Goal: Task Accomplishment & Management: Complete application form

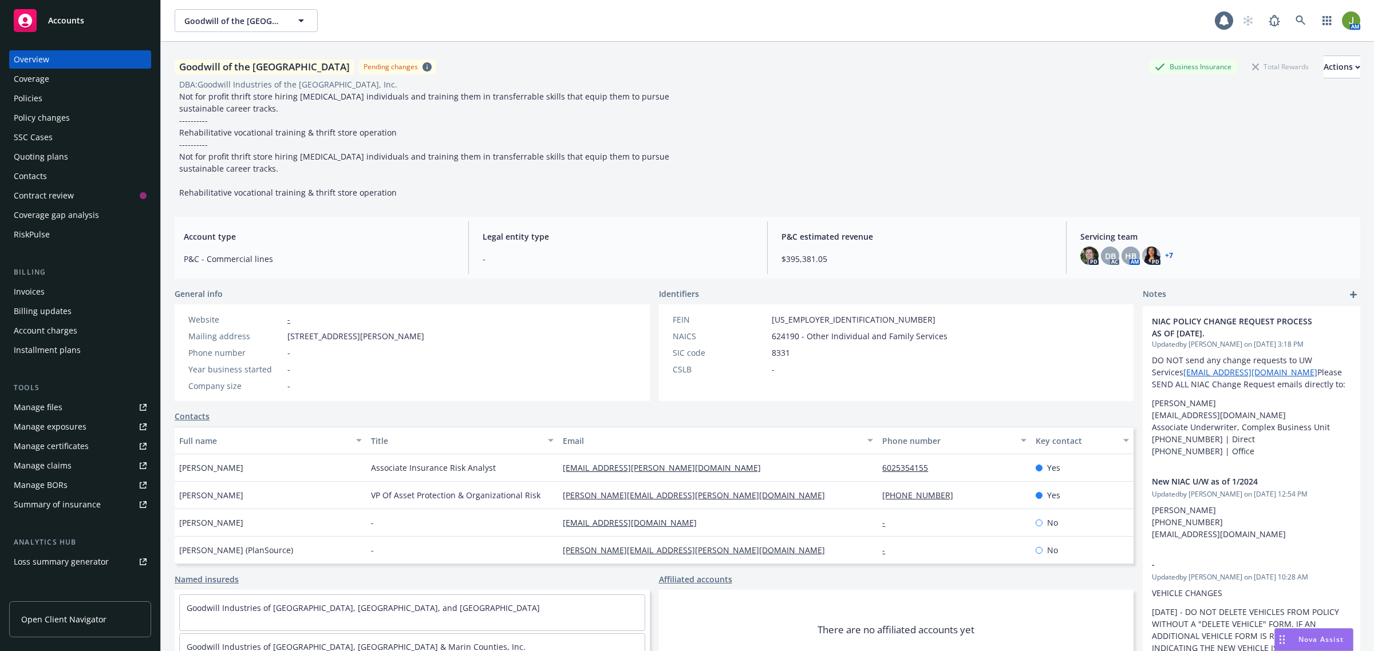
click at [52, 98] on div "Policies" at bounding box center [80, 98] width 133 height 18
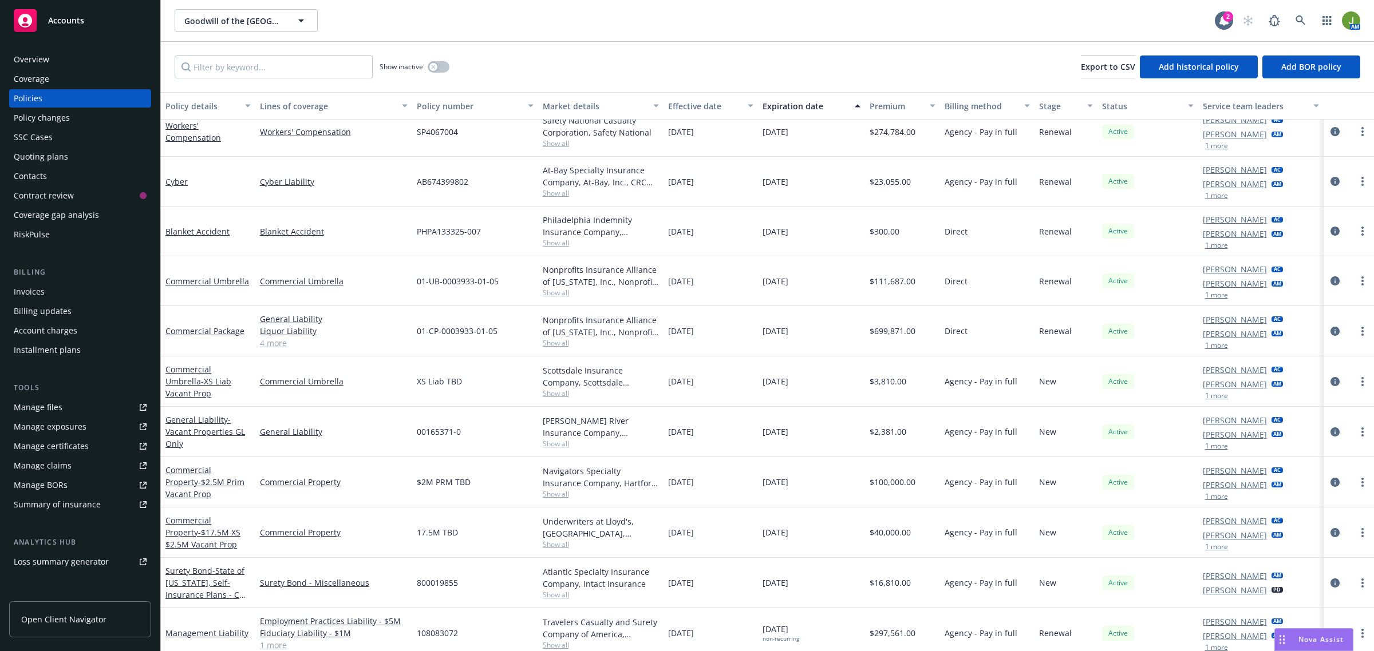
scroll to position [299, 0]
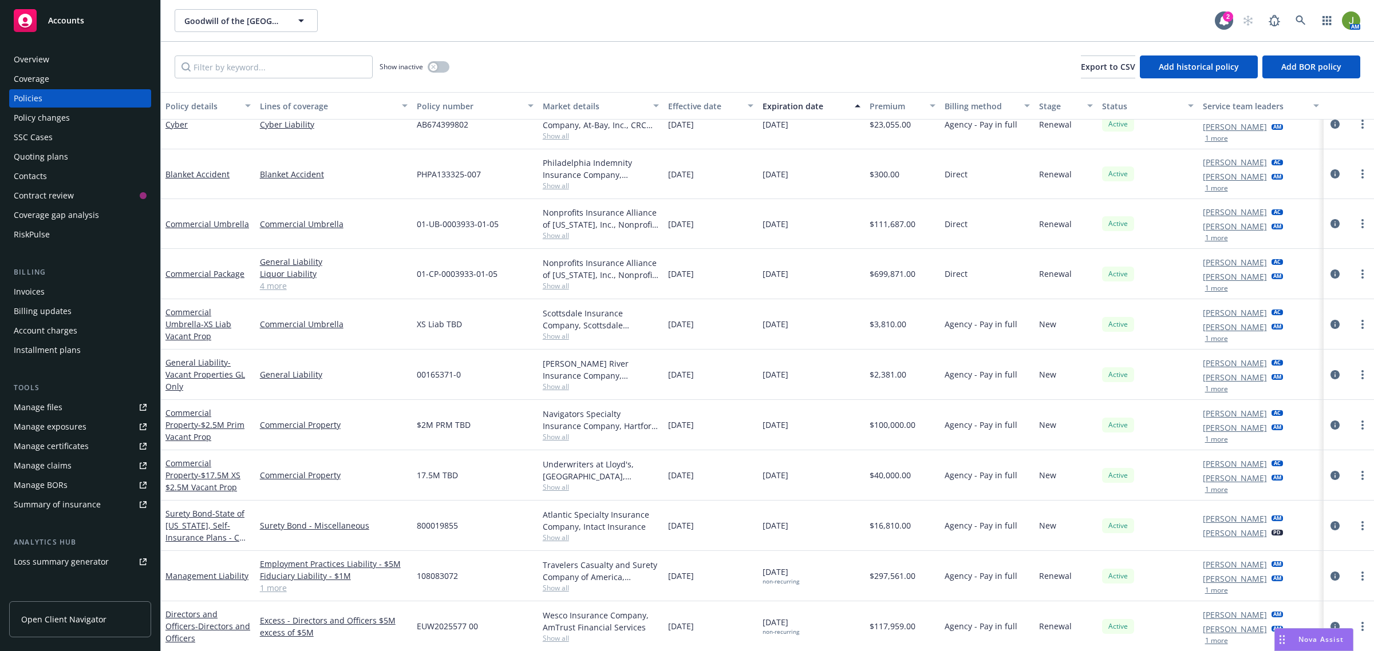
click at [55, 151] on div "Quoting plans" at bounding box center [41, 157] width 54 height 18
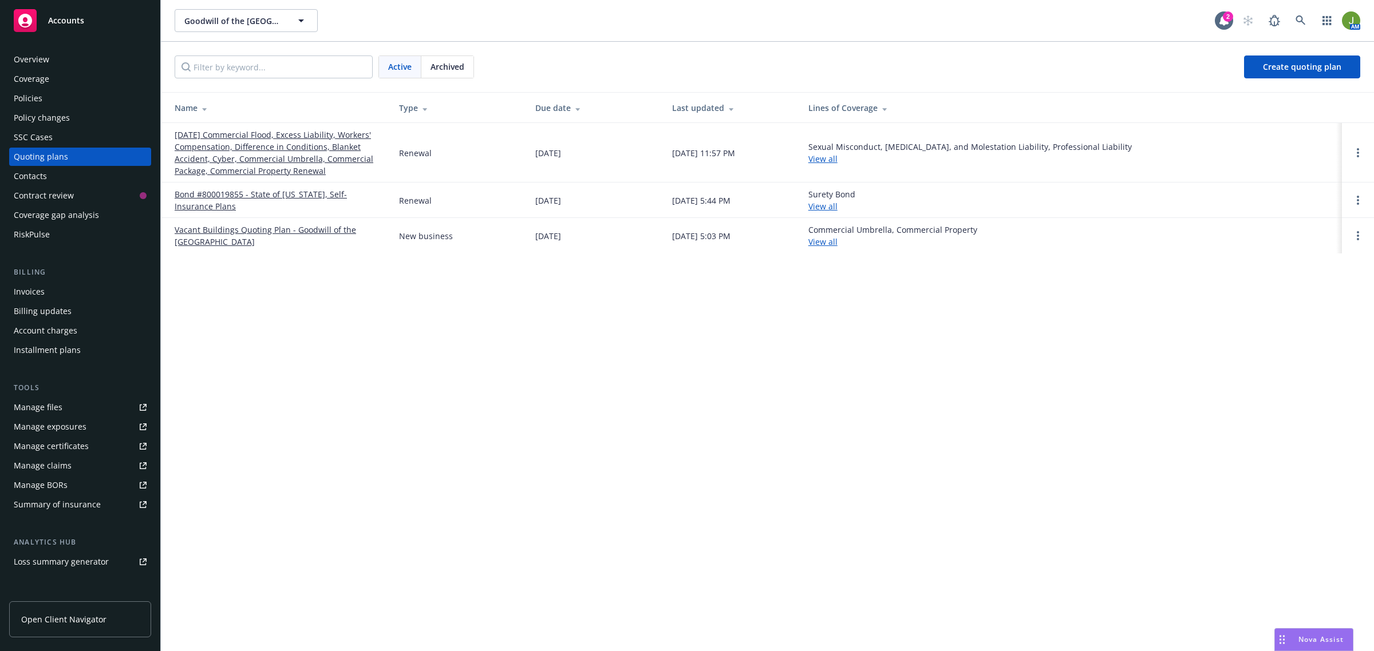
click at [238, 146] on link "[DATE] Commercial Flood, Excess Liability, Workers' Compensation, Difference in…" at bounding box center [278, 153] width 206 height 48
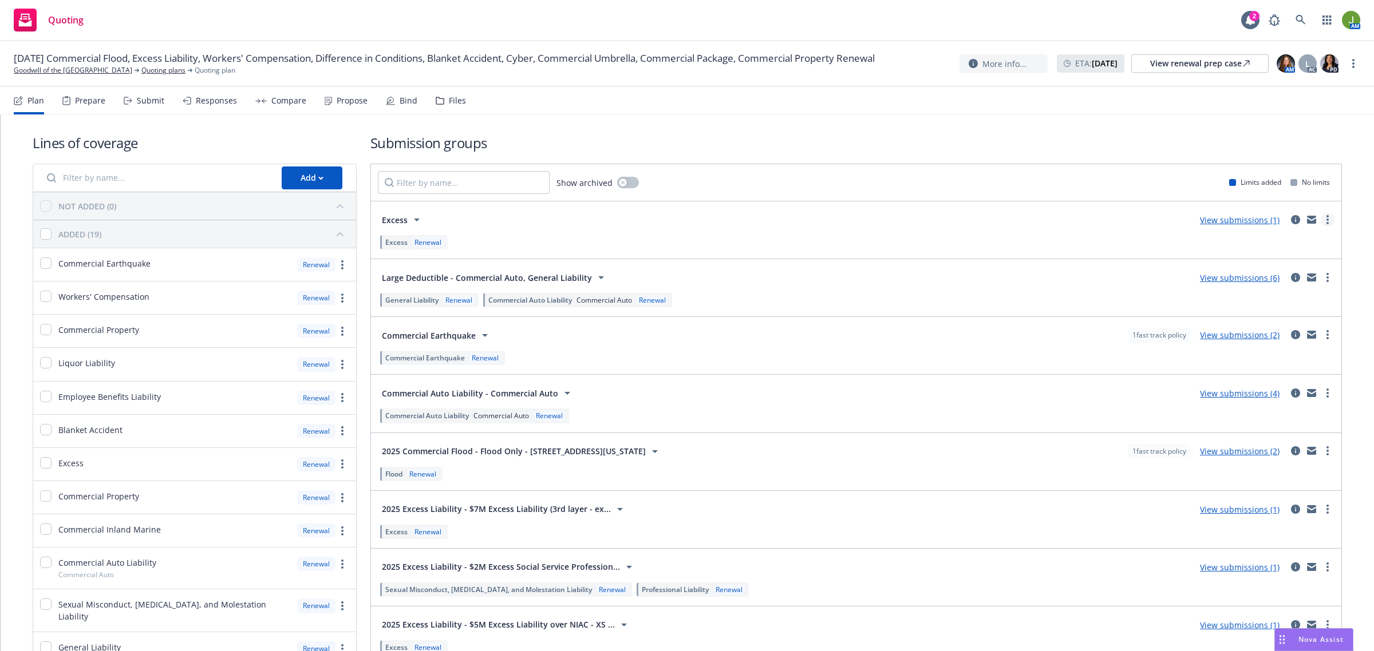
click at [1326, 219] on circle "more" at bounding box center [1327, 220] width 2 height 2
click at [556, 232] on div "Excess Renewal" at bounding box center [856, 241] width 957 height 19
click at [1291, 215] on icon "circleInformation" at bounding box center [1295, 219] width 9 height 9
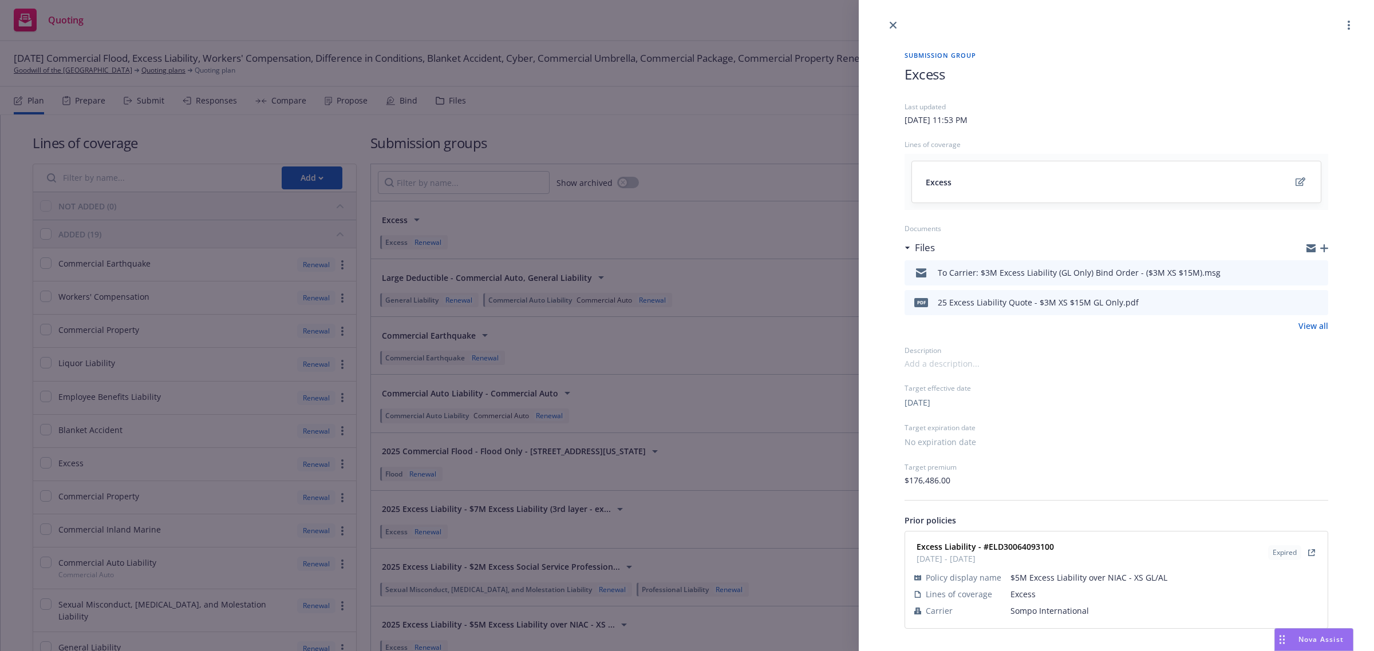
click at [954, 78] on h1 "Excess" at bounding box center [1116, 74] width 424 height 19
click at [888, 23] on link "close" at bounding box center [893, 25] width 14 height 14
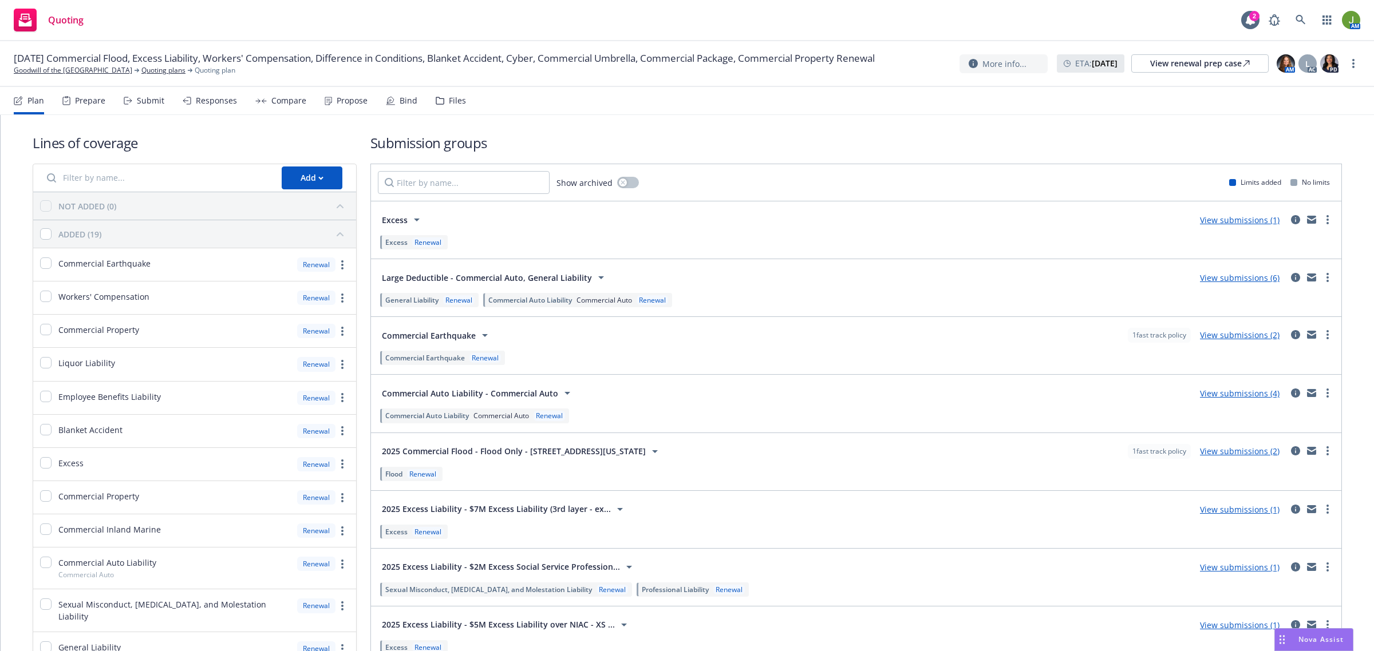
click at [1312, 212] on div "Excess View submissions (1)" at bounding box center [856, 219] width 957 height 23
click at [1278, 216] on div "View submissions (1)" at bounding box center [1263, 220] width 141 height 14
click at [1291, 218] on icon "circleInformation" at bounding box center [1295, 219] width 9 height 9
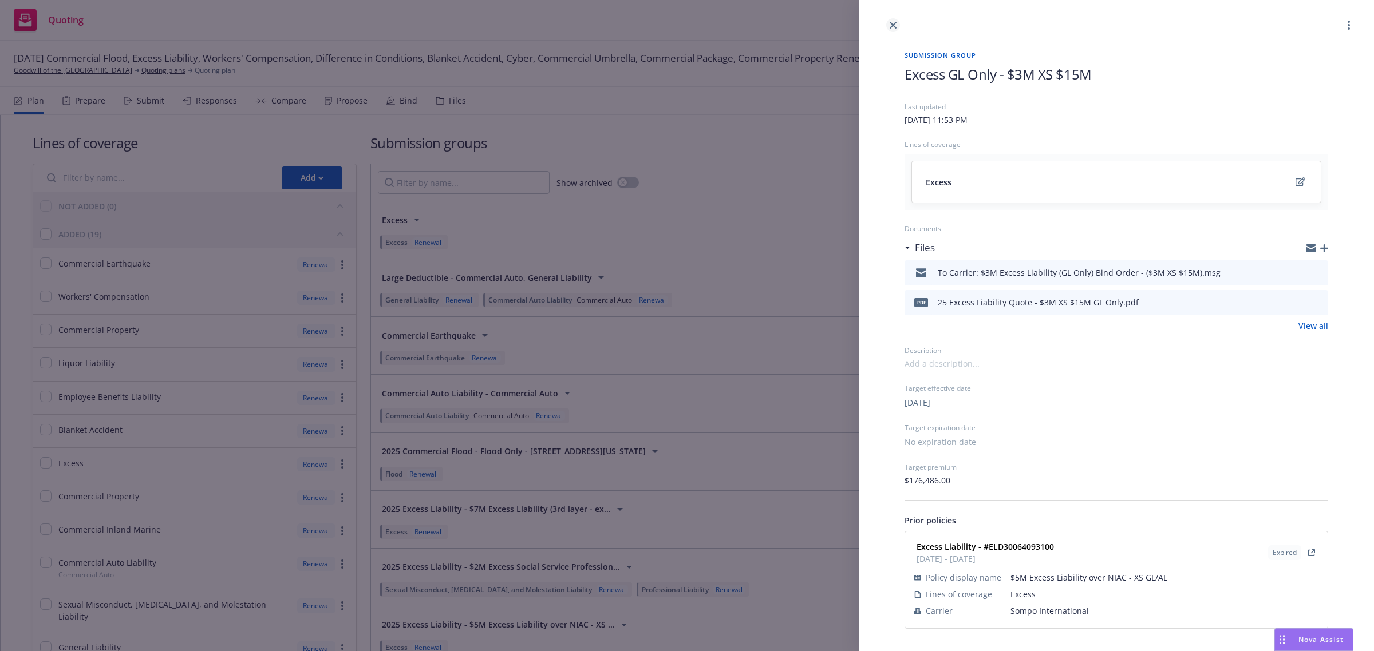
click at [889, 29] on link "close" at bounding box center [893, 25] width 14 height 14
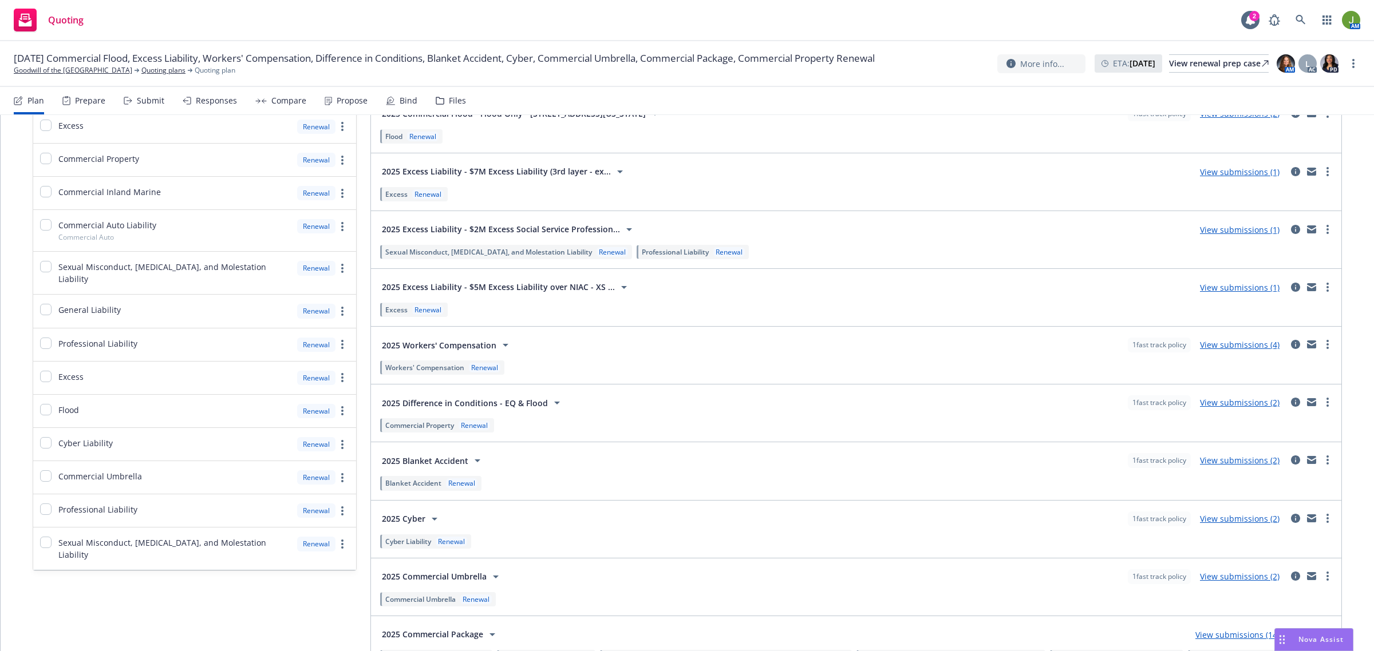
scroll to position [329, 0]
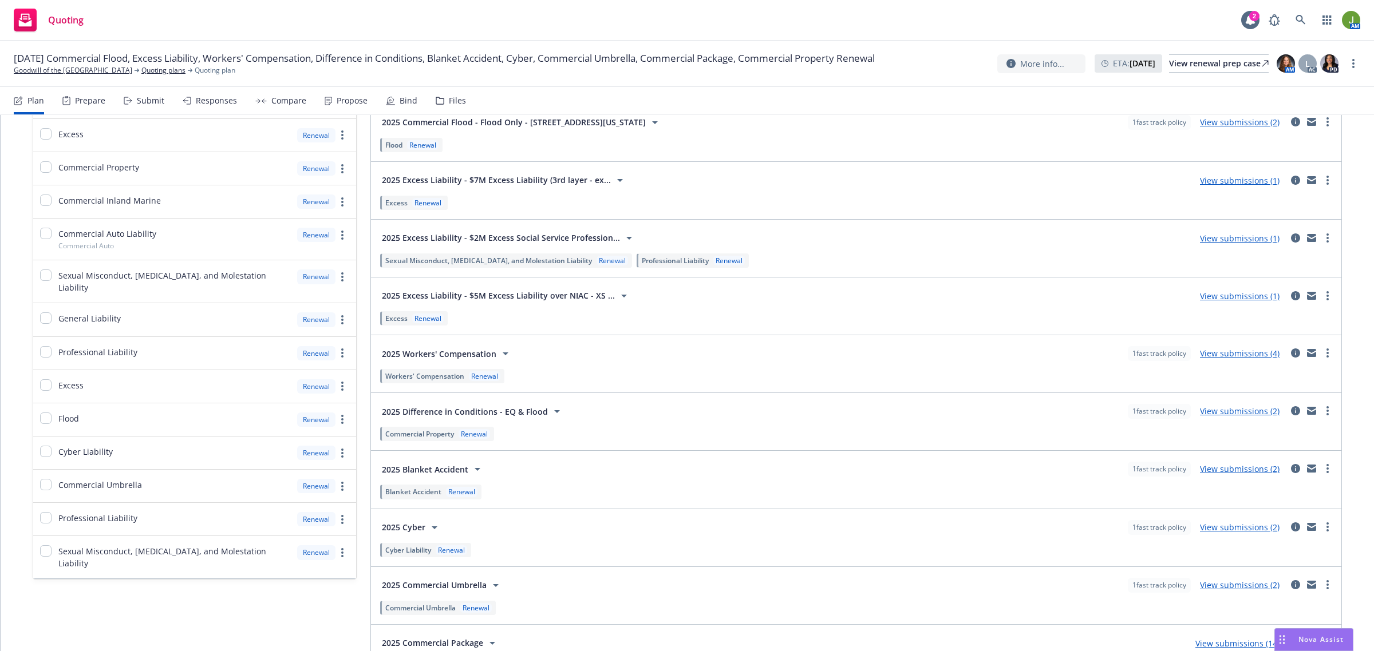
click at [1254, 298] on link "View submissions (1)" at bounding box center [1240, 296] width 80 height 11
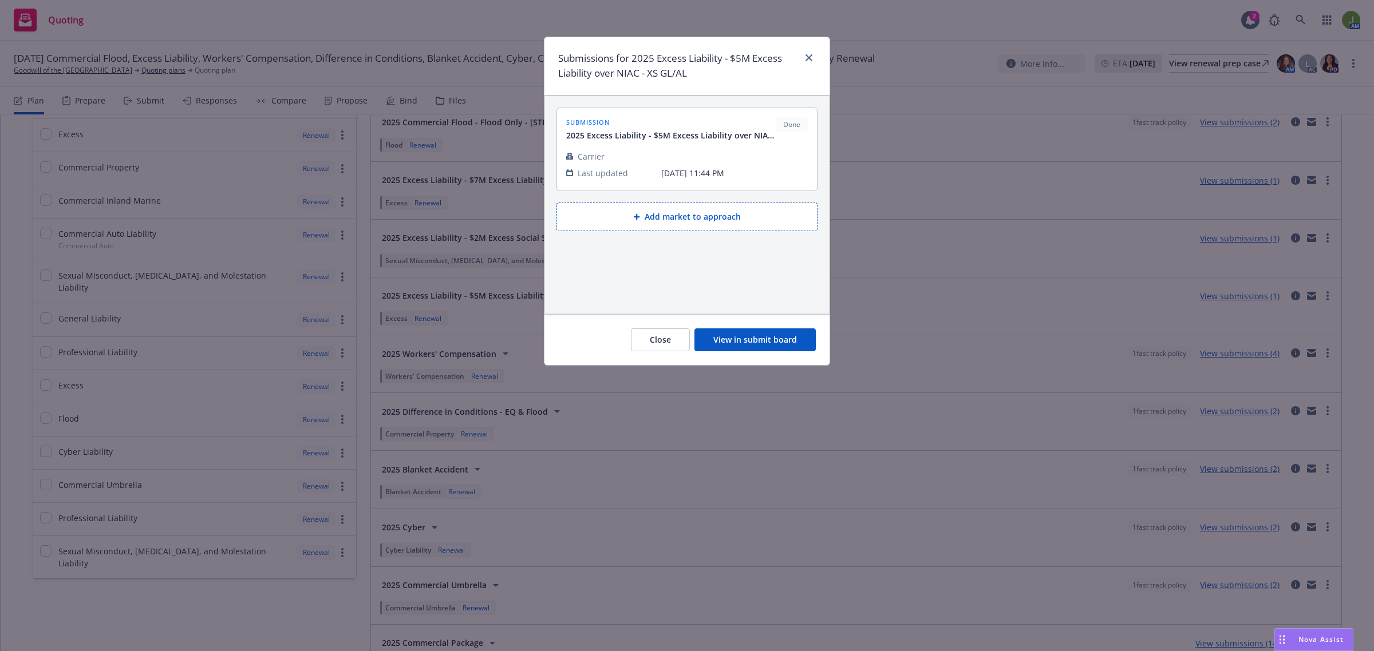
click at [767, 348] on button "View in submit board" at bounding box center [754, 340] width 121 height 23
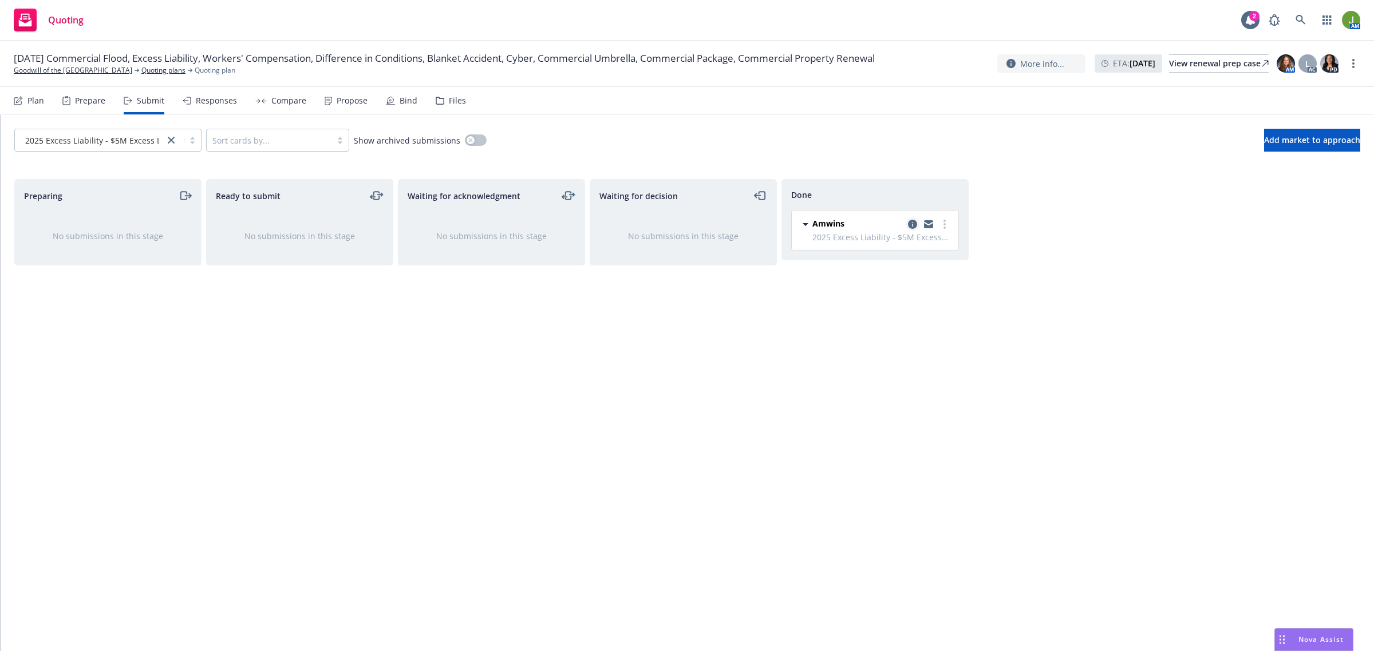
click at [910, 224] on icon "copy logging email" at bounding box center [912, 224] width 9 height 9
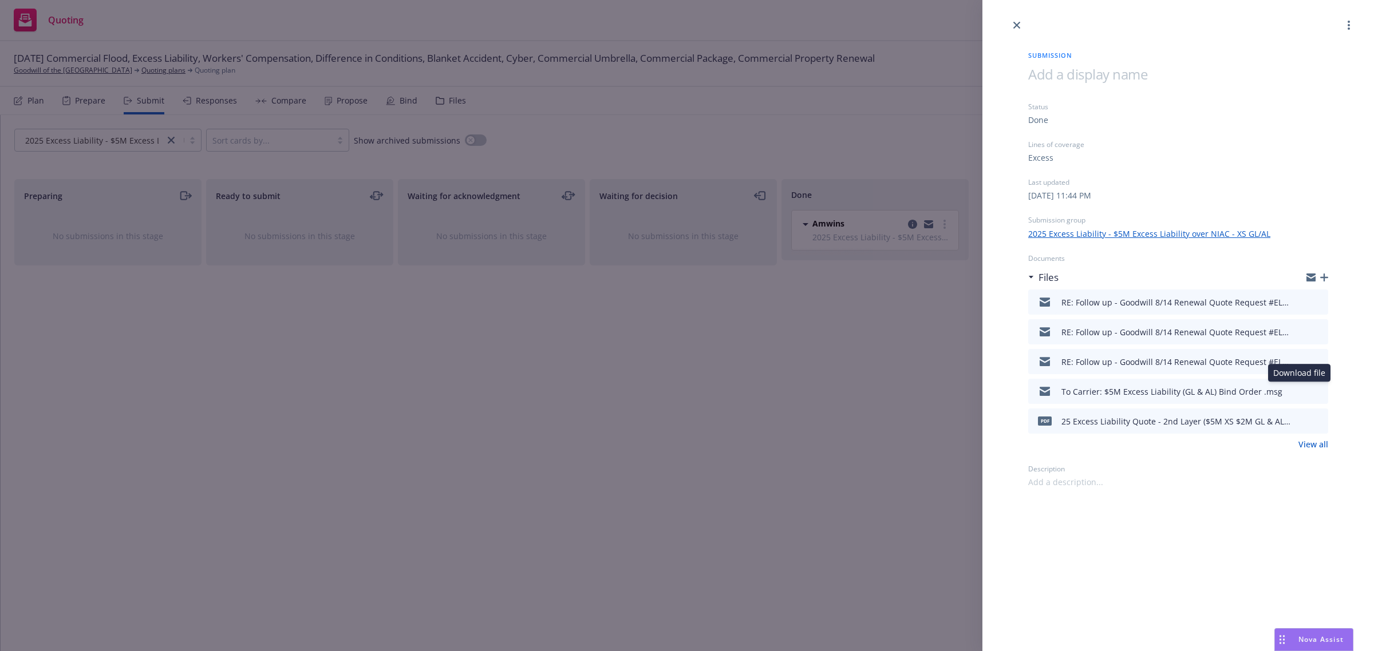
click at [1297, 390] on icon "download file" at bounding box center [1298, 389] width 7 height 7
click at [1013, 24] on icon "close" at bounding box center [1016, 25] width 7 height 7
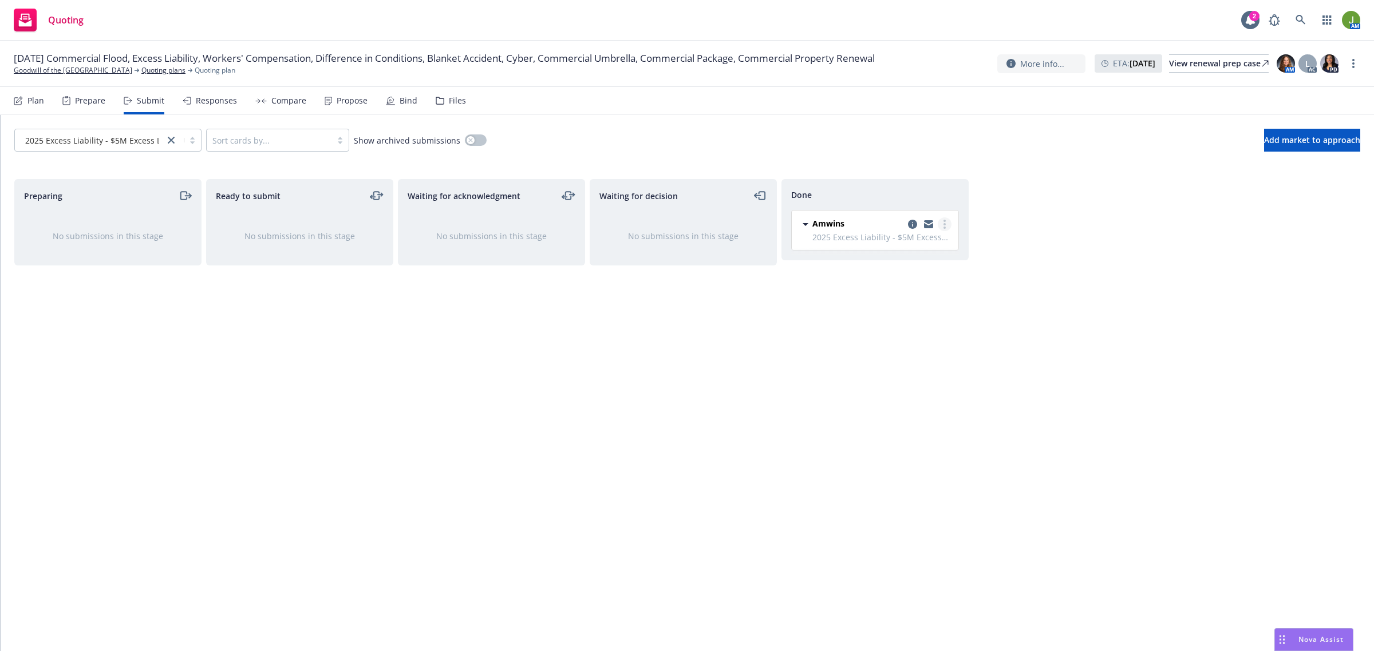
click at [942, 224] on link "more" at bounding box center [945, 225] width 14 height 14
click at [943, 276] on link "Add accepted decision" at bounding box center [893, 271] width 114 height 23
select select "12"
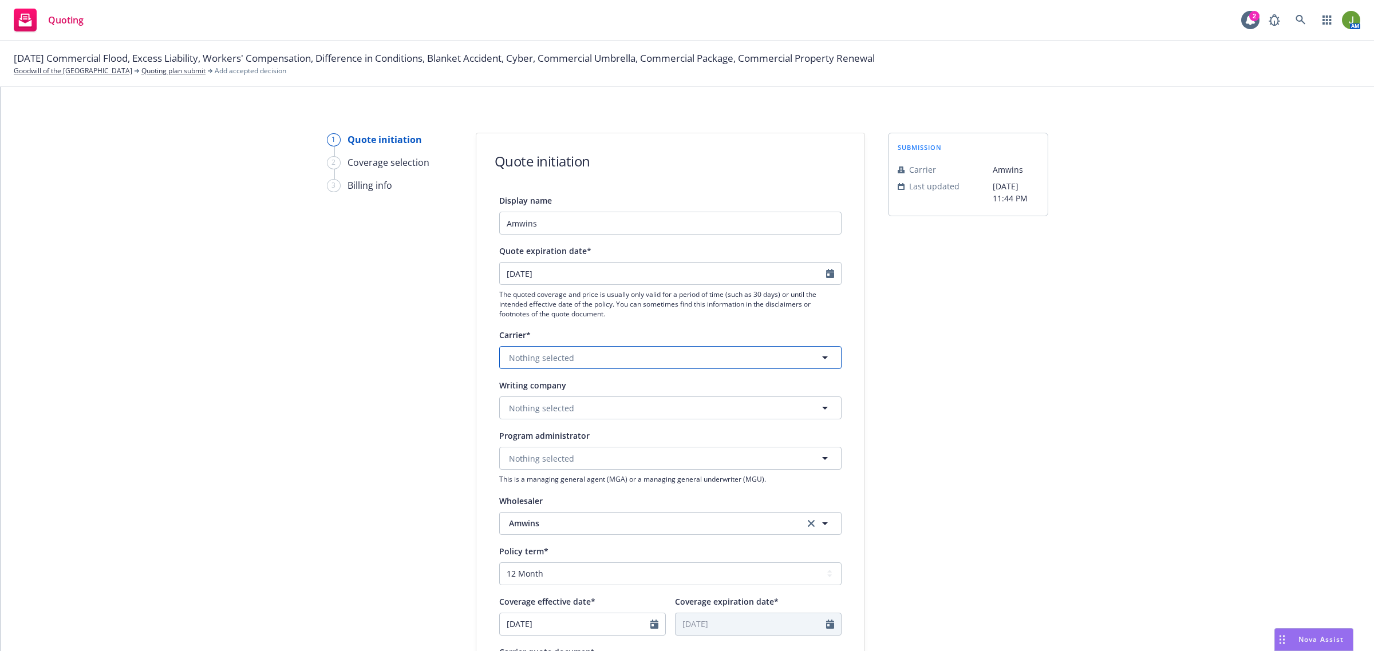
click at [536, 358] on span "Nothing selected" at bounding box center [541, 358] width 65 height 12
type input "sompo"
click at [531, 408] on span "Nothing selected" at bounding box center [541, 408] width 65 height 12
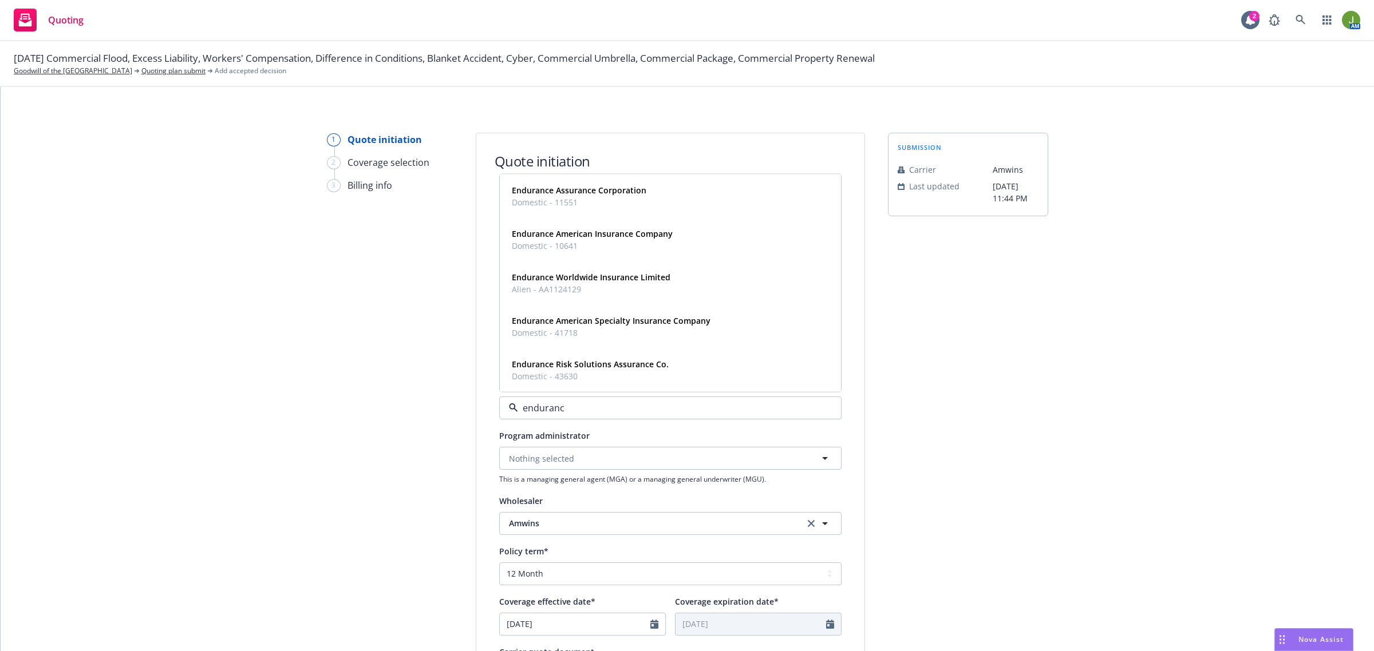
type input "endurance"
click at [540, 327] on span "Domestic - 41718" at bounding box center [611, 333] width 199 height 12
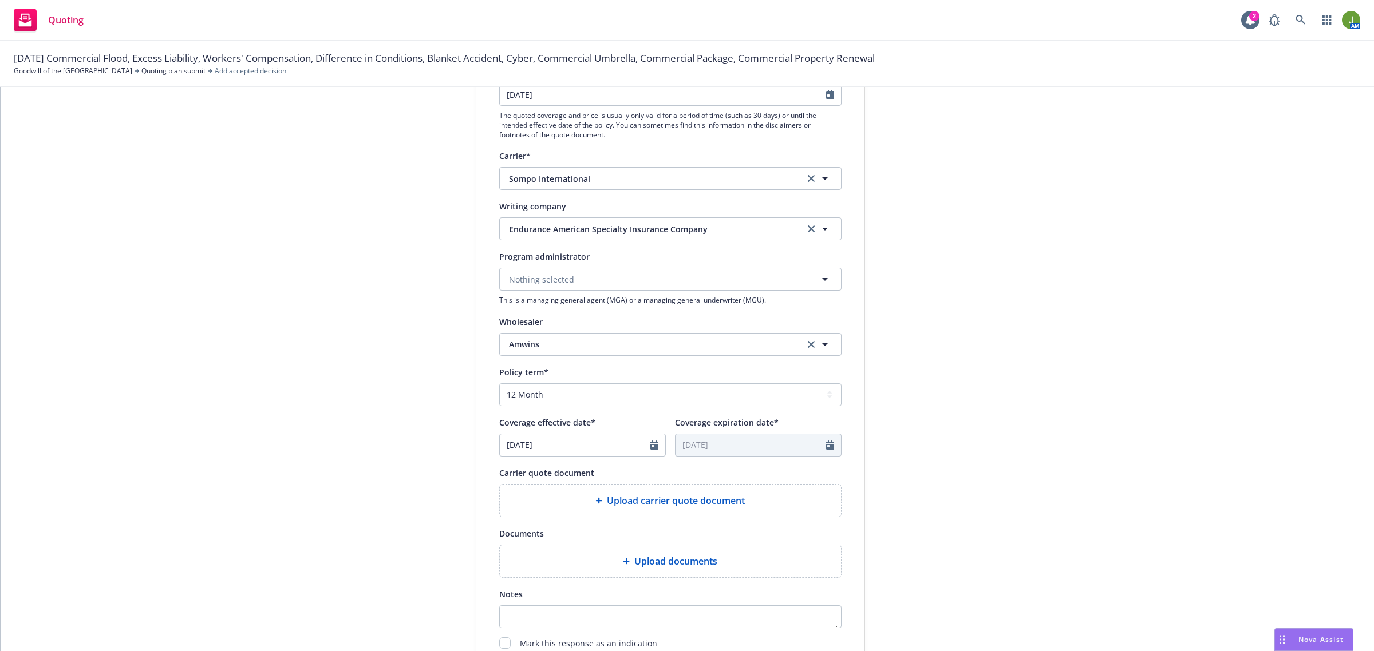
scroll to position [215, 0]
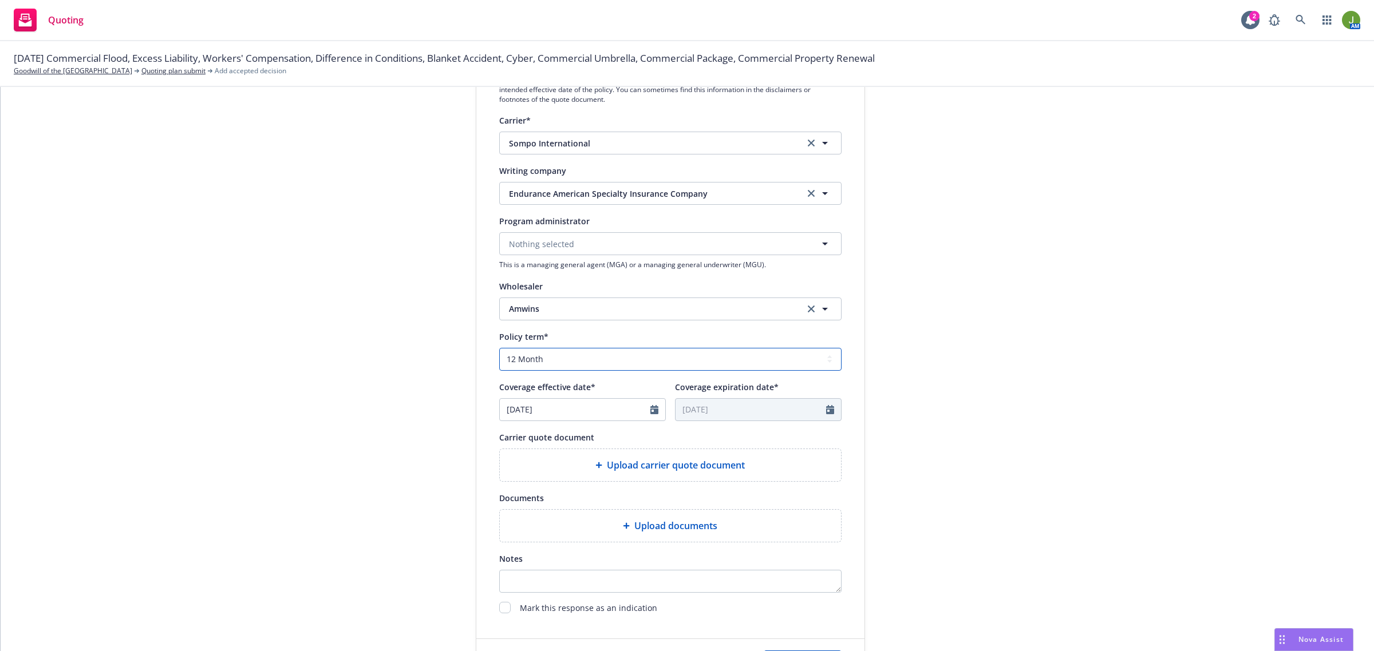
click at [547, 359] on select "Select policy term 12 Month 6 Month 4 Month 3 Month 2 Month 1 Month 36 Month (3…" at bounding box center [670, 359] width 342 height 23
select select "other"
click at [499, 348] on select "Select policy term 12 Month 6 Month 4 Month 3 Month 2 Month 1 Month 36 Month (3…" at bounding box center [670, 359] width 342 height 23
select select "7"
drag, startPoint x: 588, startPoint y: 409, endPoint x: 417, endPoint y: 418, distance: 171.4
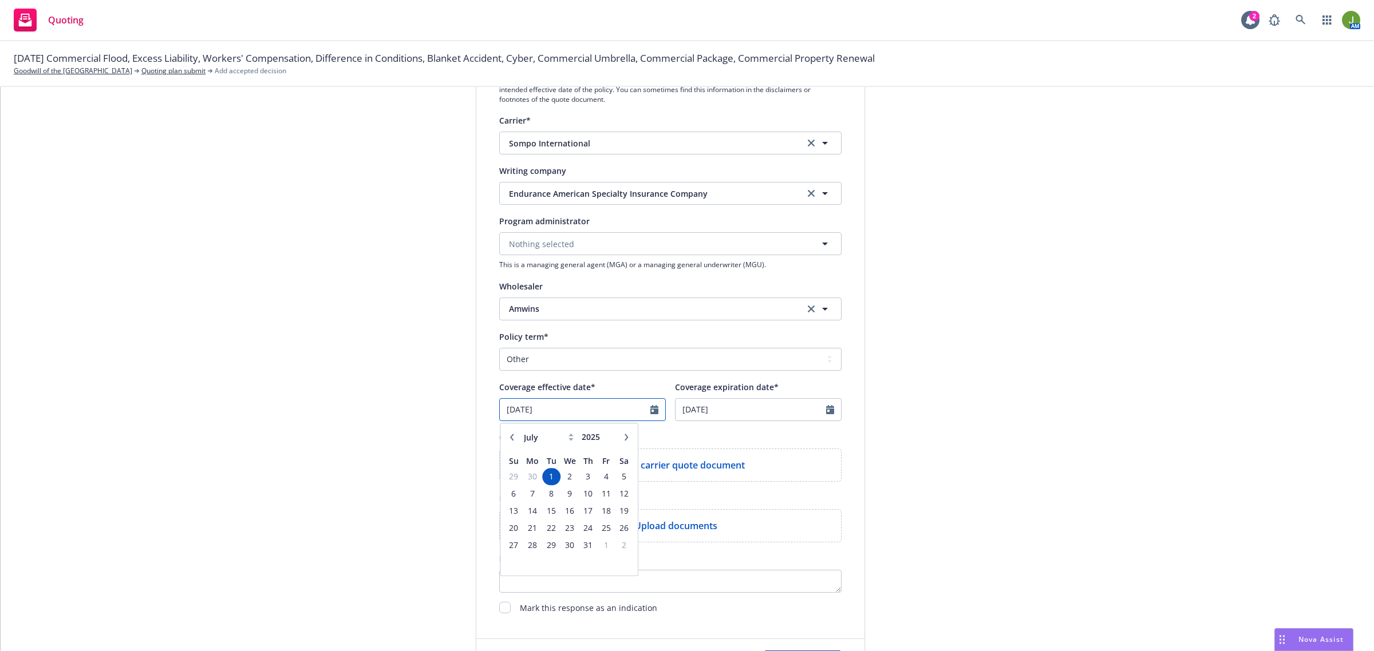
click at [444, 406] on div "1 Quote initiation 2 Coverage selection 3 Billing info Quote initiation Display…" at bounding box center [687, 302] width 1346 height 768
type input "[DATE]"
select select "7"
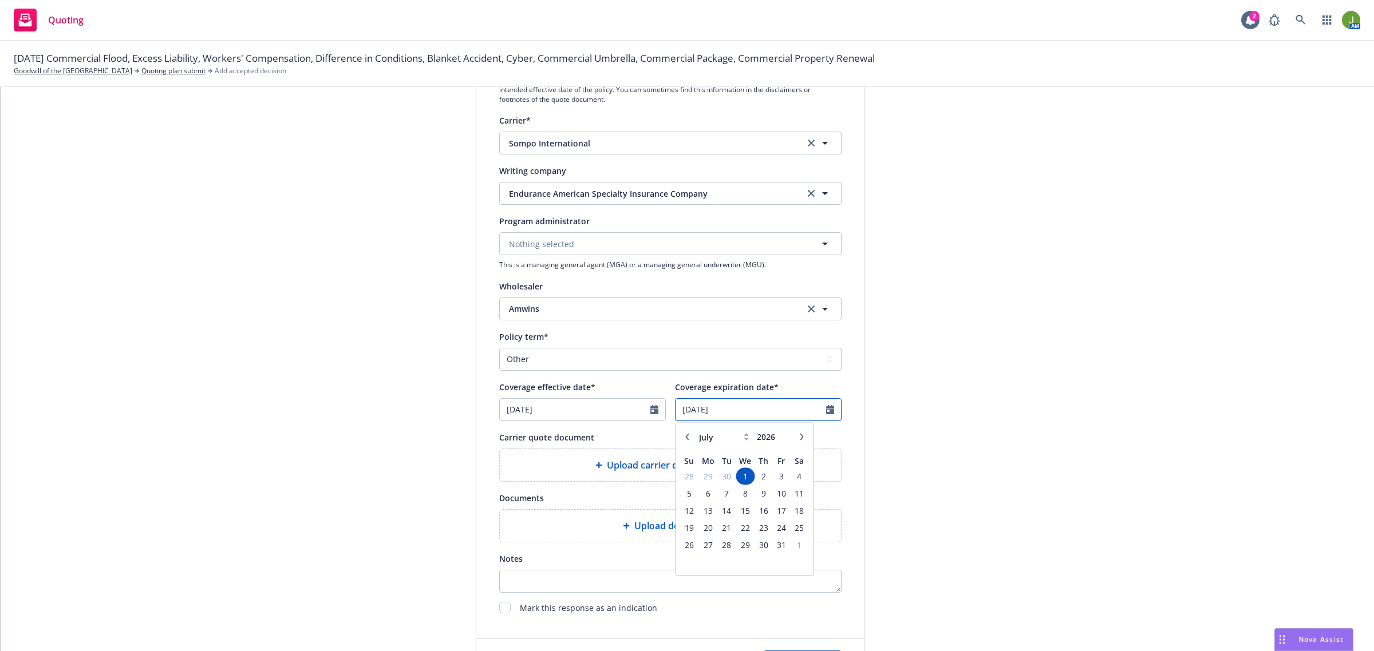
type input "[DATE]"
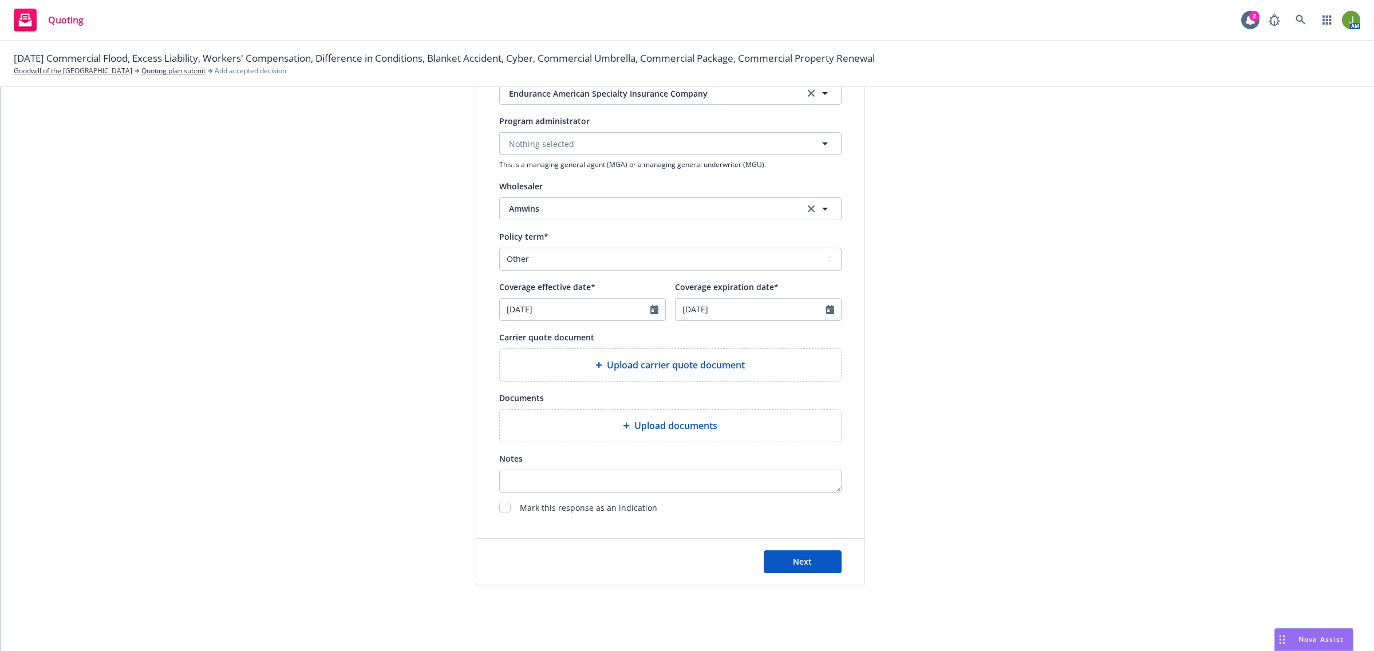
scroll to position [322, 0]
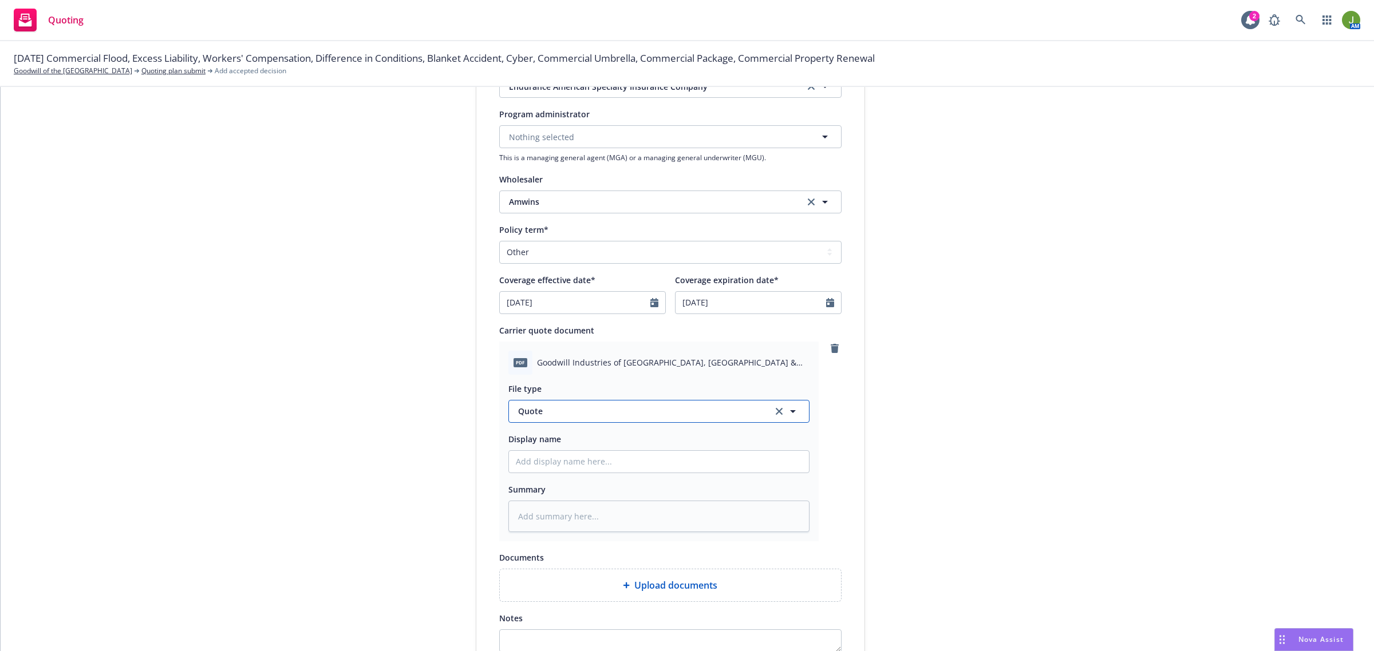
click at [555, 416] on span "Quote" at bounding box center [638, 411] width 241 height 12
type input "b"
type input "quote"
type textarea "x"
type input "2"
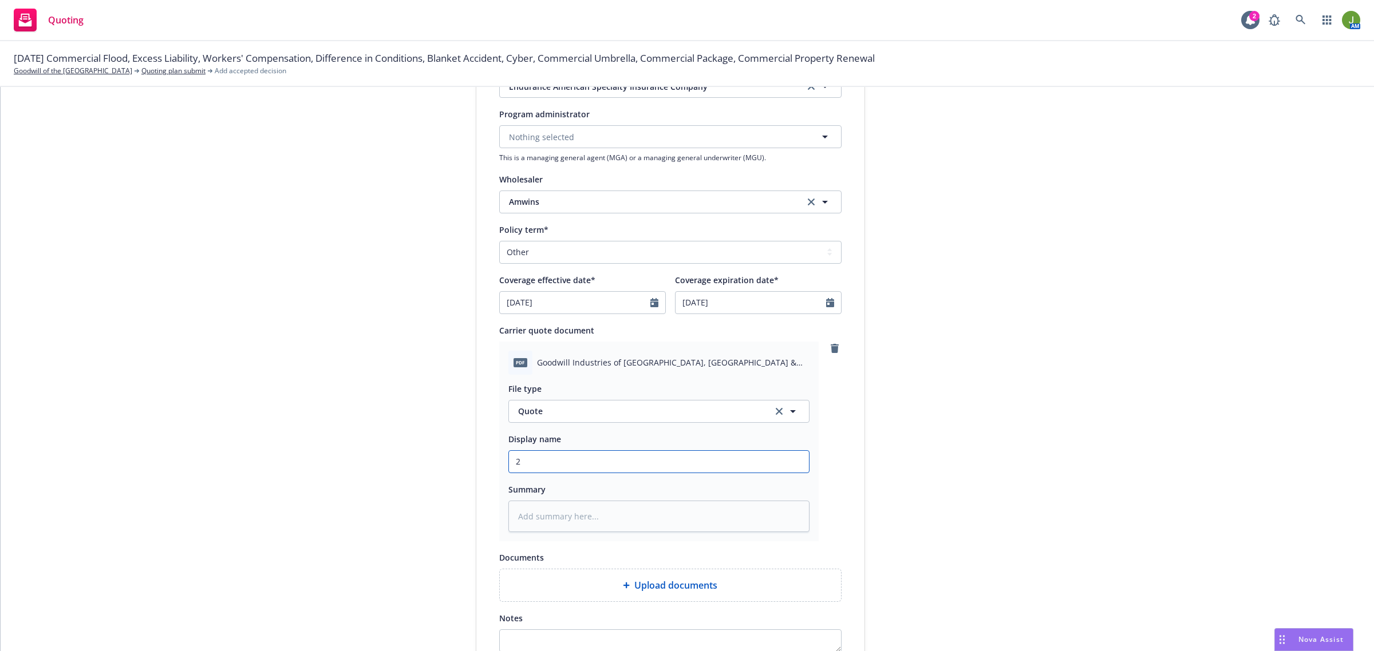
type textarea "x"
type input "25"
type textarea "x"
type input "25"
type textarea "x"
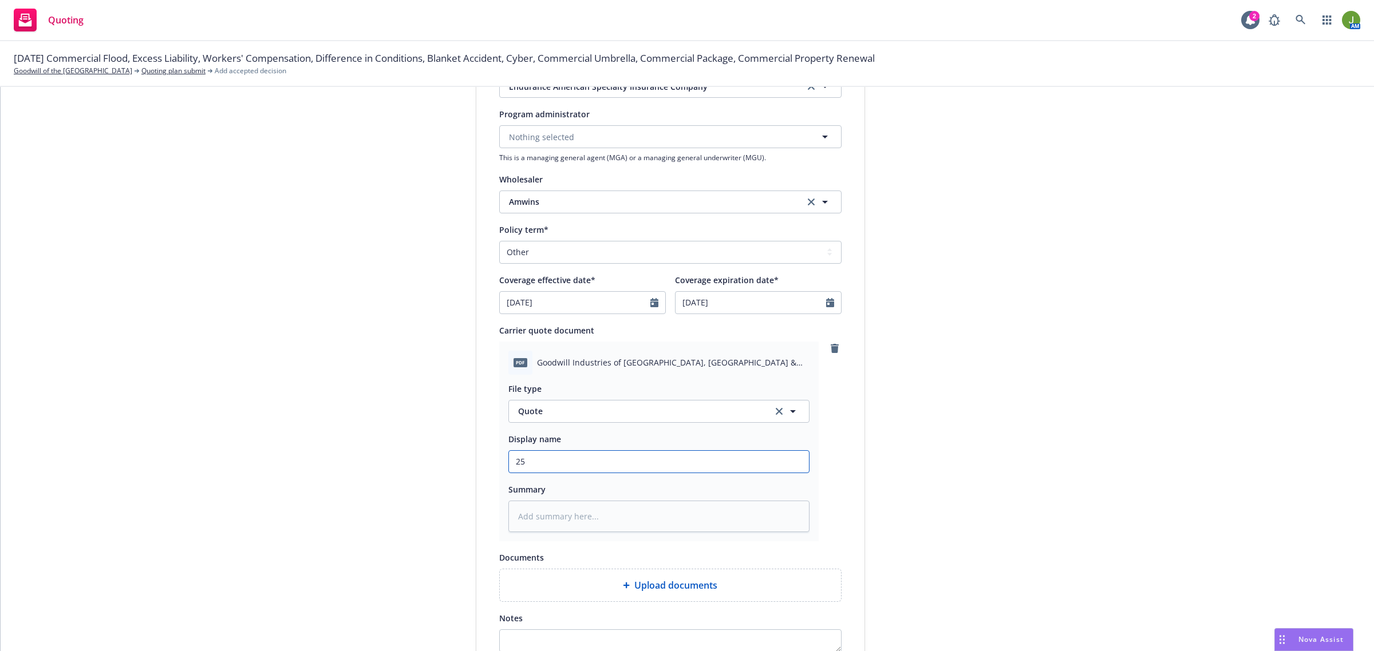
type input "25 E"
type textarea "x"
type input "25"
type textarea "x"
type input "25 E"
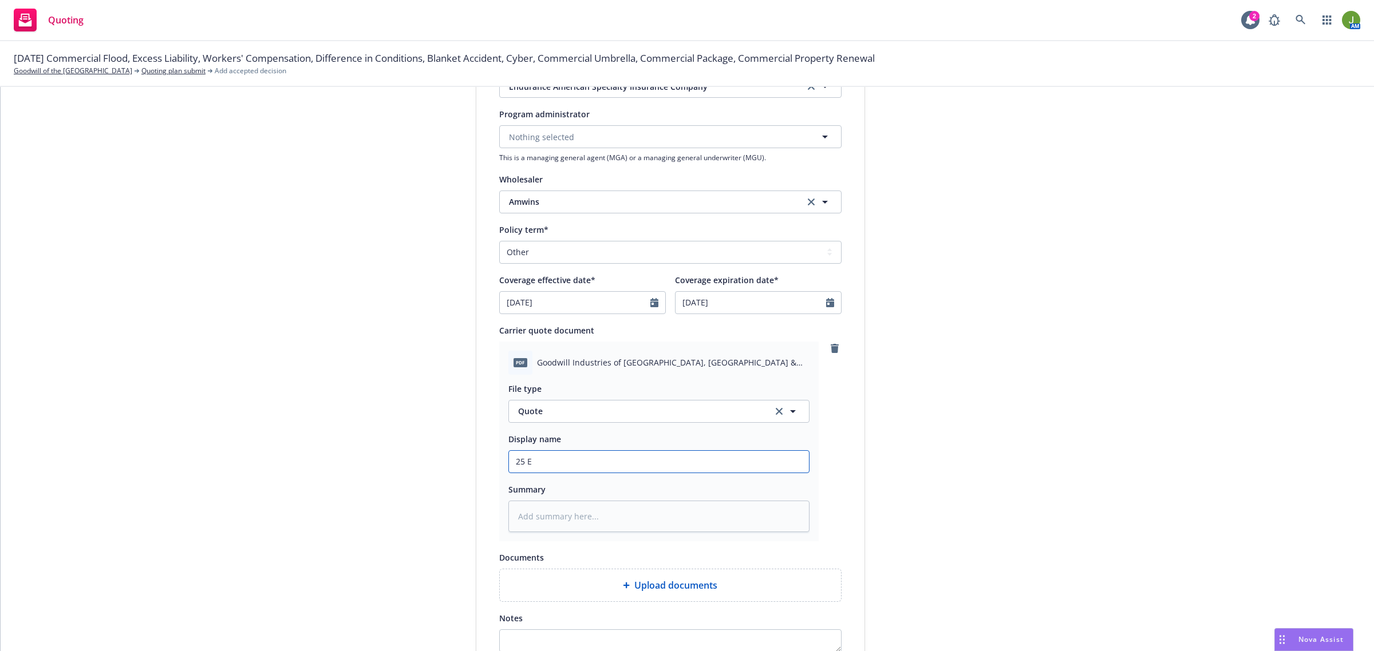
type textarea "x"
type input "25 Ex"
type textarea "x"
type input "25 Exc"
type textarea "x"
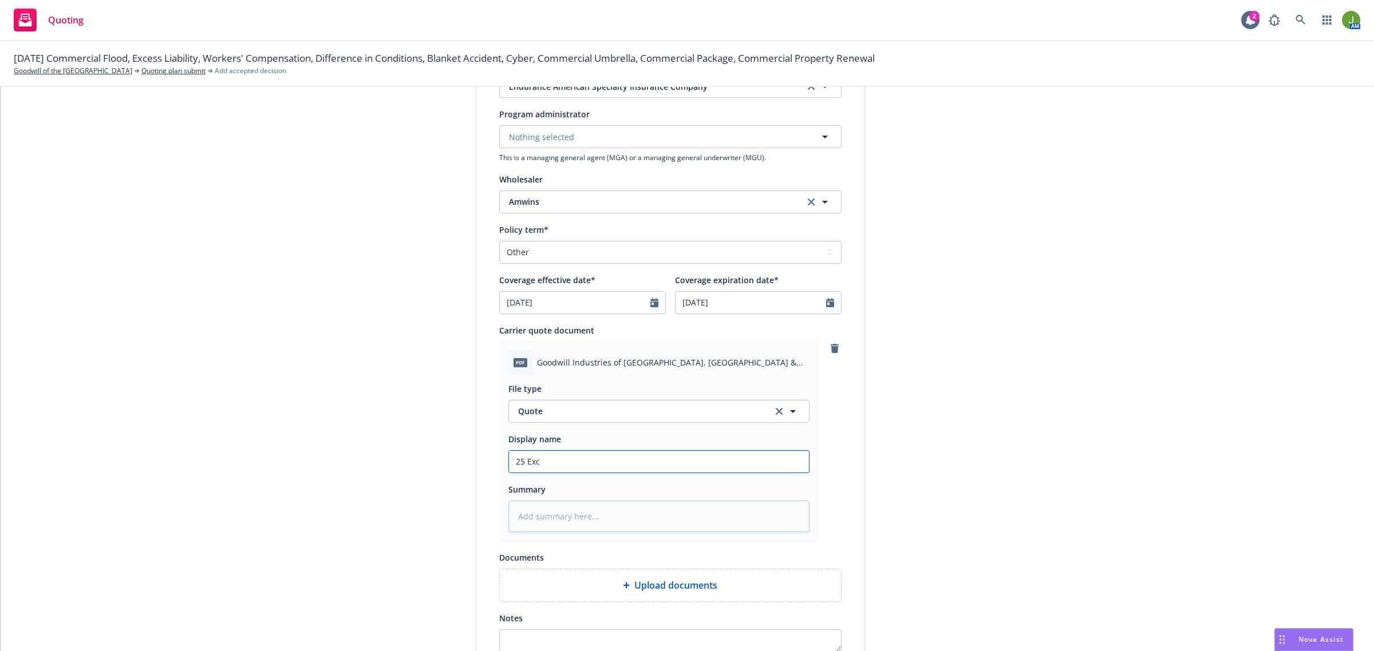
type input "25 Exce"
type textarea "x"
type input "25 Exces"
type textarea "x"
type input "25 Excess"
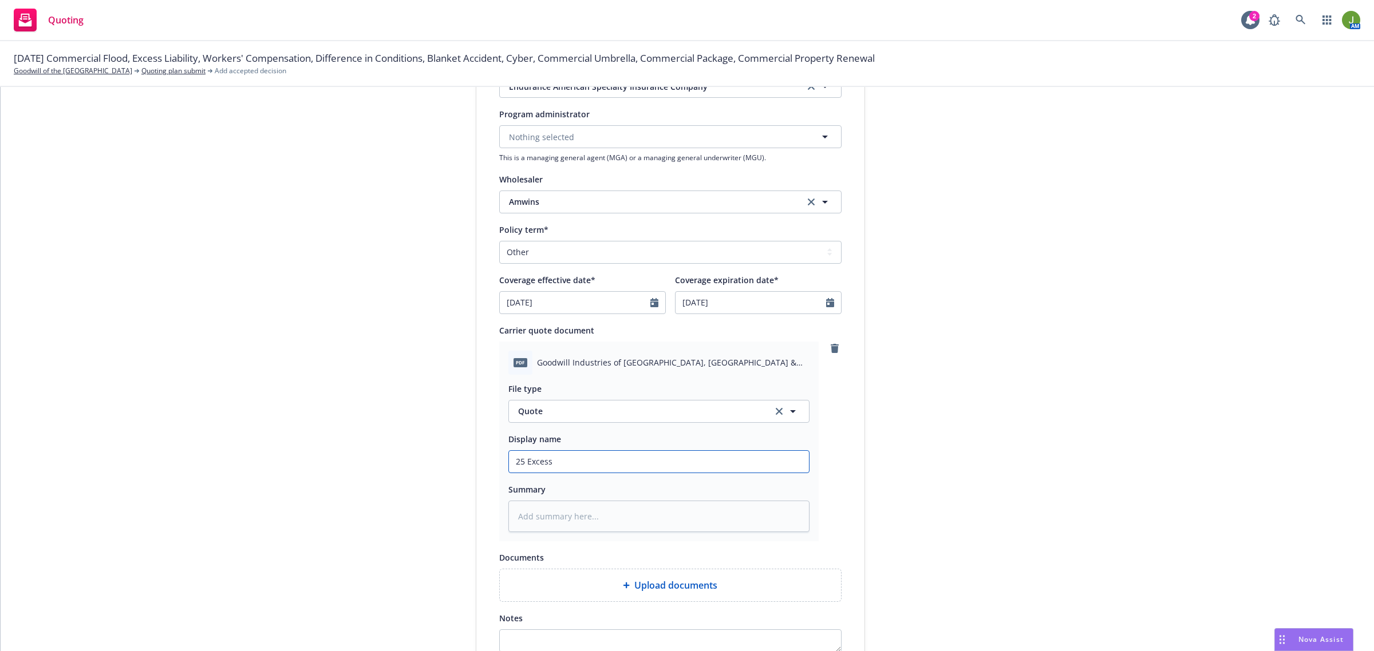
type textarea "x"
type input "25 Excess"
type textarea "x"
type input "25 Excess L"
type textarea "x"
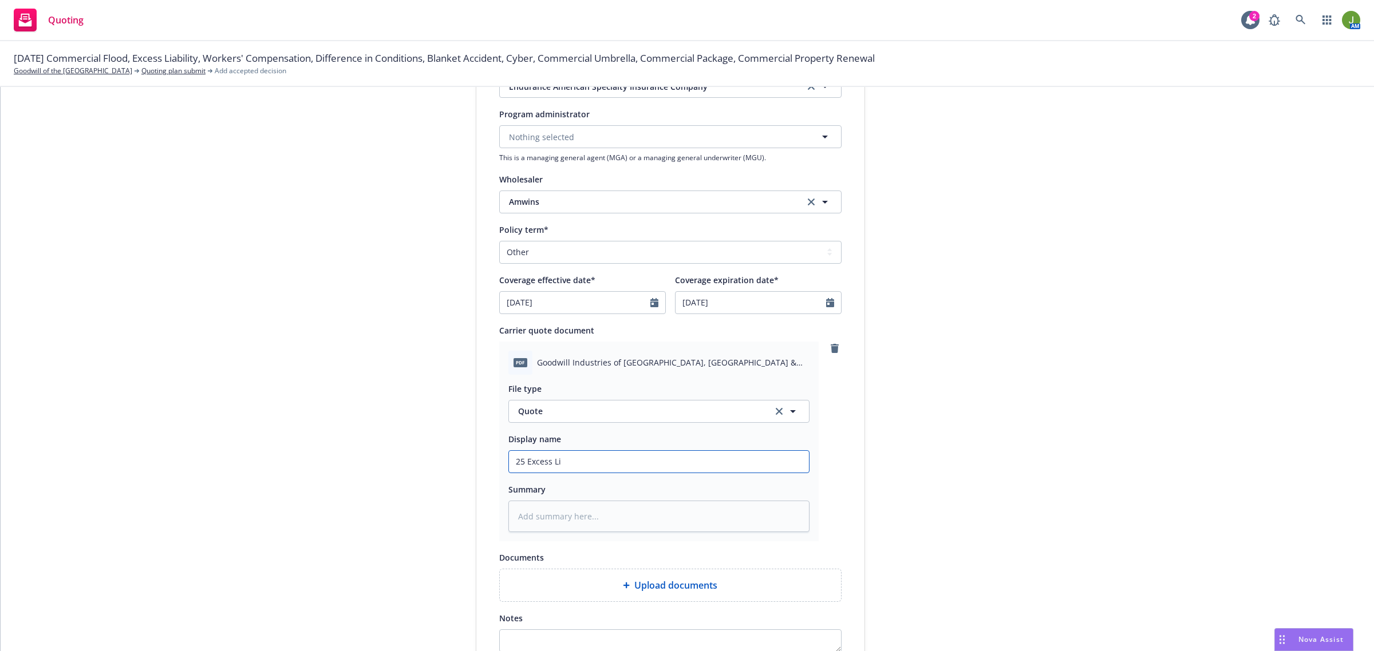
type input "25 Excess Lia"
type textarea "x"
type input "25 Excess Liab"
type textarea "x"
type input "25 Excess Liabi"
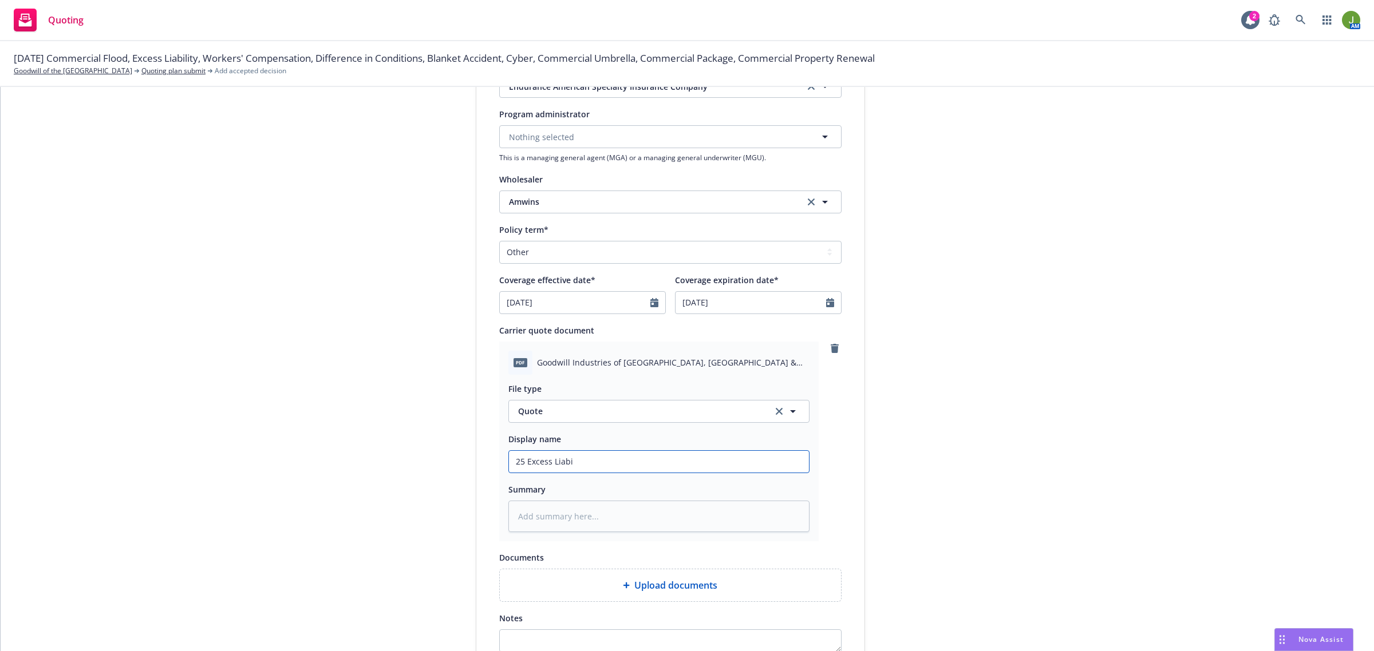
type textarea "x"
type input "25 Excess Liabil"
type textarea "x"
type input "25 Excess Liabili"
type textarea "x"
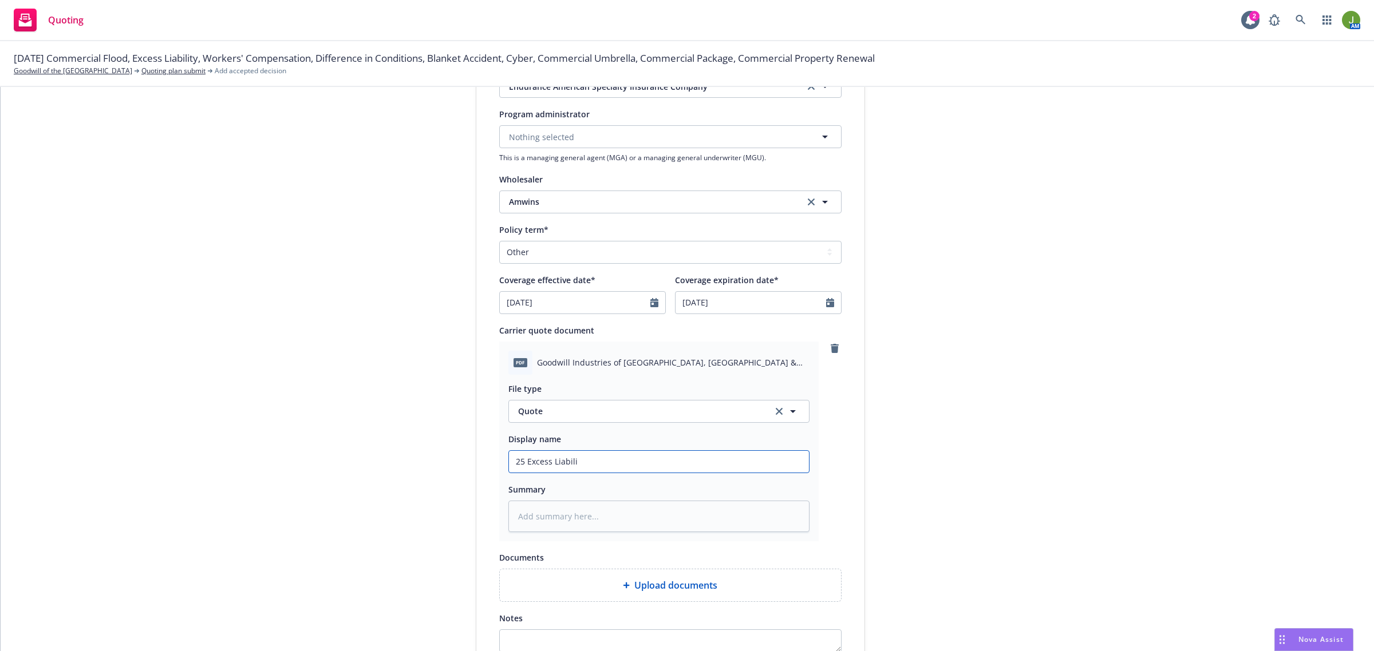
type input "25 Excess Liabilit"
type textarea "x"
type input "25 Excess Liability"
type textarea "x"
type input "25 Excess Liability"
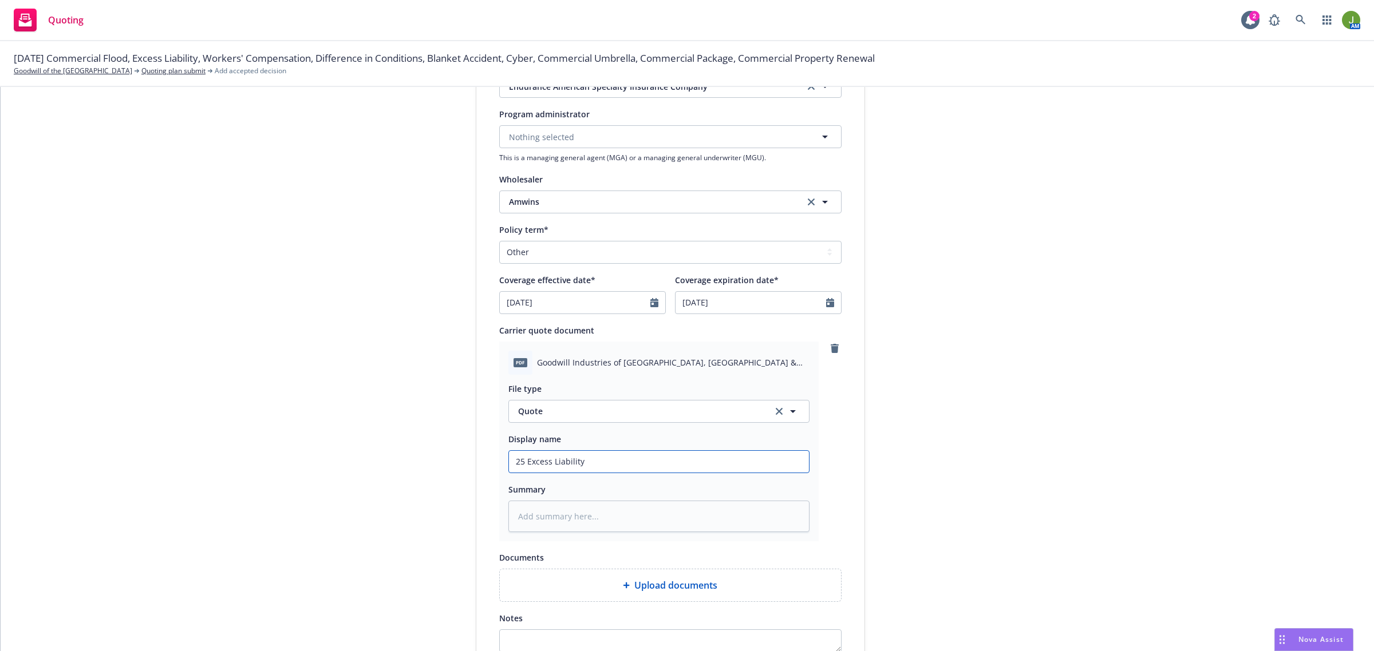
type textarea "x"
type input "25 Excess Liability -"
type textarea "x"
type input "25 Excess Liability -"
type textarea "x"
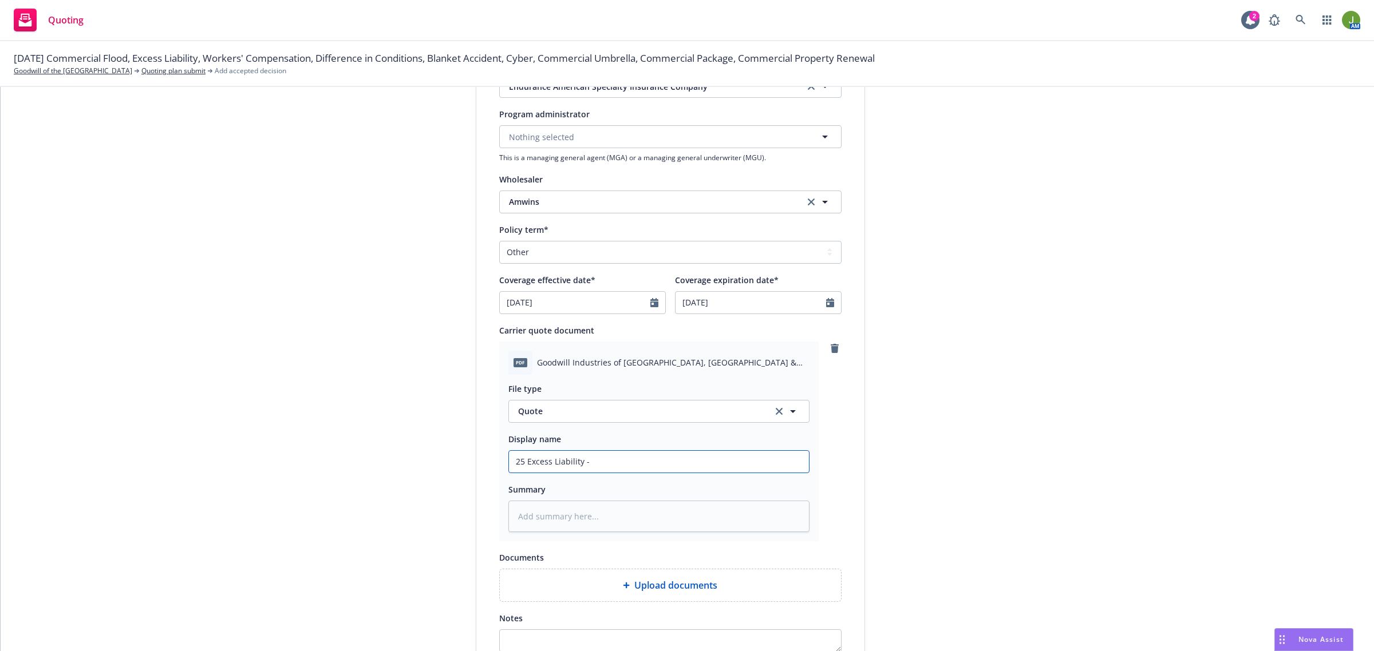
type input "25 Excess Liability - $"
type textarea "x"
type input "25 Excess Liability - $5"
type textarea "x"
type input "25 Excess Liability - $5M"
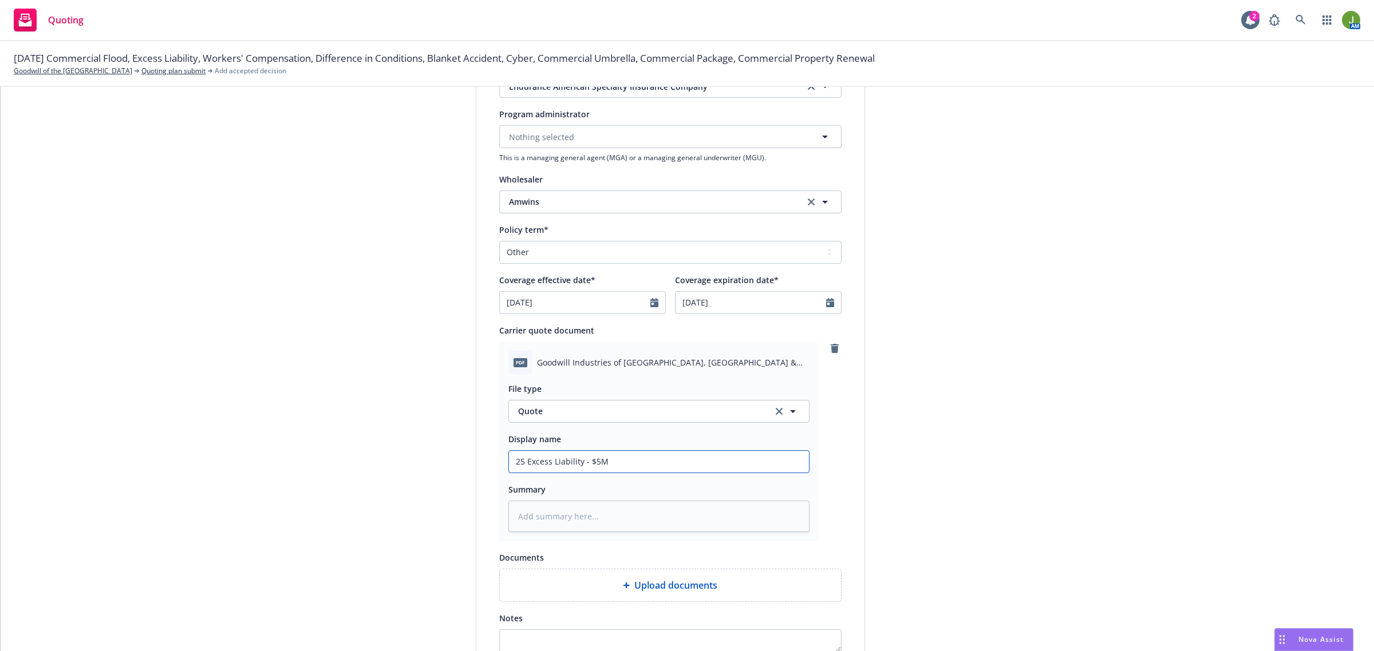
type textarea "x"
type input "25 Excess Liability - $5M"
type textarea "x"
type input "25 Excess Liability - $5M S"
type textarea "x"
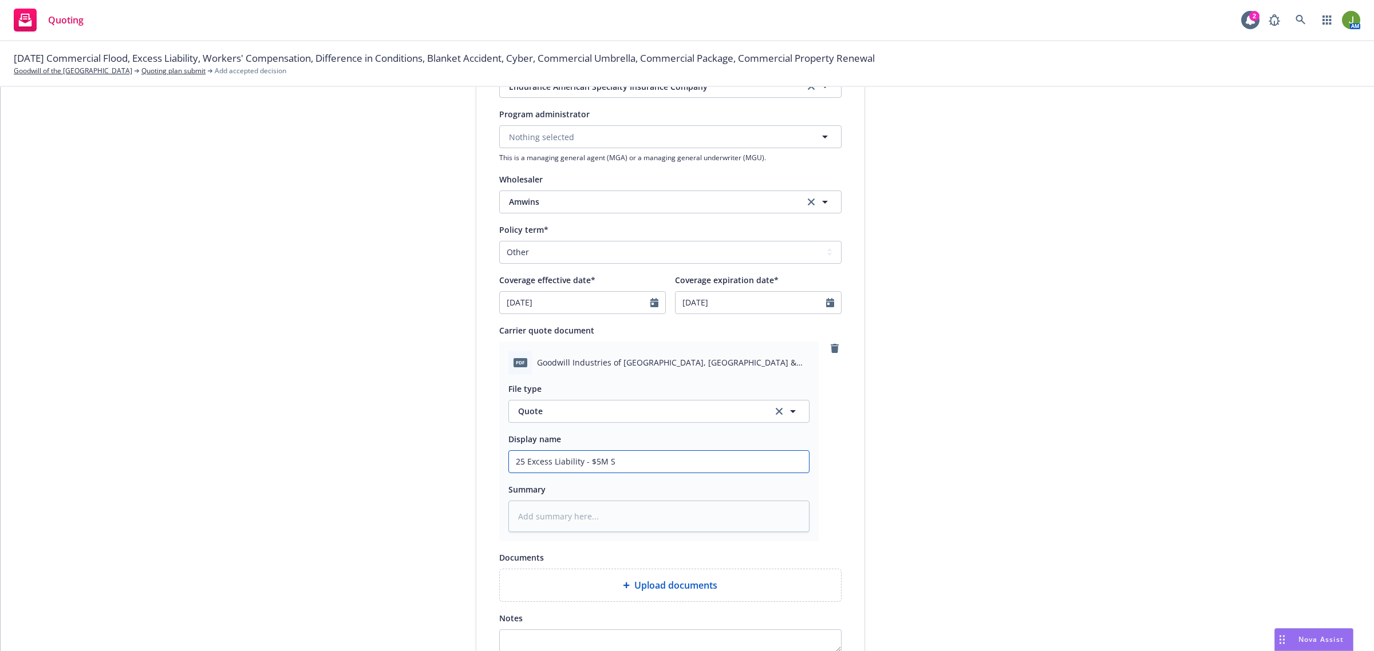
type input "25 Excess Liability - $5M So"
type textarea "x"
type input "25 Excess Liability - $5M Som"
type textarea "x"
type input "25 Excess Liability - $5M Somp"
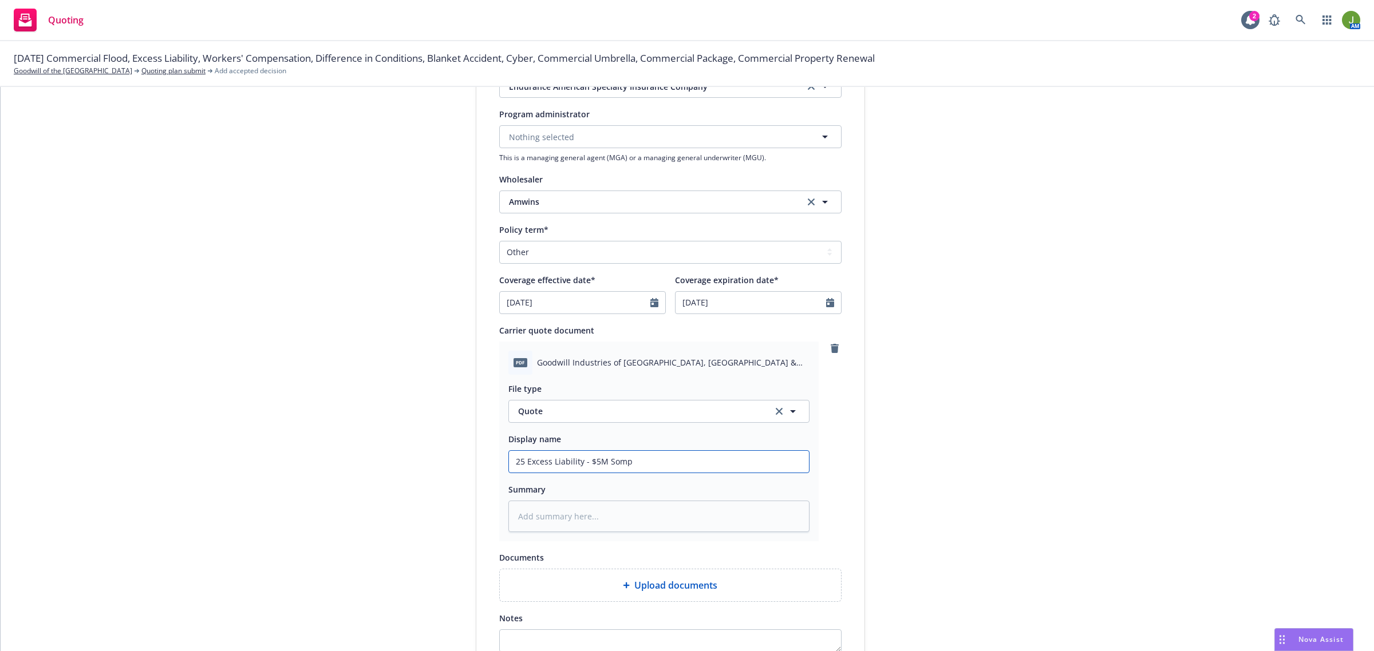
type textarea "x"
type input "25 Excess Liability - $5M Sompo"
type textarea "x"
type input "25 Excess Liability - $5M Sompo/"
type textarea "x"
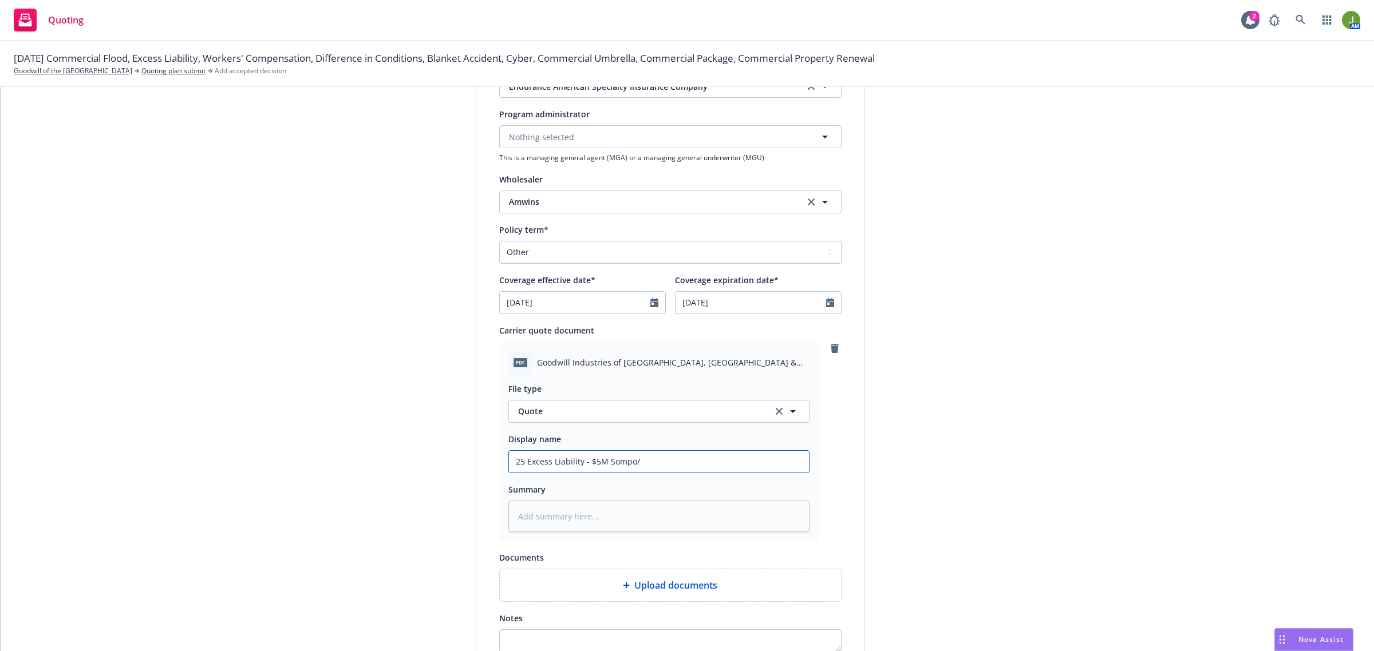
type input "25 Excess Liability - $5M Sompo/E"
type textarea "x"
type input "25 Excess Liability - $5M Sompo/En"
type textarea "x"
type input "25 Excess Liability - $5M Sompo/Endu"
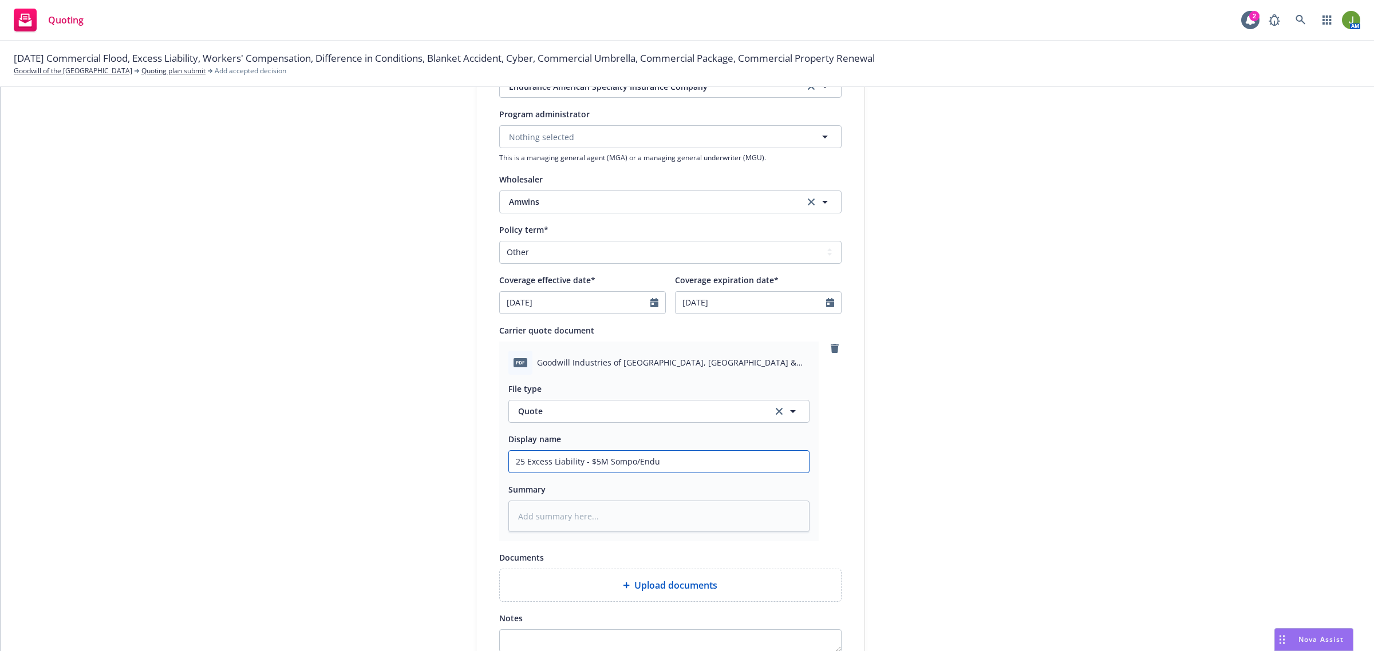
type textarea "x"
type input "25 Excess Liability - $5M Sompo/Endur"
type textarea "x"
type input "25 Excess Liability - $5M Sompo/Endura"
type textarea "x"
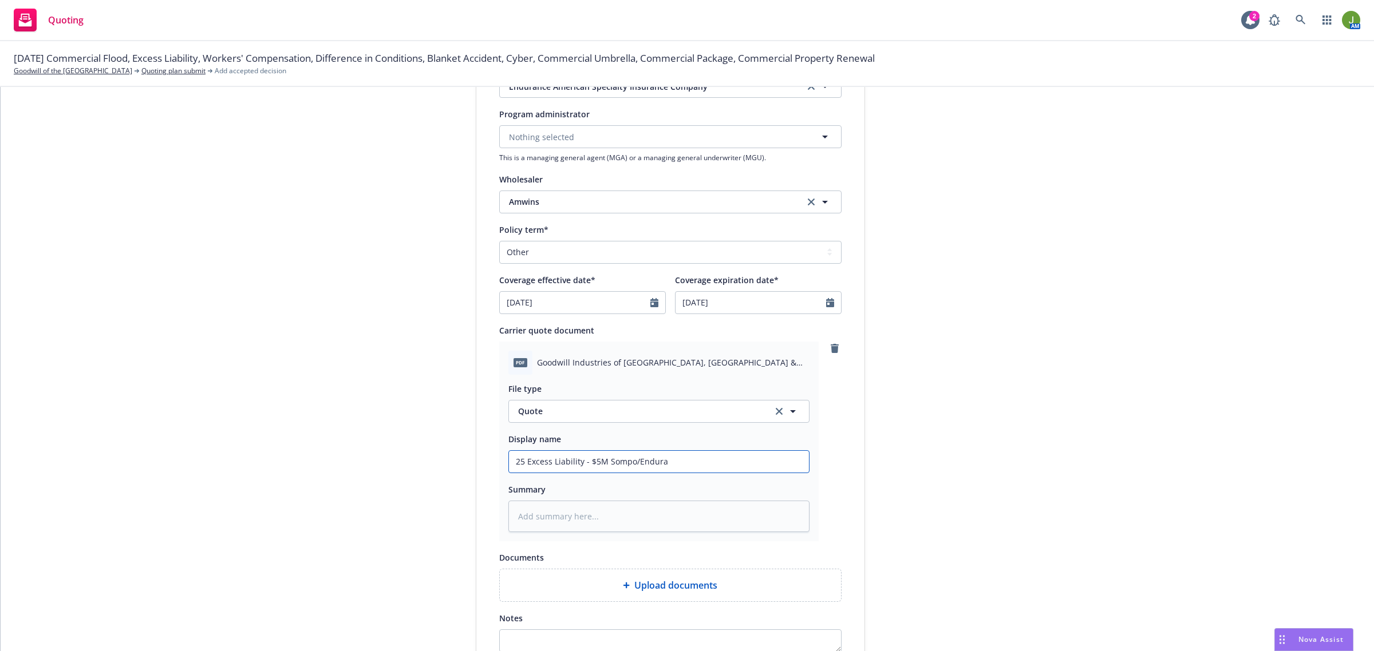
type input "25 Excess Liability - $5M Sompo/Enduran"
type textarea "x"
type input "25 Excess Liability - $5M Sompo/Enduranc"
type textarea "x"
type input "25 Excess Liability - $5M Sompo/Endurance"
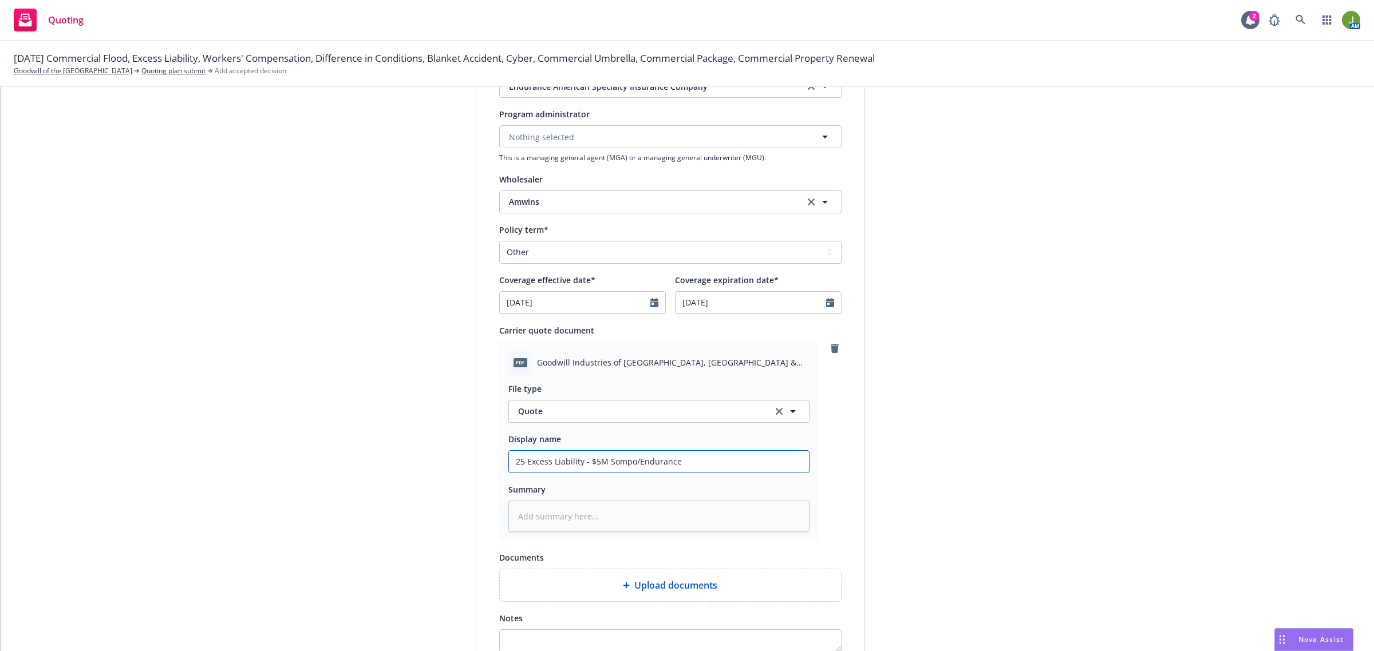
type textarea "x"
type input "25 Excess Liability - $5M Sompo/Endurance"
type textarea "x"
type input "25 Excess Liability - $5M Sompo/Endurance B"
type textarea "x"
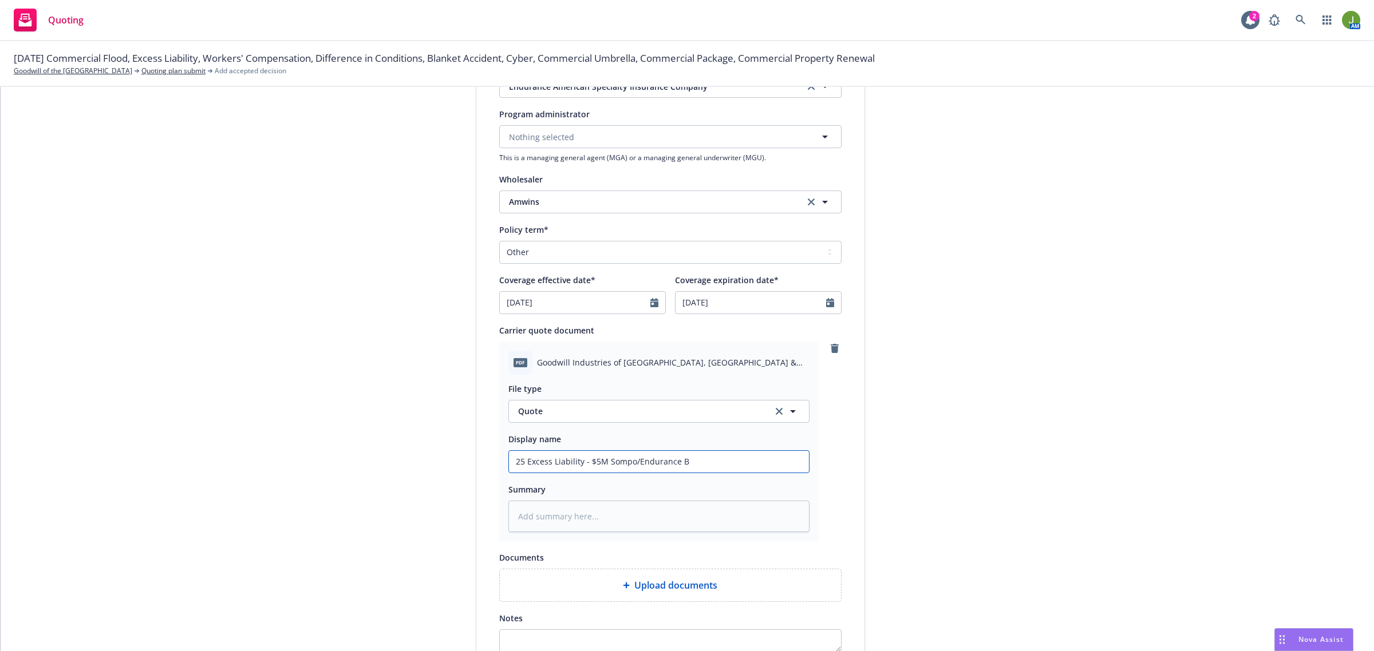
type input "25 Excess Liability - $5M Sompo/Endurance Bi"
type textarea "x"
type input "25 Excess Liability - $5M Sompo/Endurance Bin"
type textarea "x"
type input "25 Excess Liability - $5M Sompo/Endurance Bind"
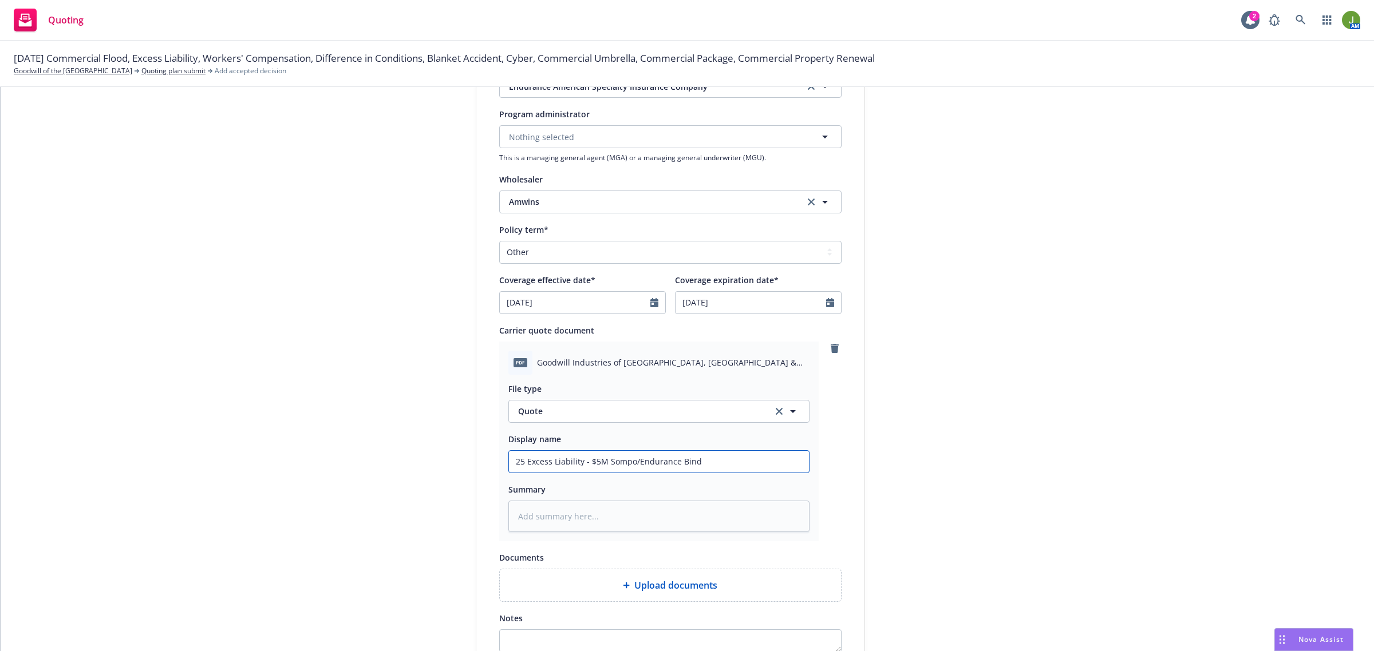
type textarea "x"
type input "25 Excess Liability - $5M Sompo/Endurance Binde"
type textarea "x"
type input "25 Excess Liability - $5M Sompo/Endurance Binder"
type textarea "x"
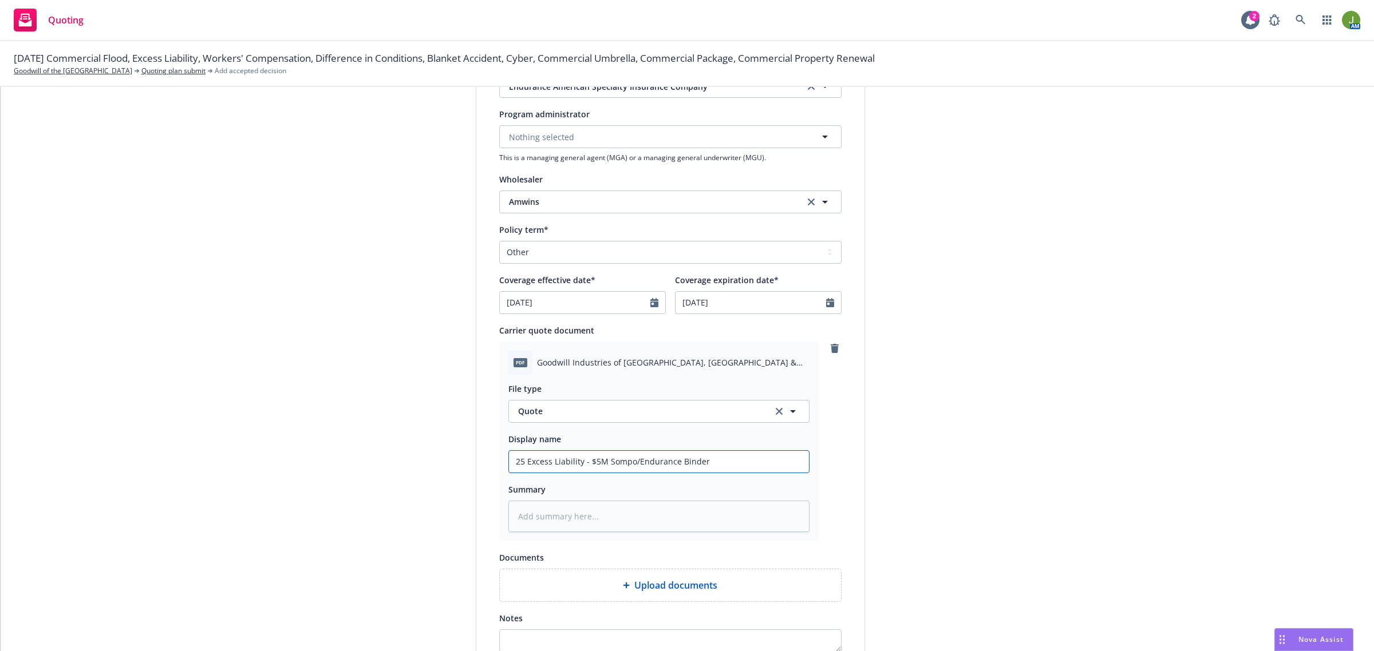
type input "25 Excess Liability - $5M Sompo/Endurance Binder"
type textarea "x"
type input "25 Excess Liability - $5M Sompo/Endurance Binder &"
type textarea "x"
type input "25 Excess Liability - $5M Sompo/Endurance Binder &"
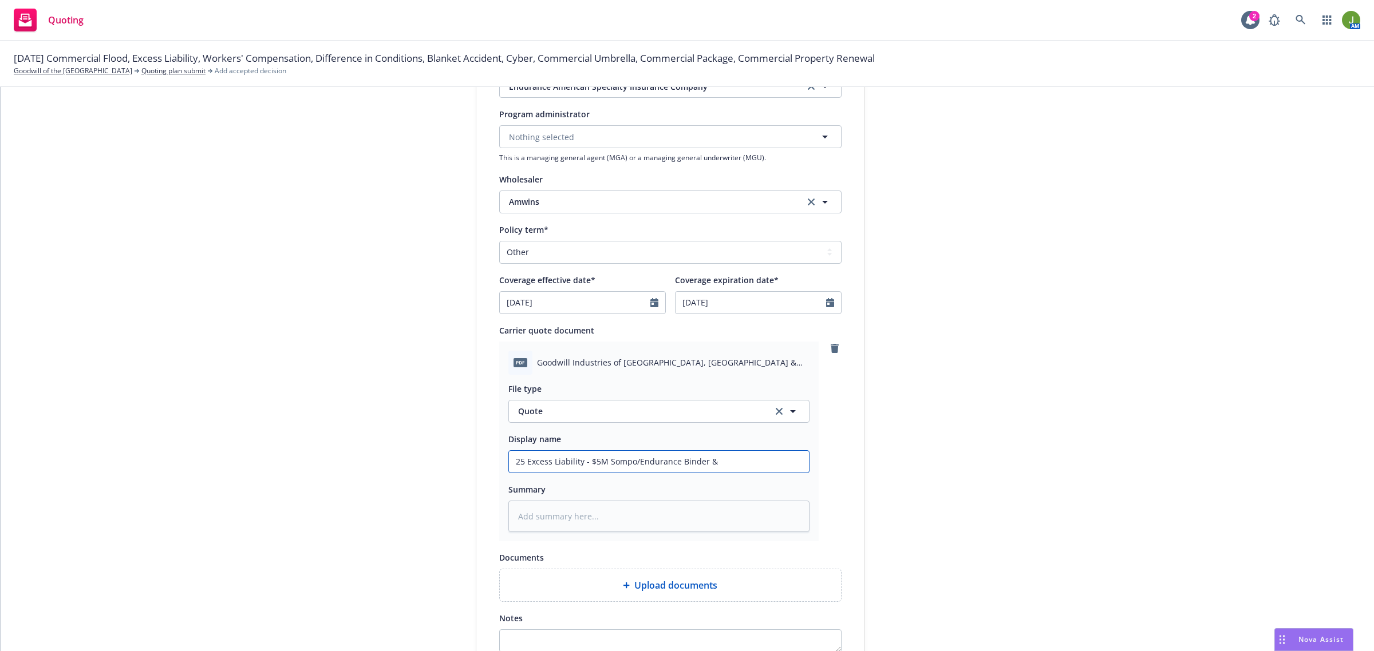
type textarea "x"
type input "25 Excess Liability - $5M Sompo/Endurance Binder & I"
type textarea "x"
type input "25 Excess Liability - $5M Sompo/Endurance Binder & IN"
type textarea "x"
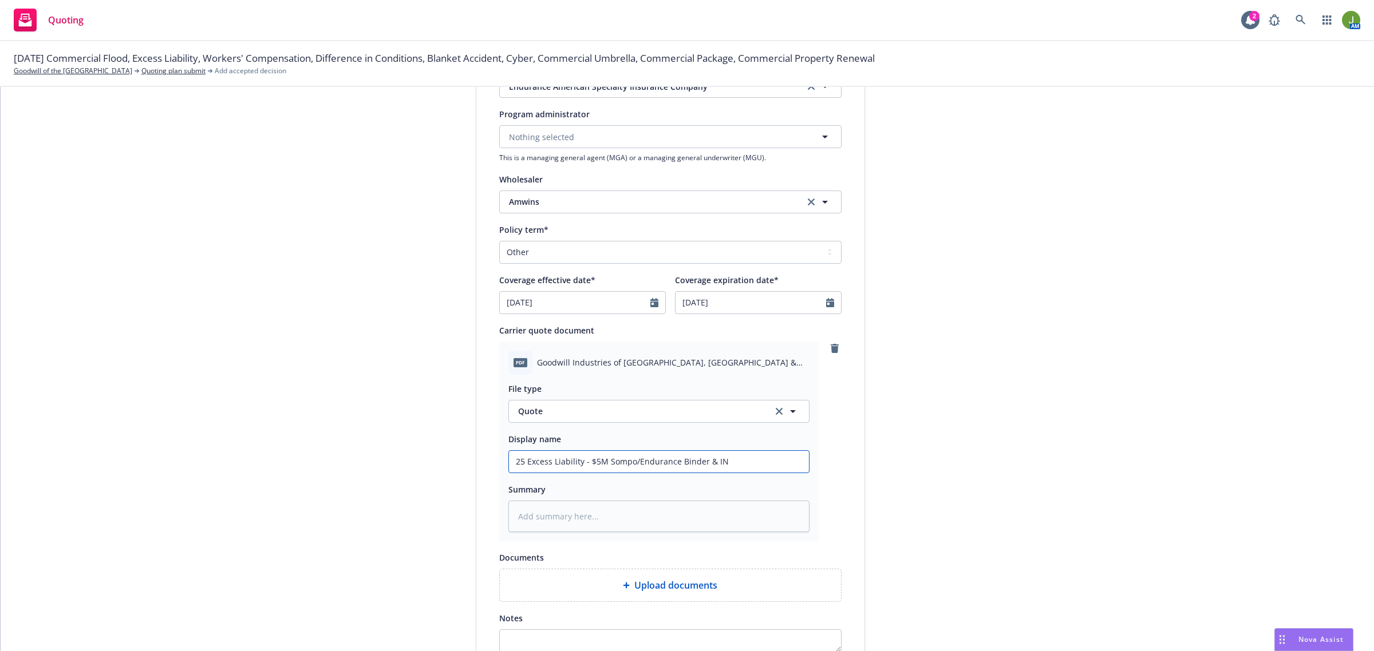
type input "25 Excess Liability - $5M Sompo/Endurance Binder & INv"
type textarea "x"
type input "25 Excess Liability - $5M Sompo/Endurance Binder & INvo"
type textarea "x"
type input "25 Excess Liability - $5M Sompo/Endurance Binder & INvoi"
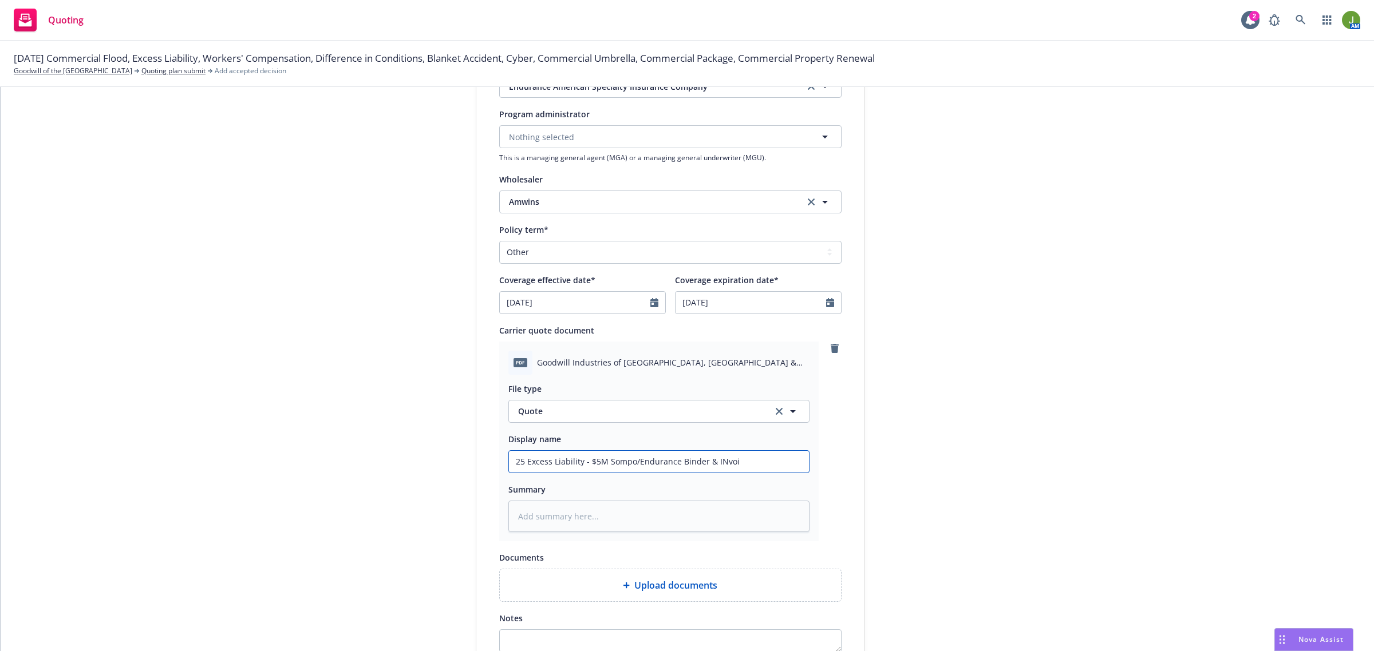
type textarea "x"
type input "25 Excess Liability - $5M Sompo/Endurance Binder & INvoic"
type textarea "x"
type input "25 Excess Liability - $5M Sompo/Endurance Binder & INvoi"
type textarea "x"
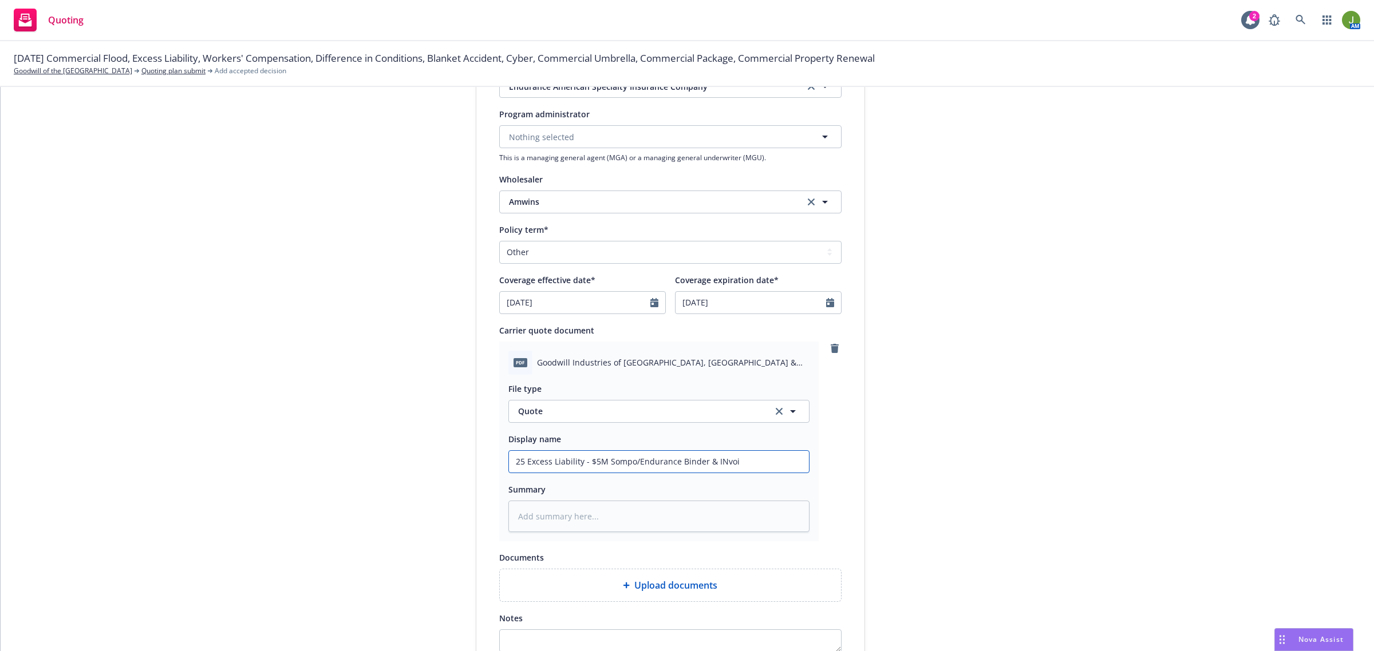
type input "25 Excess Liability - $5M Sompo/Endurance Binder & INvo"
type textarea "x"
type input "25 Excess Liability - $5M Sompo/Endurance Binder & INv"
type textarea "x"
type input "25 Excess Liability - $5M Sompo/Endurance Binder & IN"
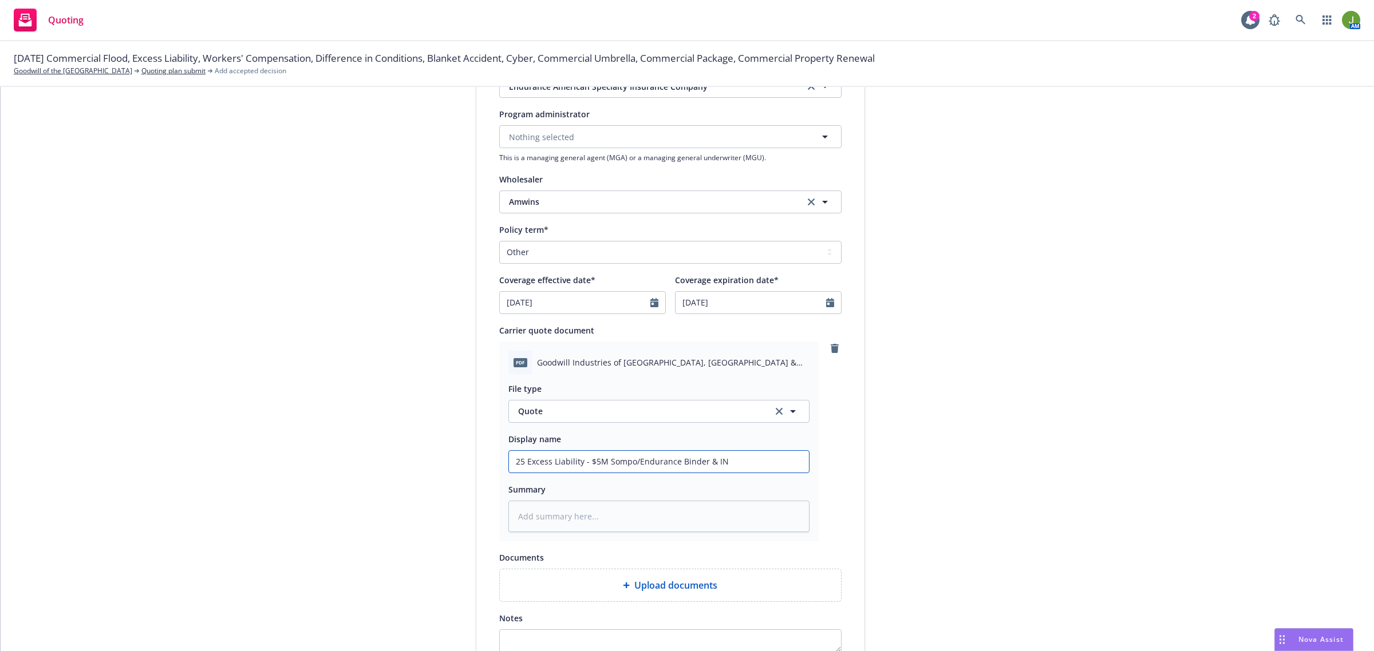
type textarea "x"
type input "25 Excess Liability - $5M Sompo/Endurance Binder & I"
type textarea "x"
type input "25 Excess Liability - $5M Sompo/Endurance Binder & Im"
type textarea "x"
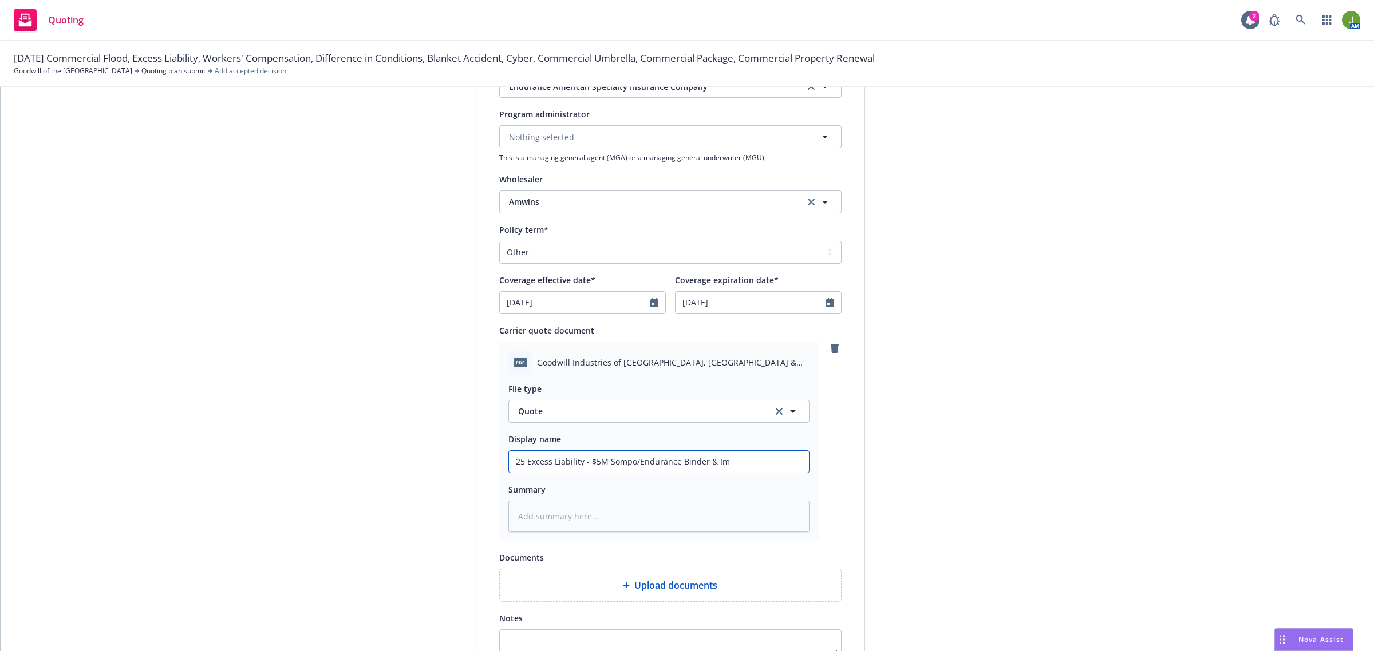
type input "25 Excess Liability - $5M Sompo/Endurance Binder & I"
type textarea "x"
type input "25 Excess Liability - $5M Sompo/Endurance Binder & In"
type textarea "x"
type input "25 Excess Liability - $5M Sompo/Endurance Binder & Inv"
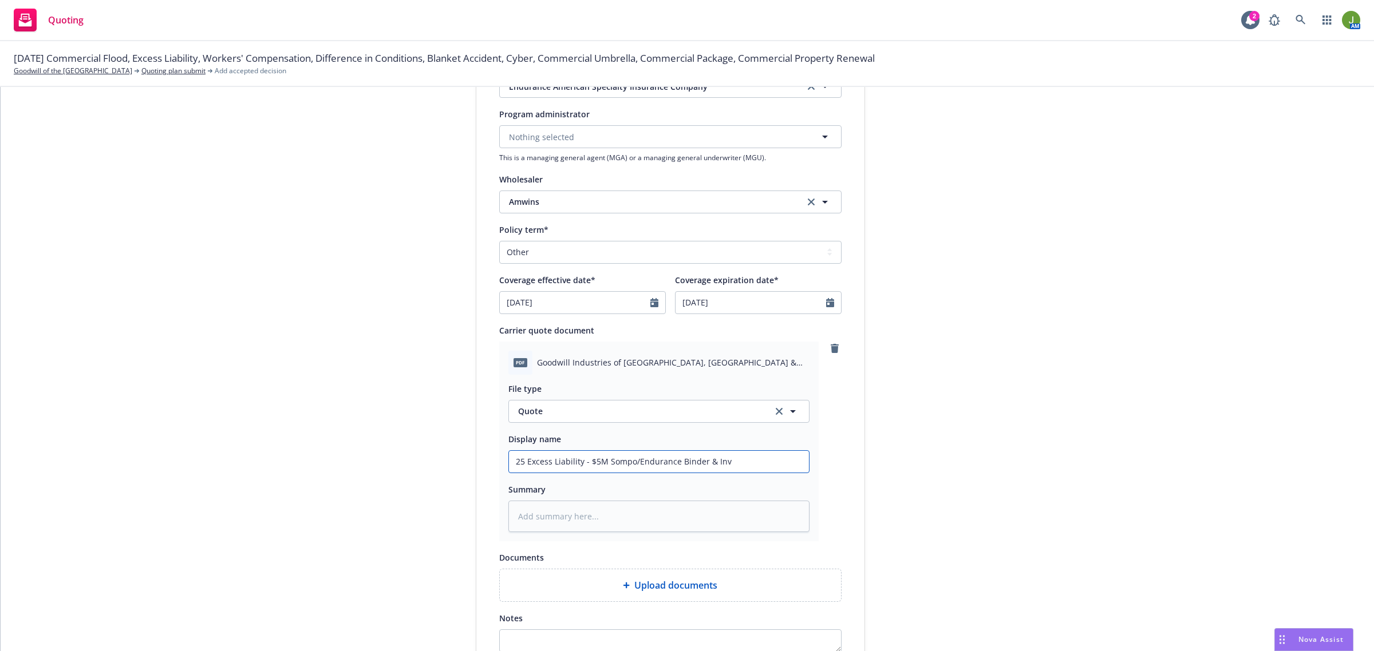
type textarea "x"
type input "25 Excess Liability - $5M Sompo/Endurance Binder & Invo"
type textarea "x"
type input "25 Excess Liability - $5M Sompo/Endurance Binder & Invoi"
type textarea "x"
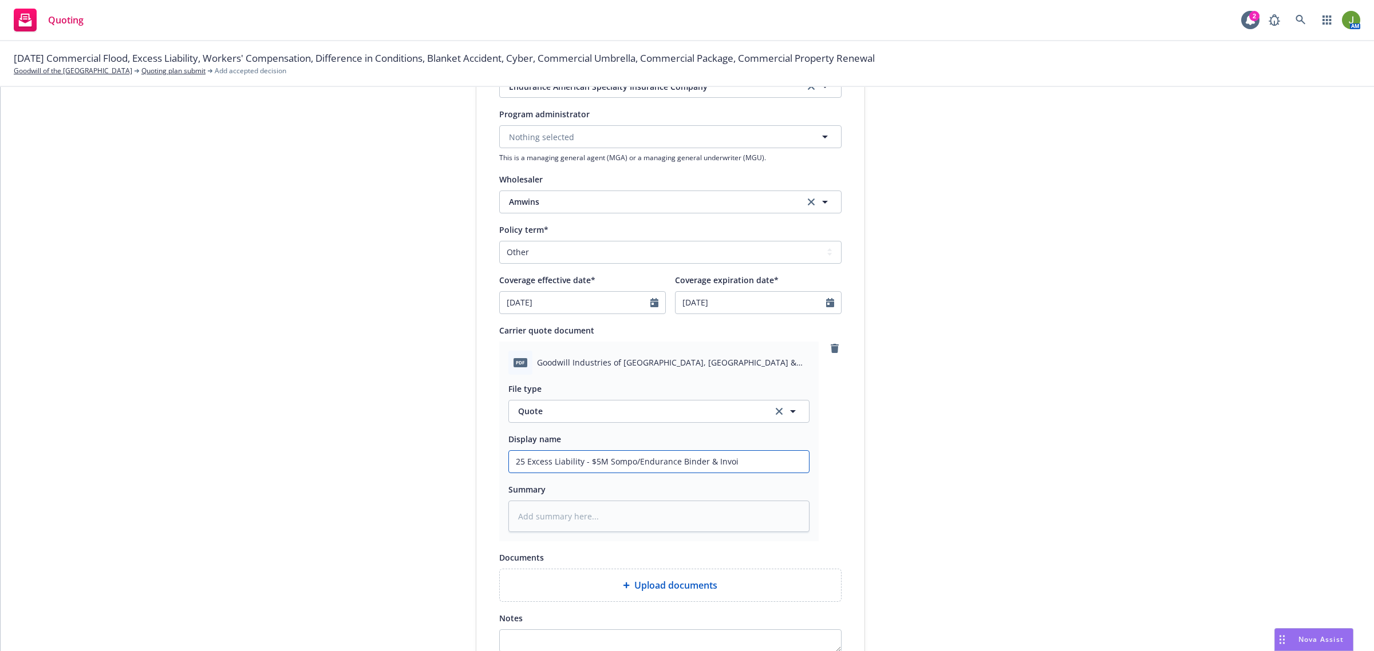
type input "25 Excess Liability - $5M Sompo/Endurance Binder & Invoic"
type textarea "x"
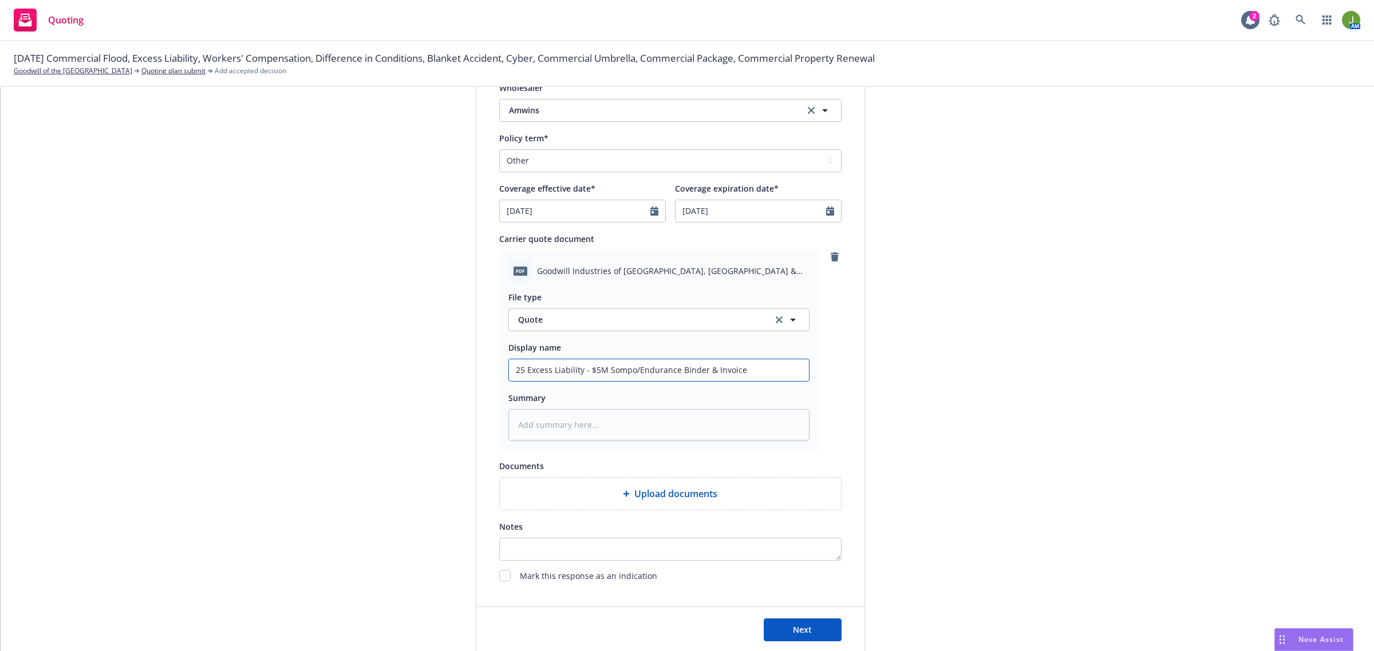
scroll to position [488, 0]
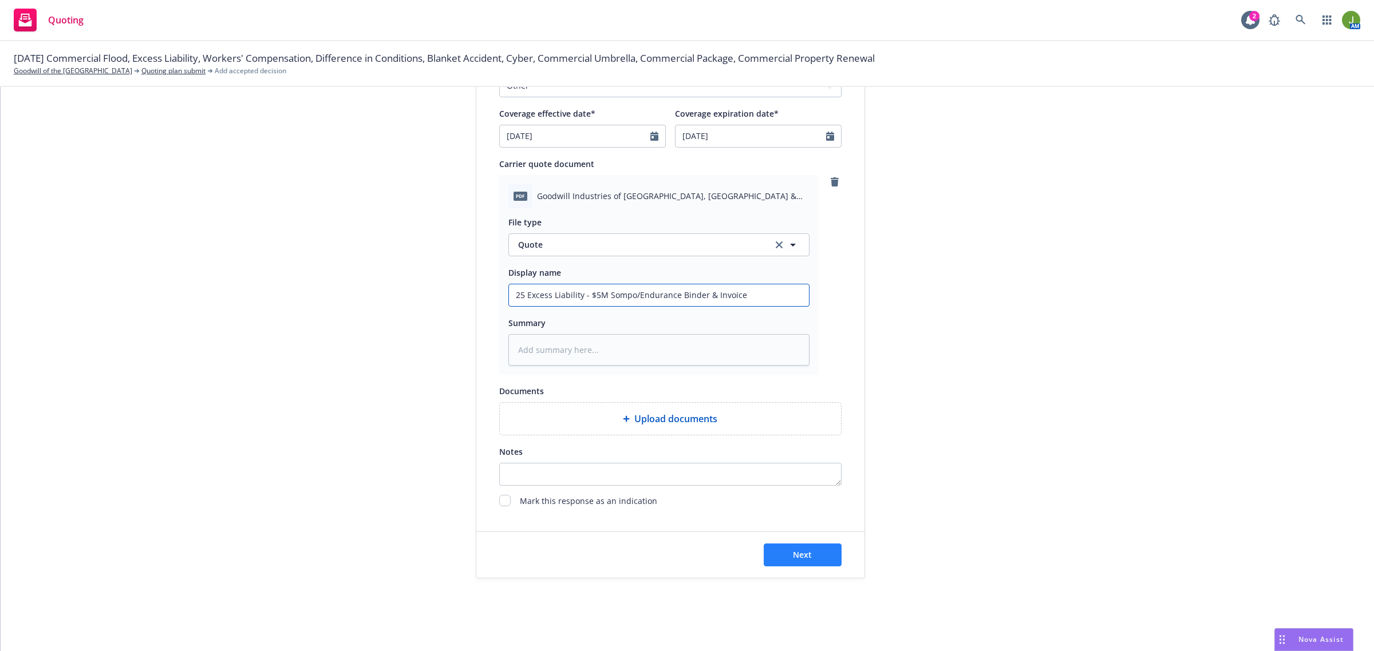
type input "25 Excess Liability - $5M Sompo/Endurance Binder & Invoice"
click at [805, 558] on span "Next" at bounding box center [802, 555] width 19 height 11
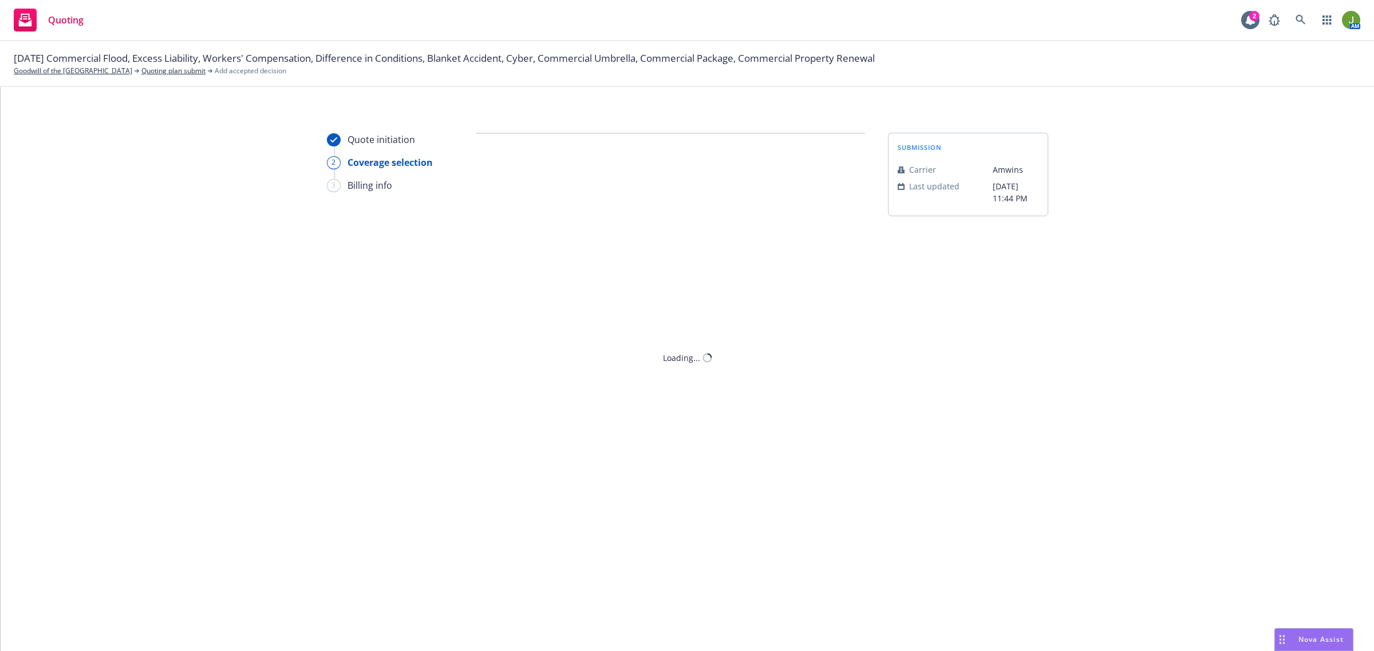
scroll to position [0, 0]
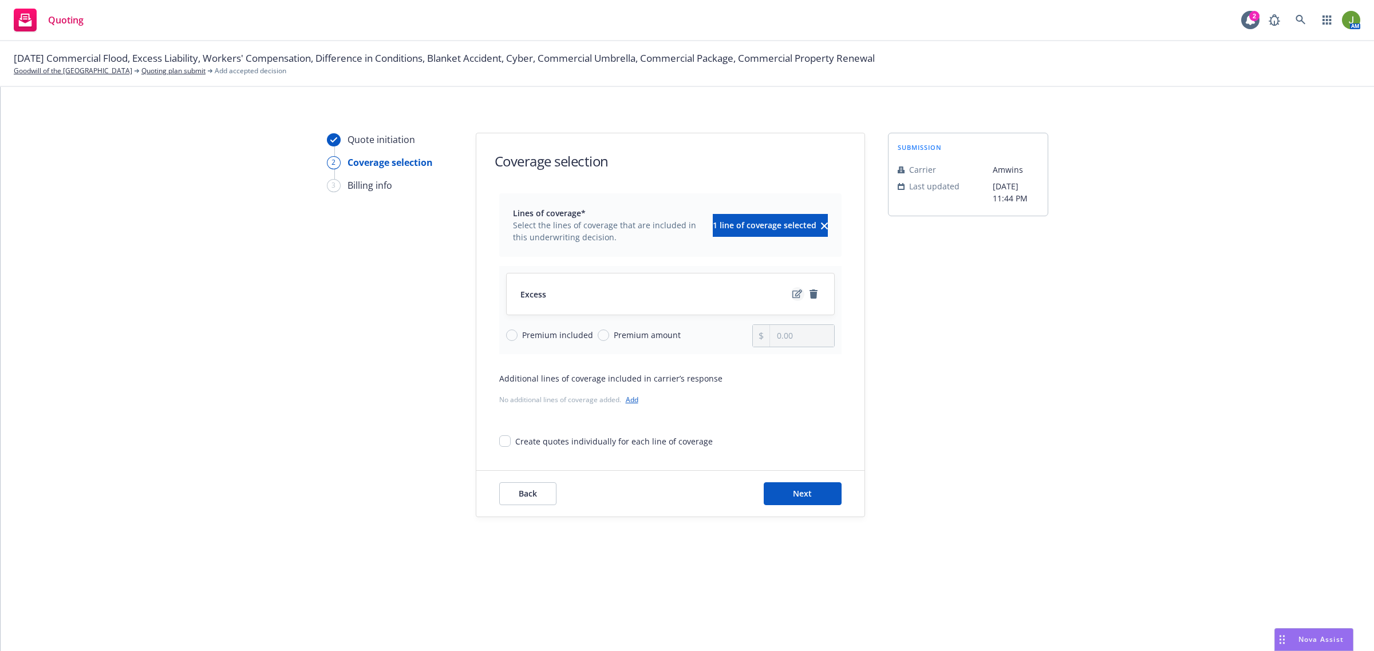
click at [793, 294] on icon "edit" at bounding box center [797, 294] width 10 height 9
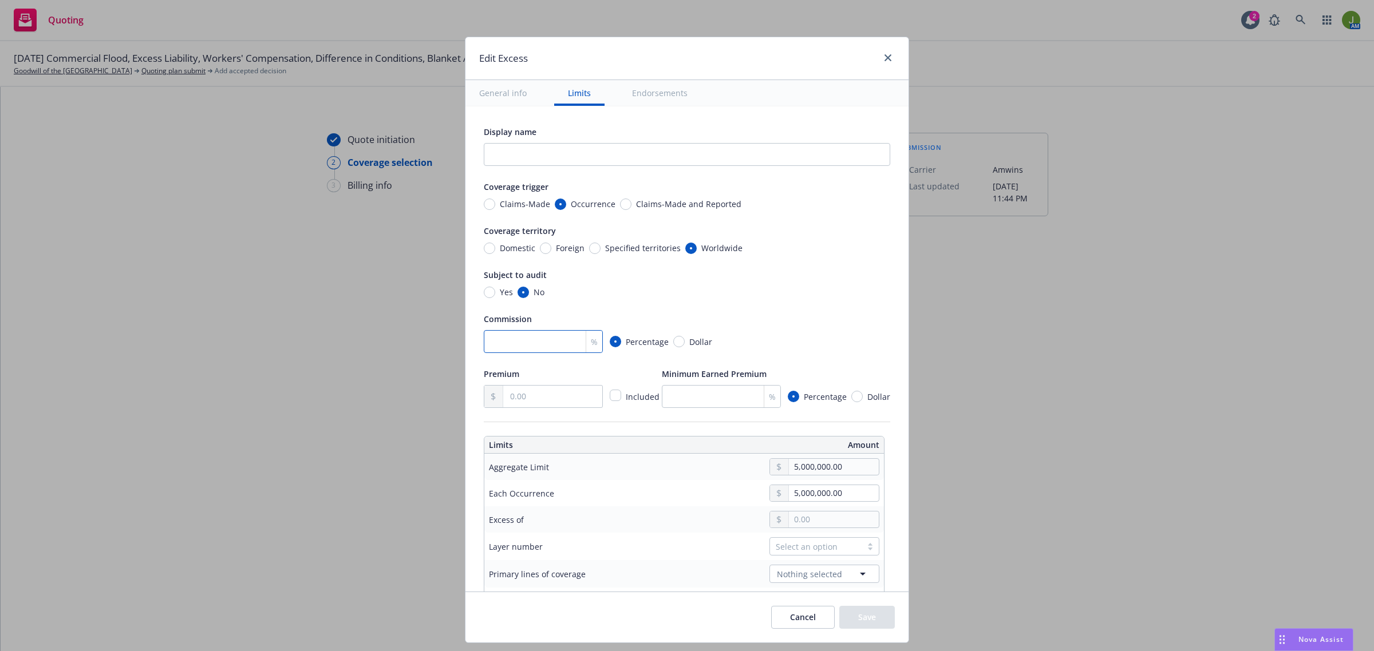
click at [531, 341] on input "number" at bounding box center [543, 341] width 119 height 23
type textarea "x"
type input "1"
type textarea "x"
type input "10"
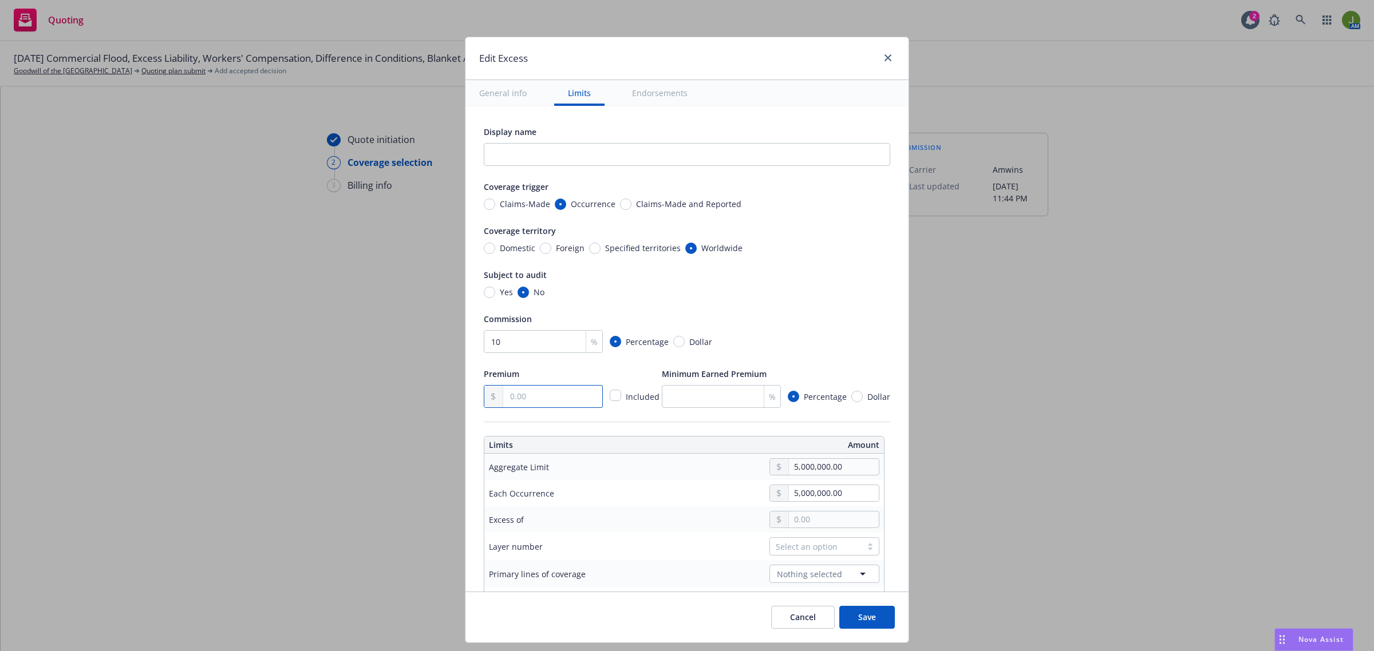
type textarea "x"
type input "2.00"
type textarea "x"
type input "24.00"
type textarea "x"
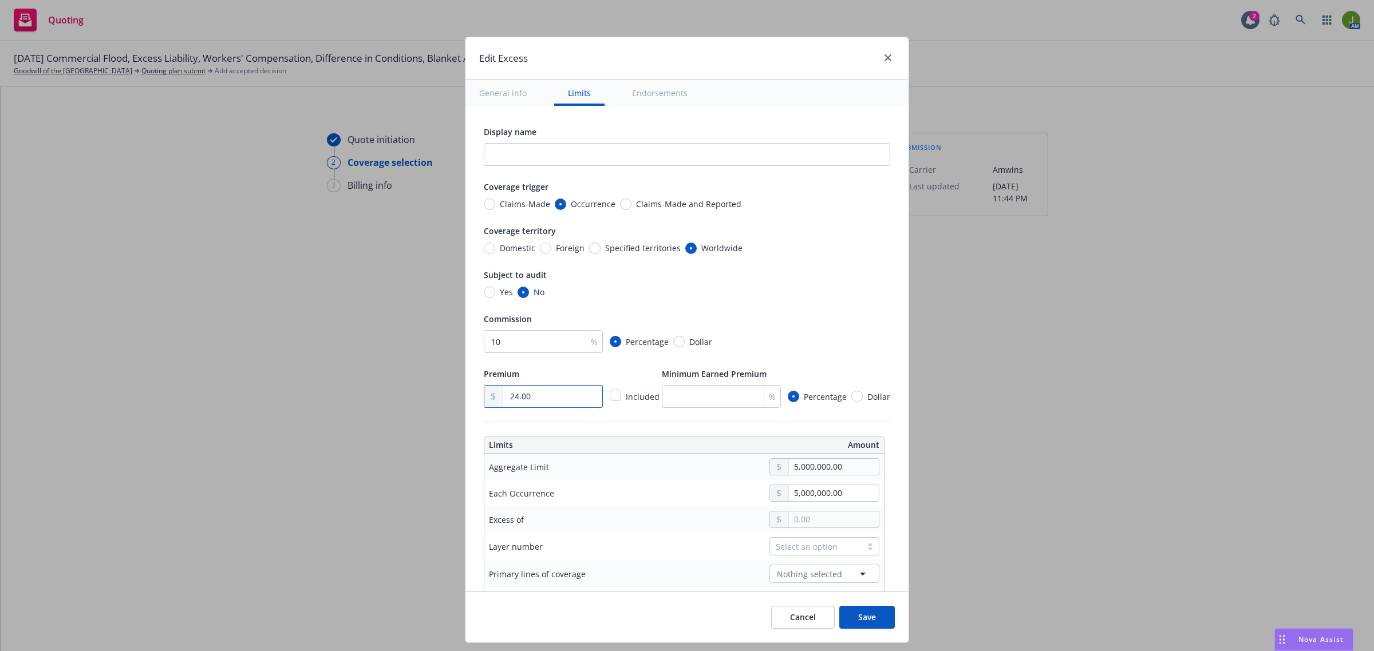
type input "247.00"
type textarea "x"
type input "24,780.00"
type textarea "x"
type input "247,808.00"
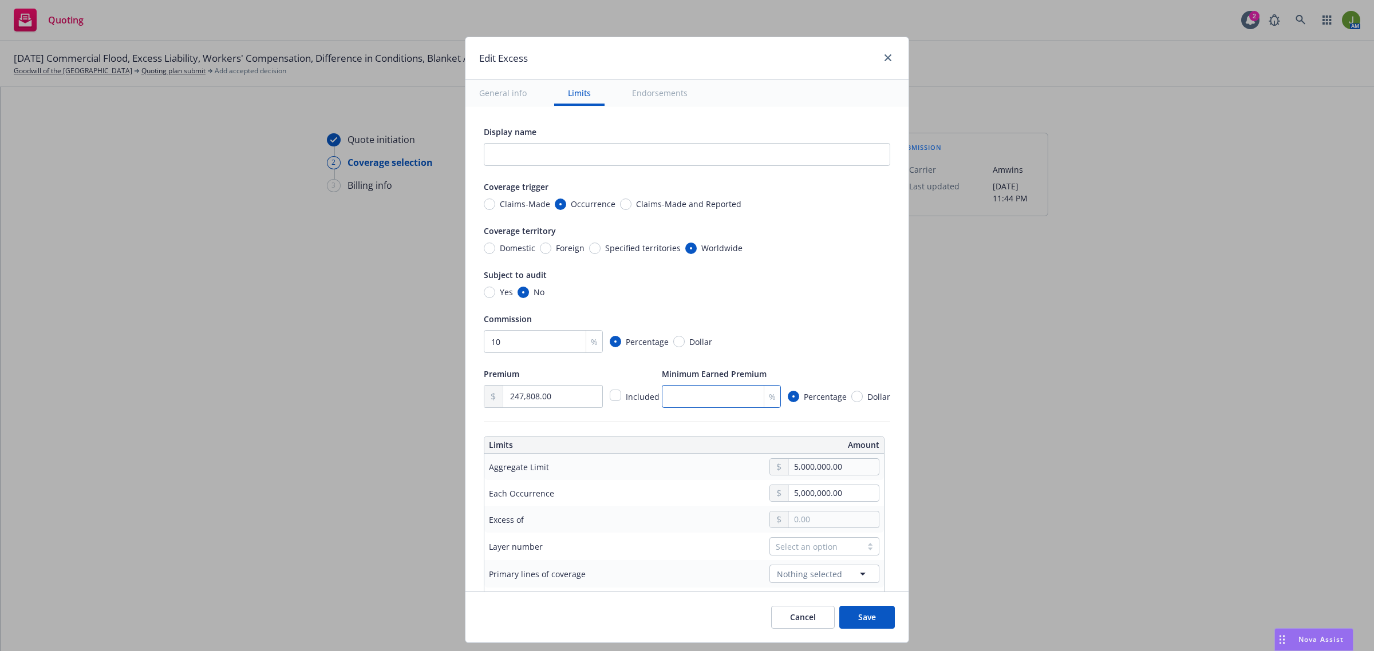
type textarea "x"
type input "2"
type textarea "x"
type input "25"
type textarea "x"
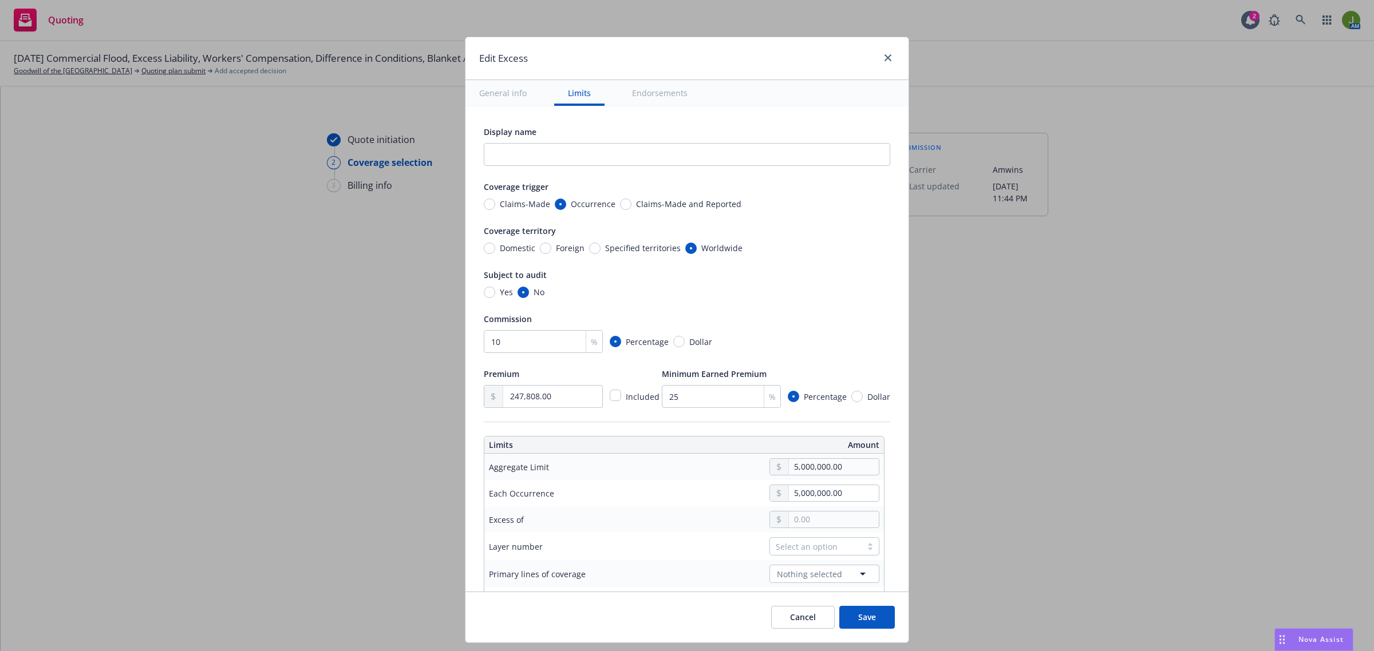
type input "$5M excess of $2M"
type input "2,000,000.00"
click at [844, 591] on button "$2,000,000.00" at bounding box center [820, 592] width 98 height 21
click at [796, 548] on div "Select an option" at bounding box center [816, 547] width 80 height 12
click at [783, 610] on div "02" at bounding box center [815, 617] width 110 height 21
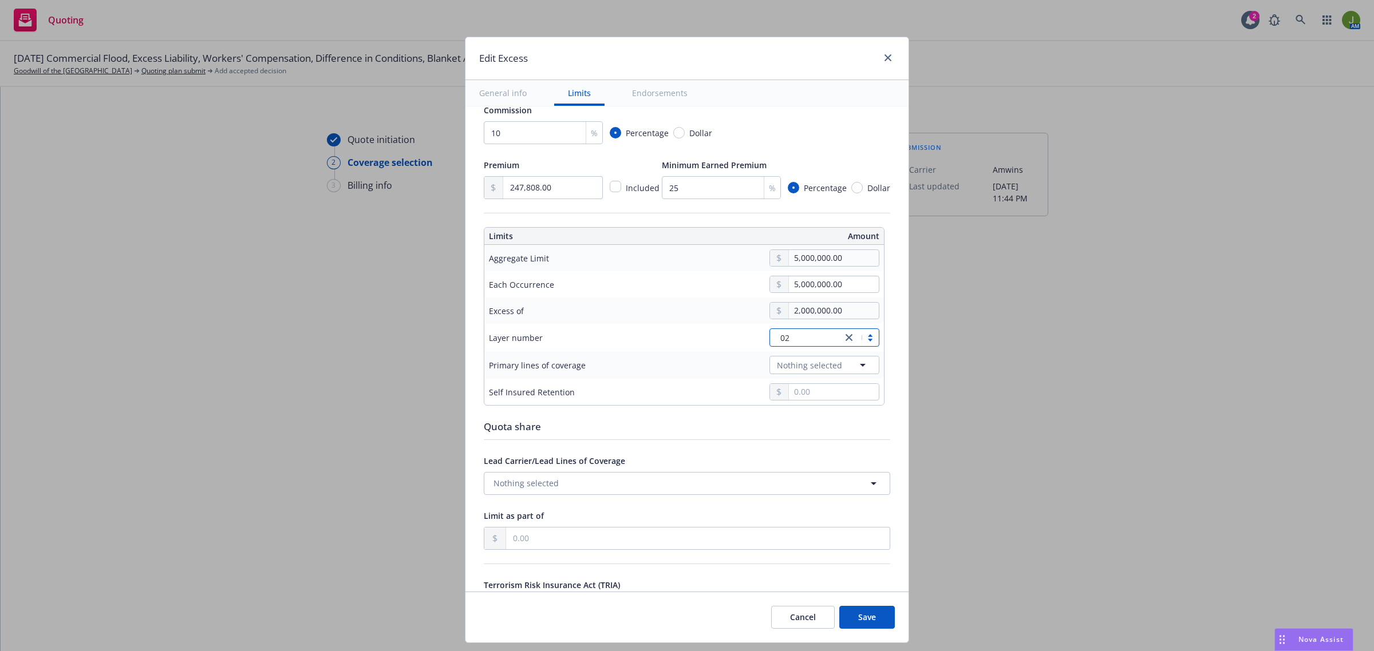
scroll to position [215, 0]
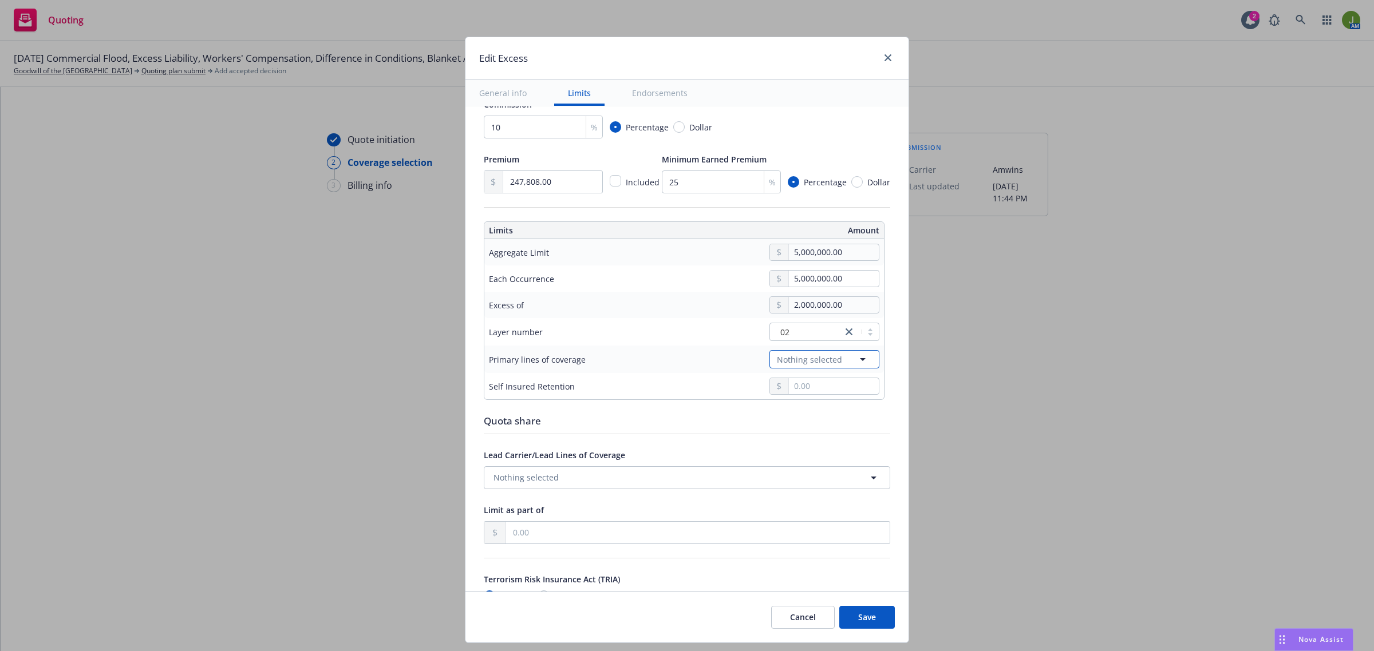
click at [786, 363] on span "Nothing selected" at bounding box center [809, 360] width 65 height 12
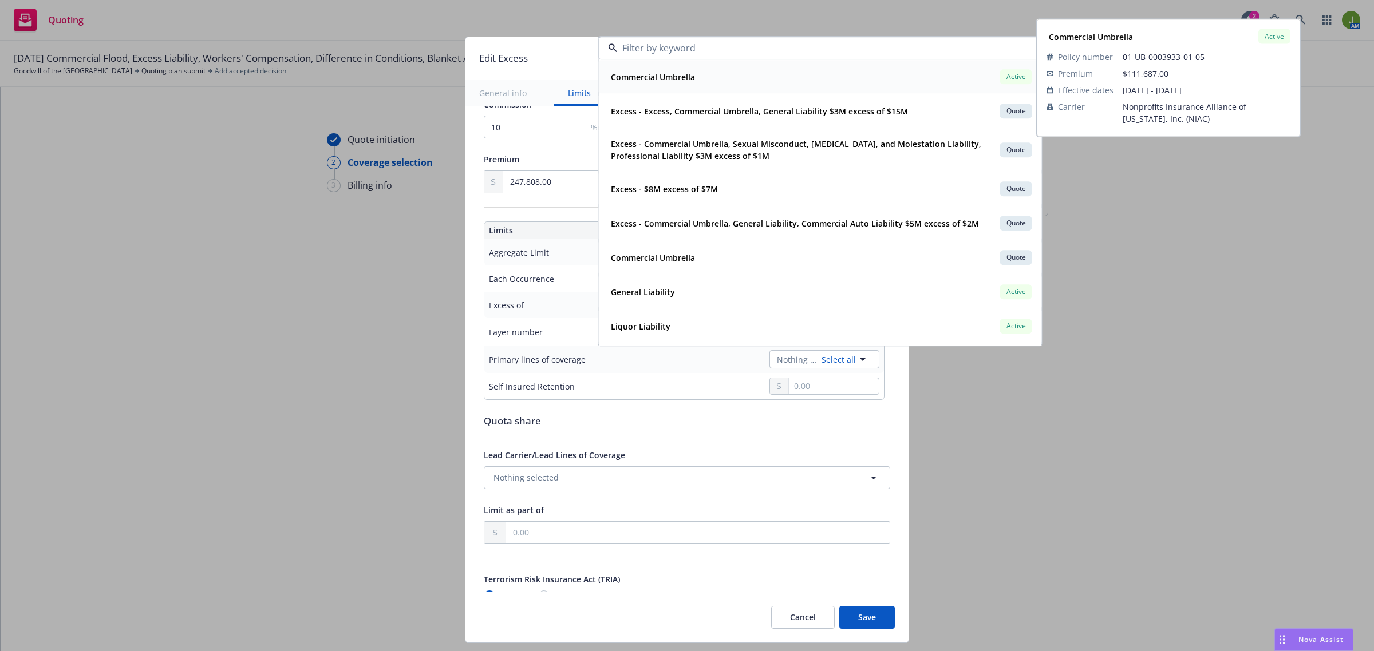
click at [682, 76] on strong "Commercial Umbrella" at bounding box center [653, 77] width 84 height 11
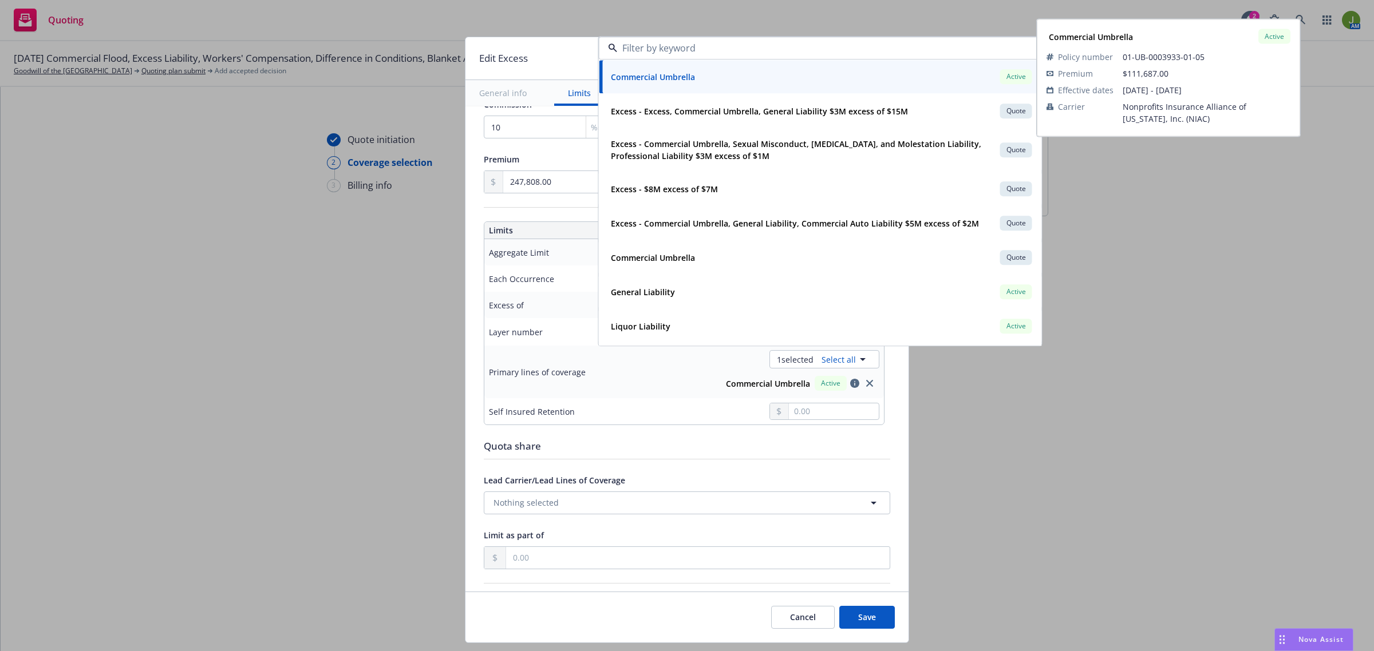
type textarea "x"
type input "Commercial Umbrella $5M excess of $2M"
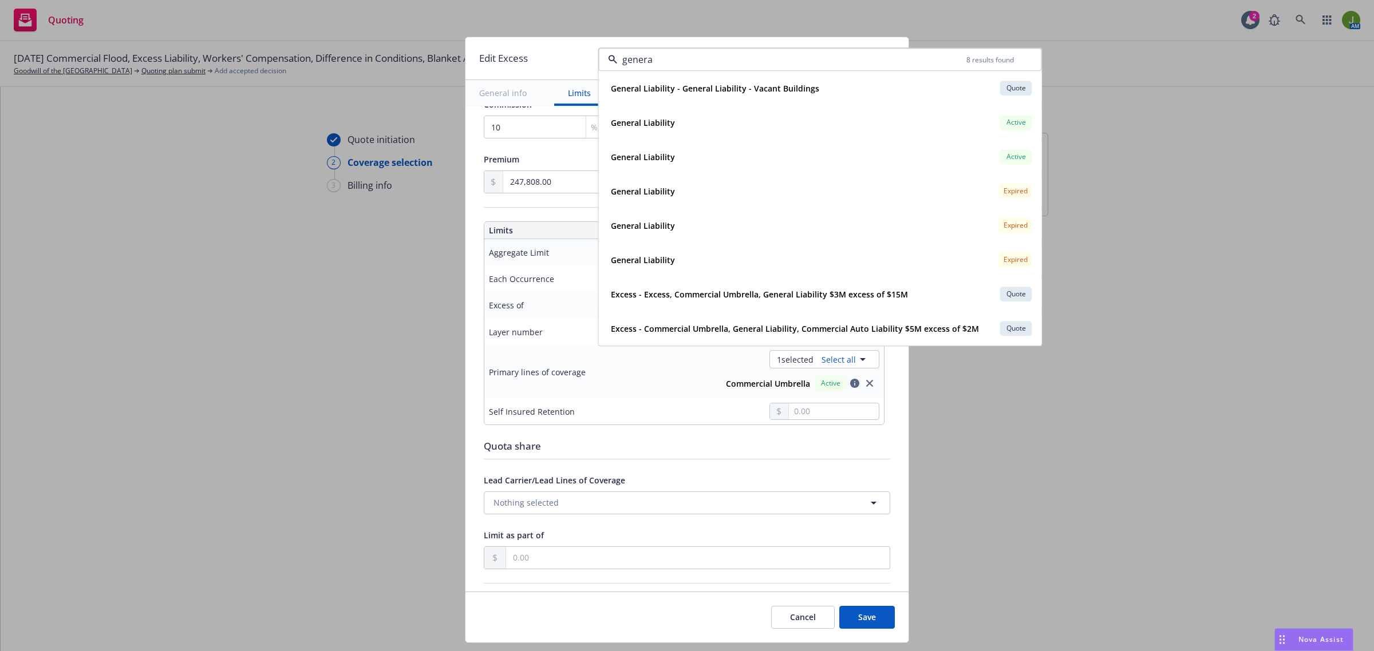
type input "general"
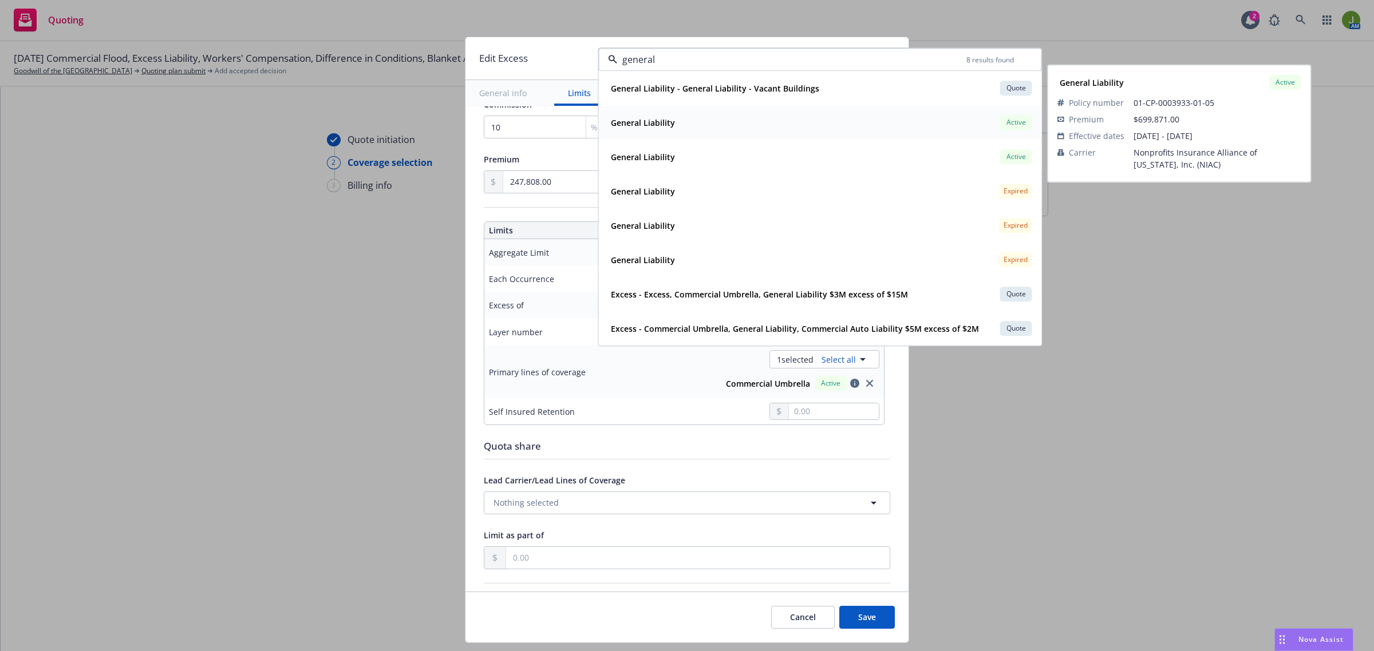
click at [631, 122] on strong "General Liability" at bounding box center [643, 122] width 64 height 11
type textarea "x"
type input "$5M excess of $2M"
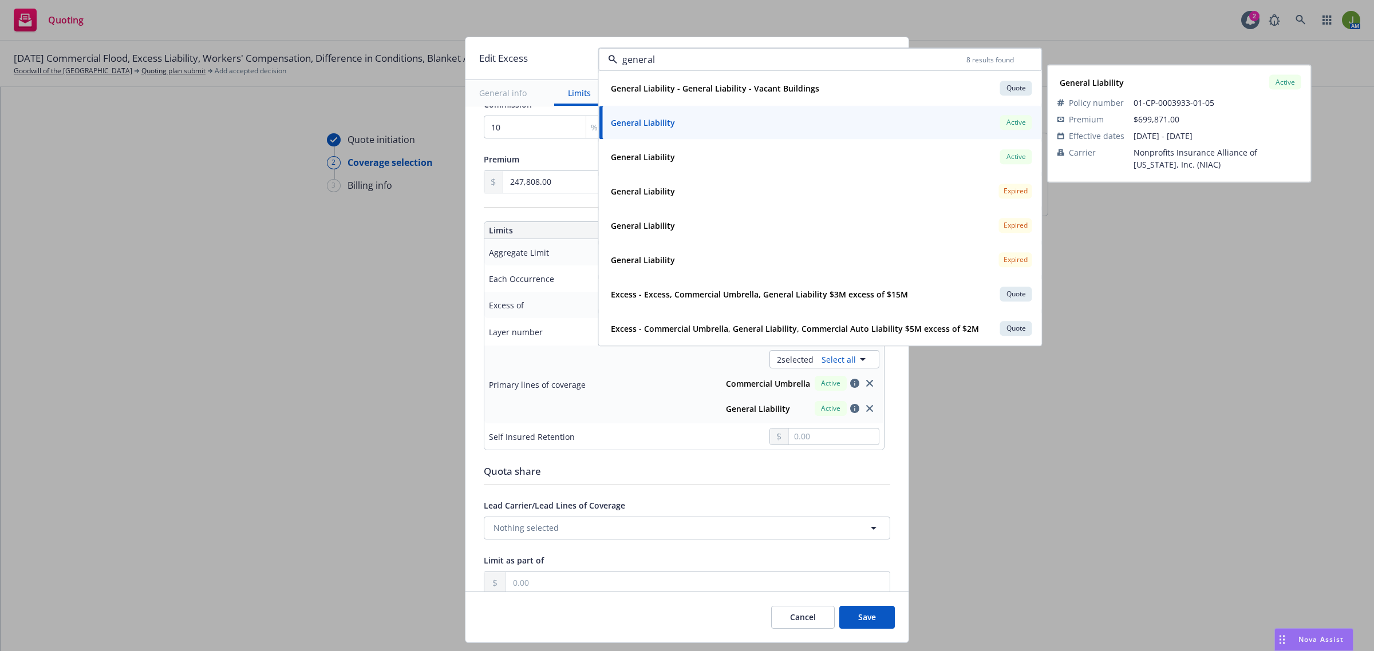
type textarea "x"
type input "Commercial Umbrella, General Liability $5M excess of $2M"
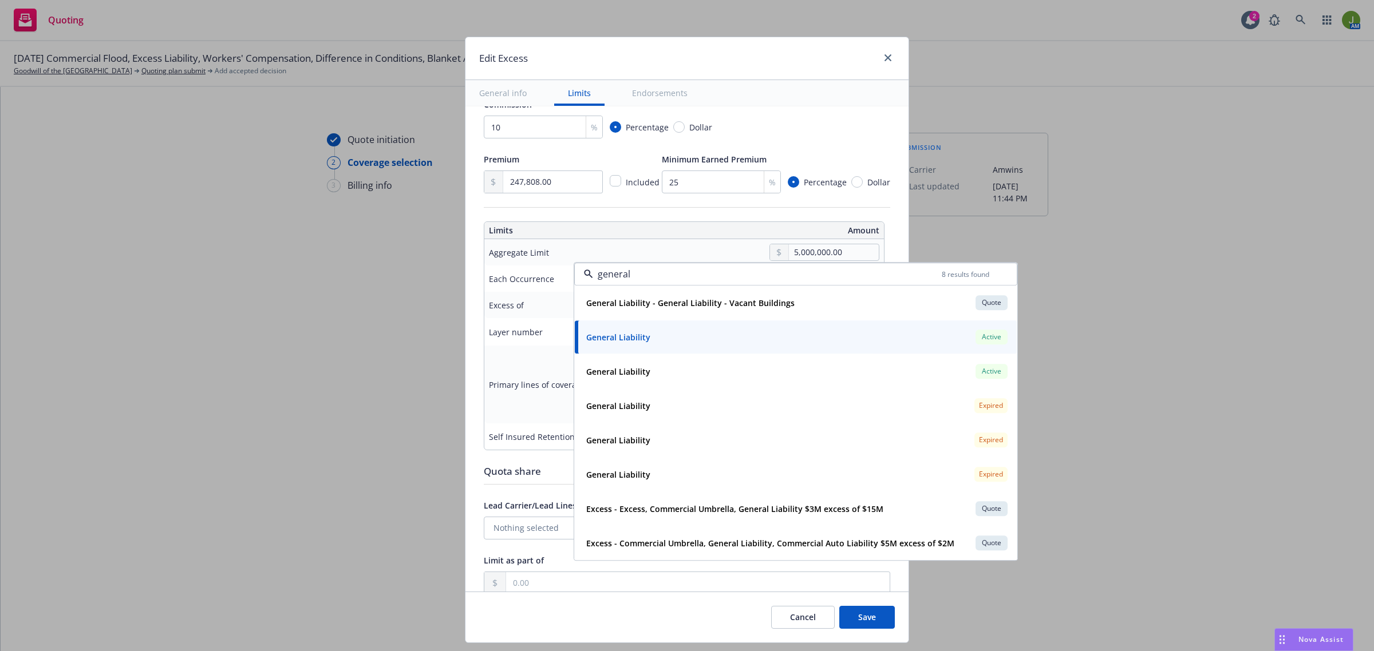
scroll to position [0, 0]
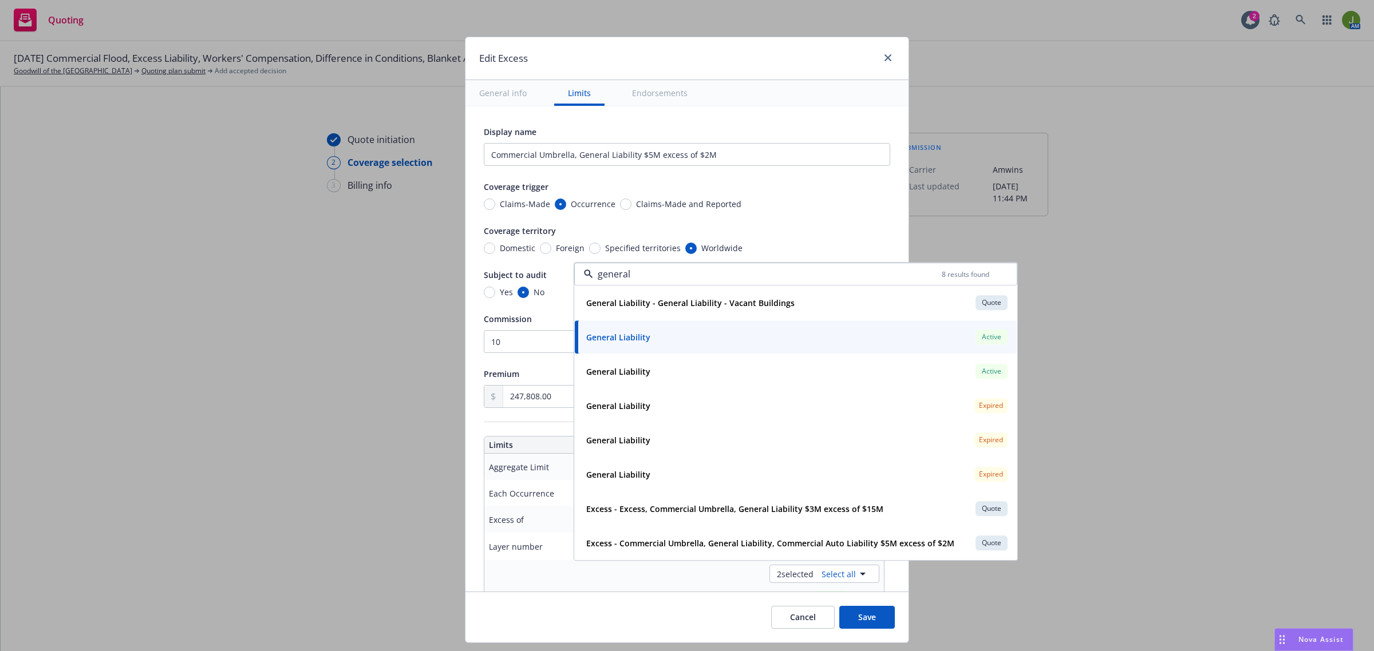
drag, startPoint x: 669, startPoint y: 64, endPoint x: 605, endPoint y: 60, distance: 63.6
click at [606, 60] on div "Edit Excess General info Limits Endorsements Display name Commercial Umbrella, …" at bounding box center [687, 340] width 444 height 607
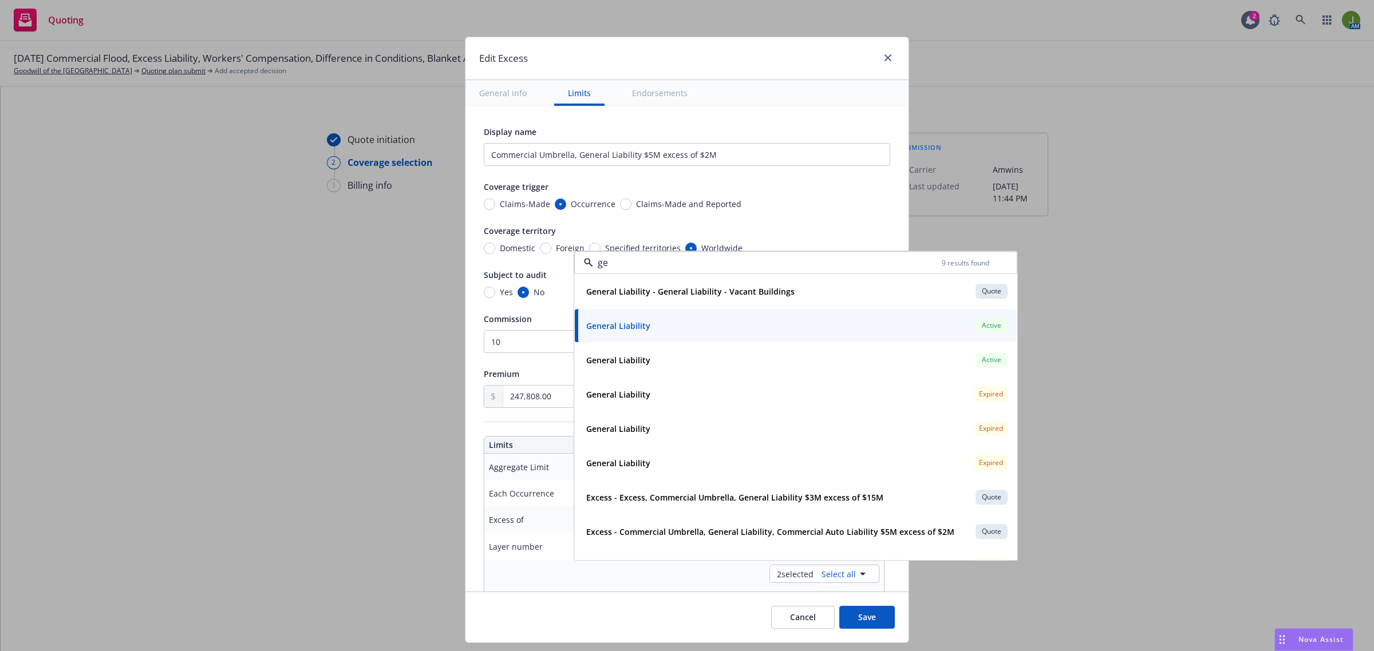
type input "g"
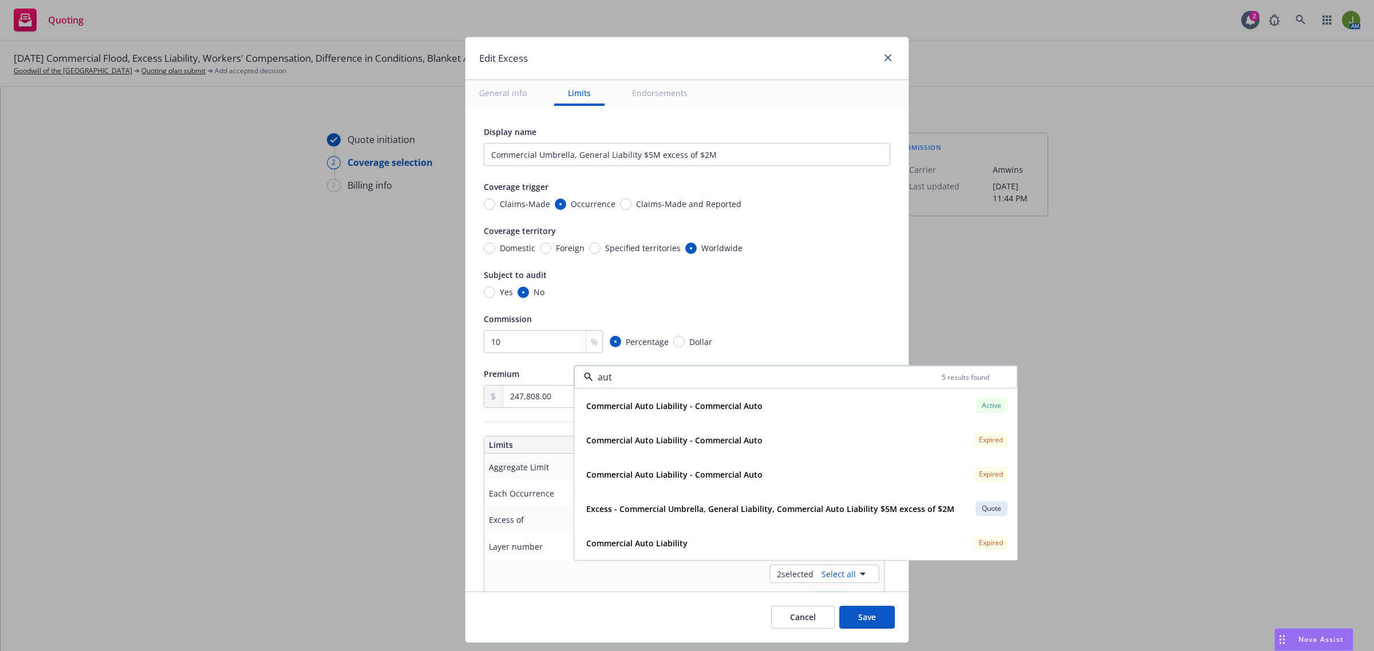
type input "auto"
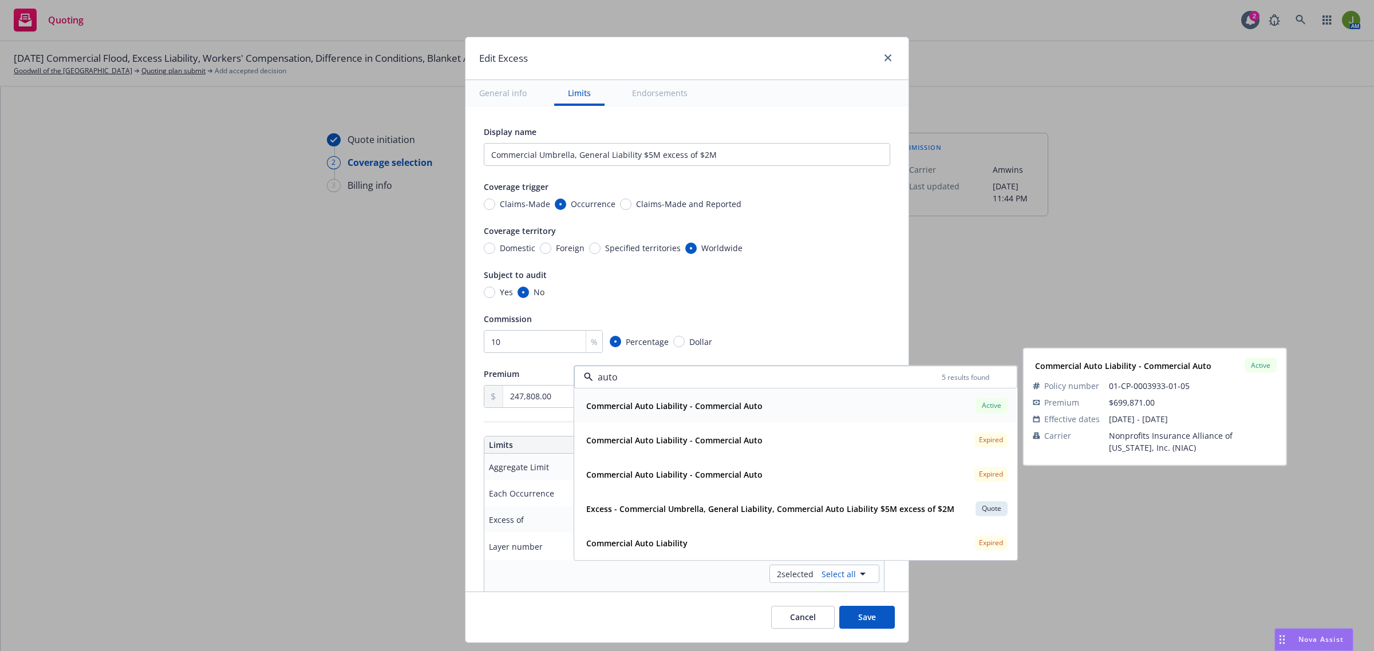
click at [678, 404] on strong "Commercial Auto Liability - Commercial Auto" at bounding box center [674, 406] width 176 height 11
type textarea "x"
type input "$5M excess of $2M"
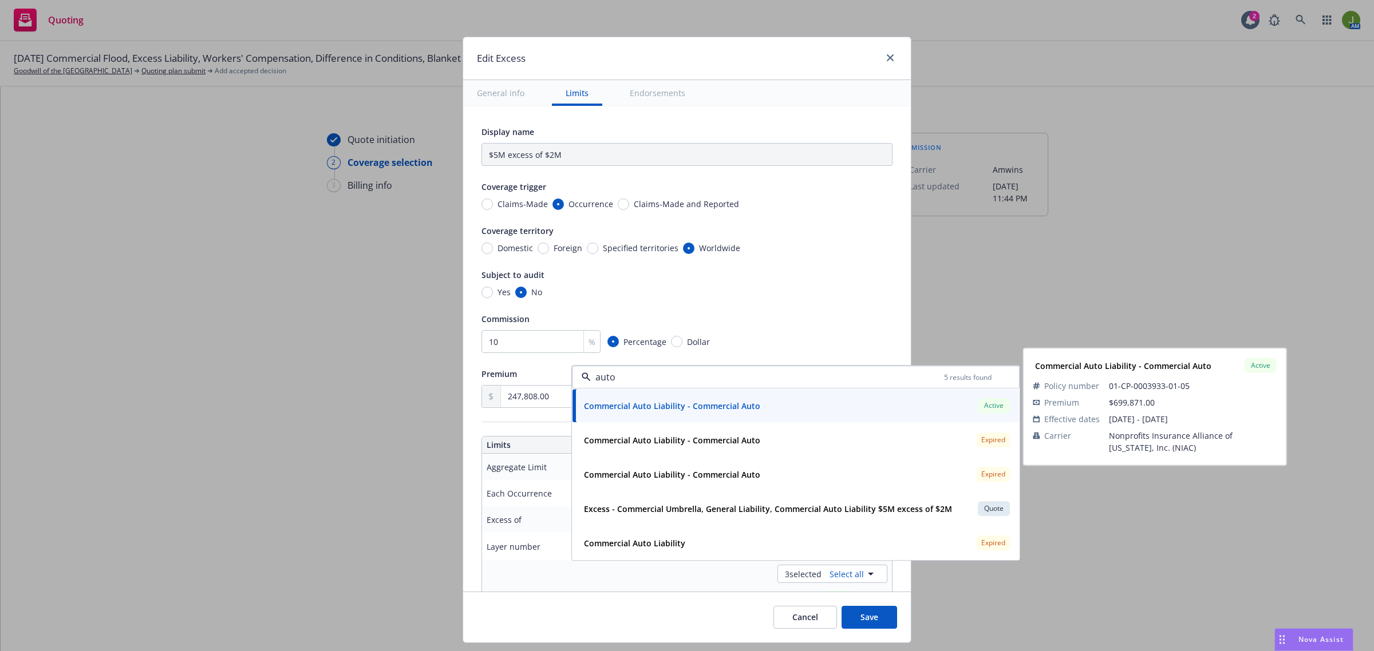
type textarea "x"
type input "Commercial Umbrella, Commercial Package $5M excess of $2M"
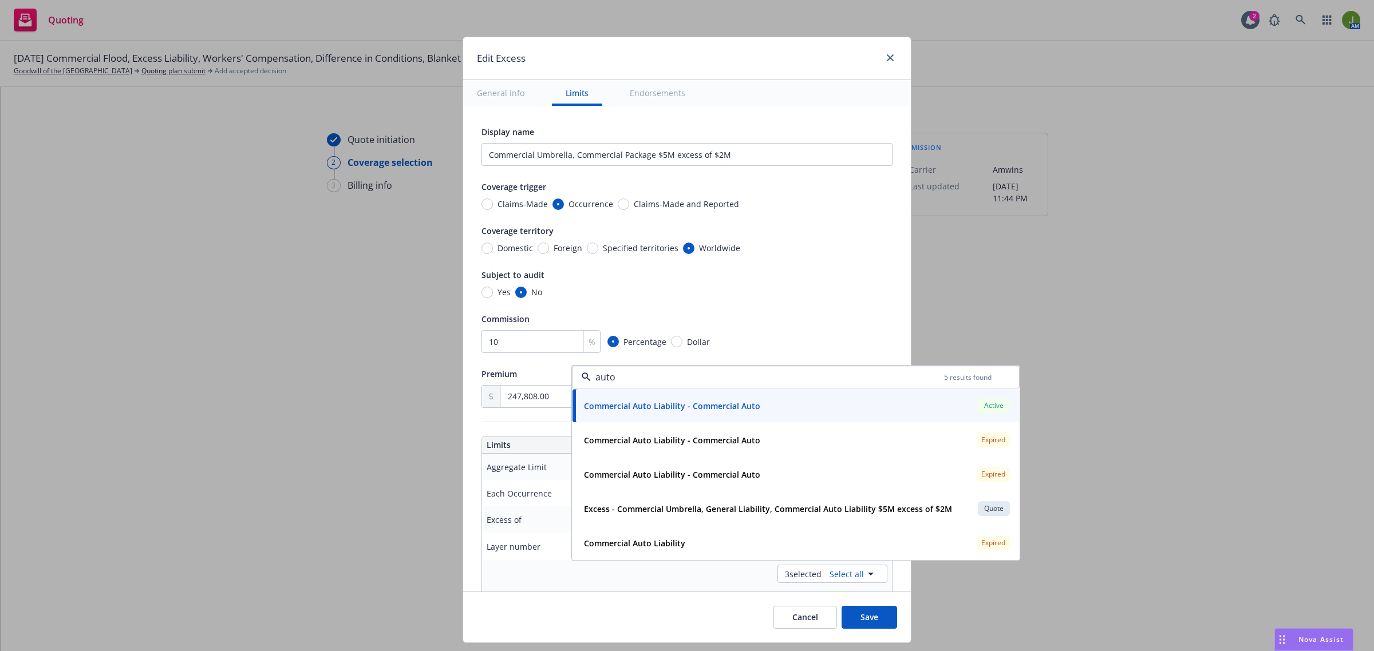
type input "auto"
click at [801, 295] on div "Yes No" at bounding box center [686, 292] width 411 height 12
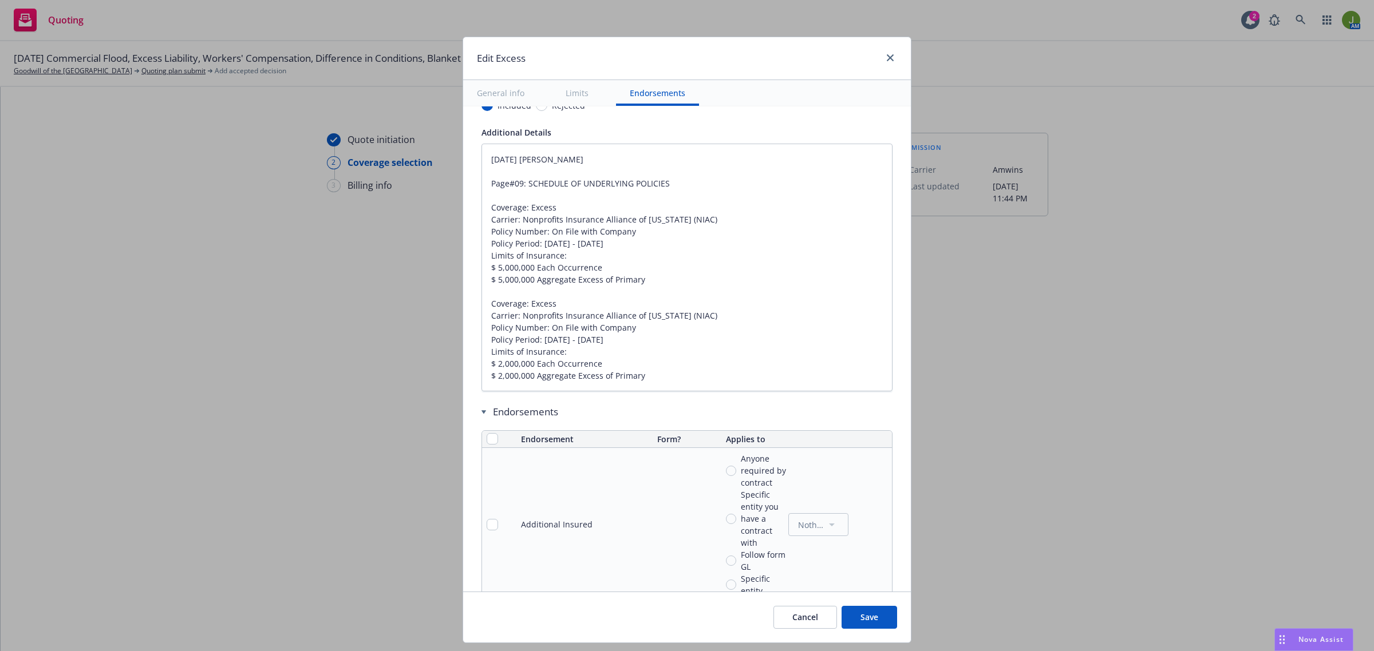
scroll to position [787, 0]
drag, startPoint x: 488, startPoint y: 299, endPoint x: 449, endPoint y: 153, distance: 150.5
click at [449, 153] on div "Edit Excess General info Limits Endorsements Display name Commercial Umbrella, …" at bounding box center [687, 325] width 1374 height 651
type textarea "x"
type textarea "Coverage: Excess Carrier: Nonprofits Insurance Alliance of [US_STATE] (NIAC) Po…"
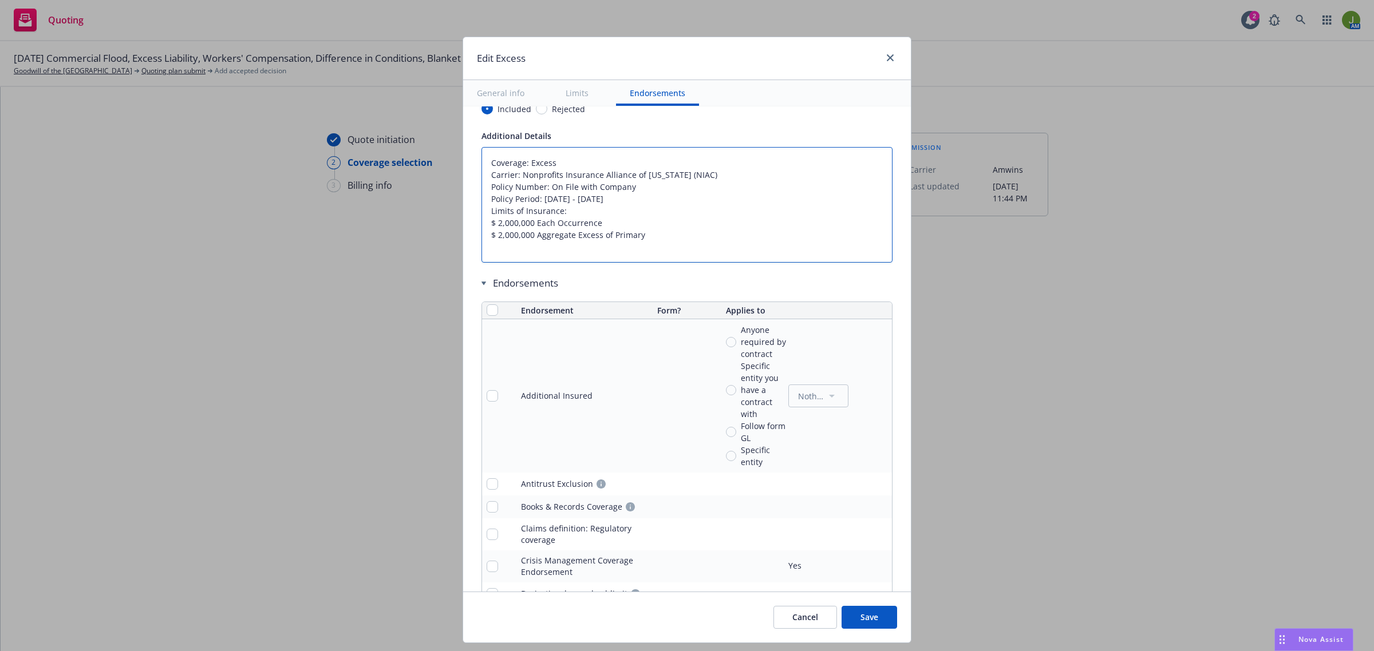
type textarea "x"
type textarea "Coverage: Excess Carrier: Nonprofits Insurance Alliance of [US_STATE] (NIAC) Po…"
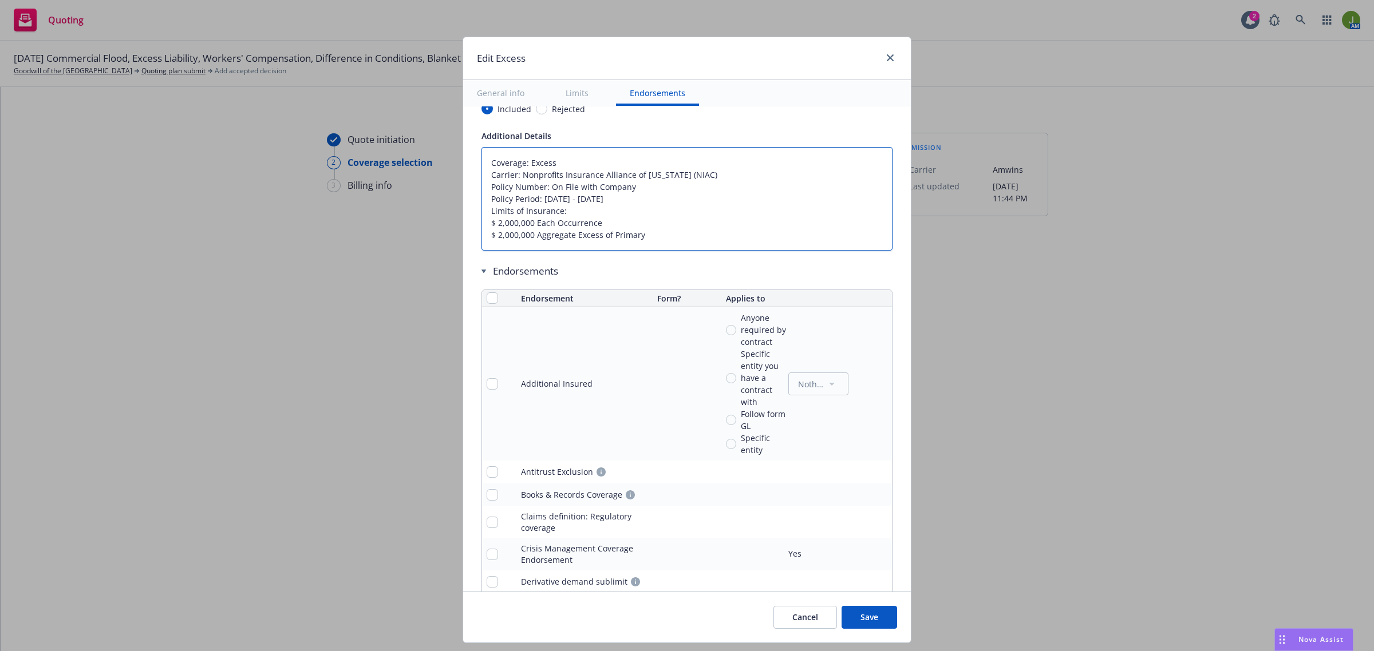
drag, startPoint x: 626, startPoint y: 190, endPoint x: 438, endPoint y: 193, distance: 187.2
click at [442, 193] on div "Edit Excess General info Limits Endorsements Display name Commercial Umbrella, …" at bounding box center [687, 325] width 1374 height 651
type textarea "x"
type textarea "Coverage: Excess Carrier: Nonprofits Insurance Alliance of [US_STATE] (NIAC) Po…"
type textarea "x"
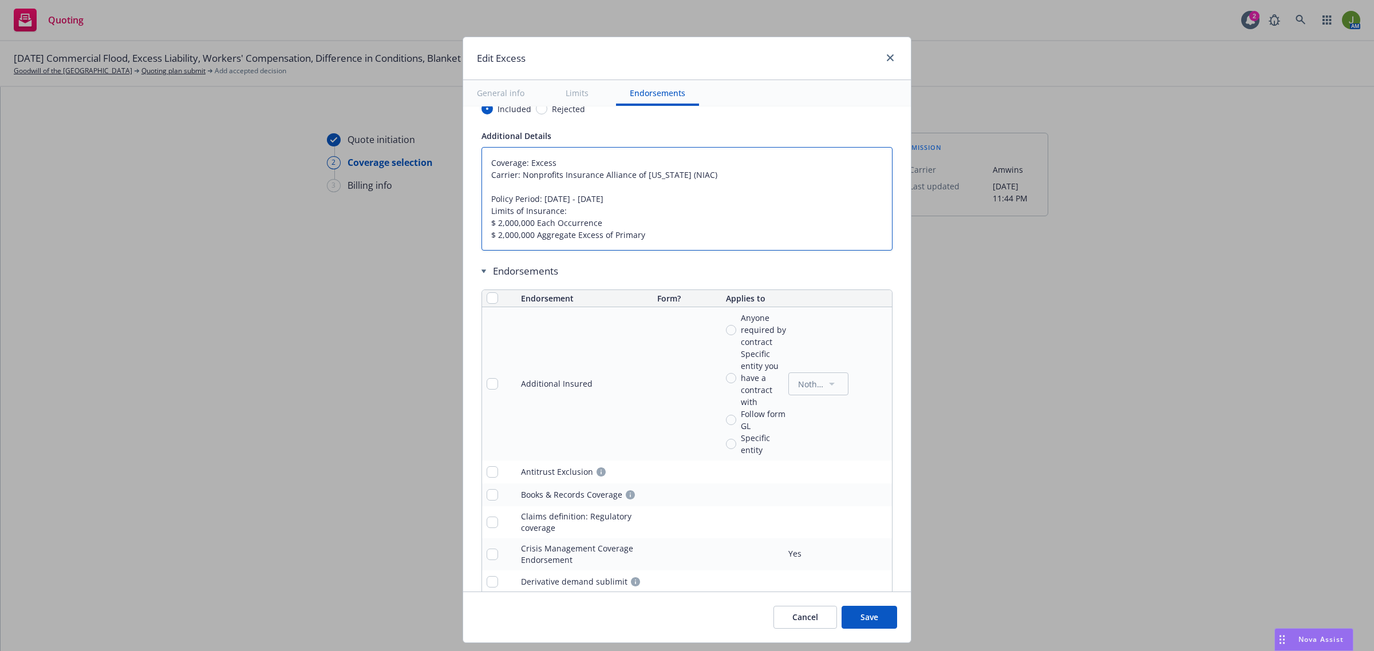
type textarea "Coverage: Excess Carrier: Nonprofits Insurance Alliance of [US_STATE] (NIAC) Po…"
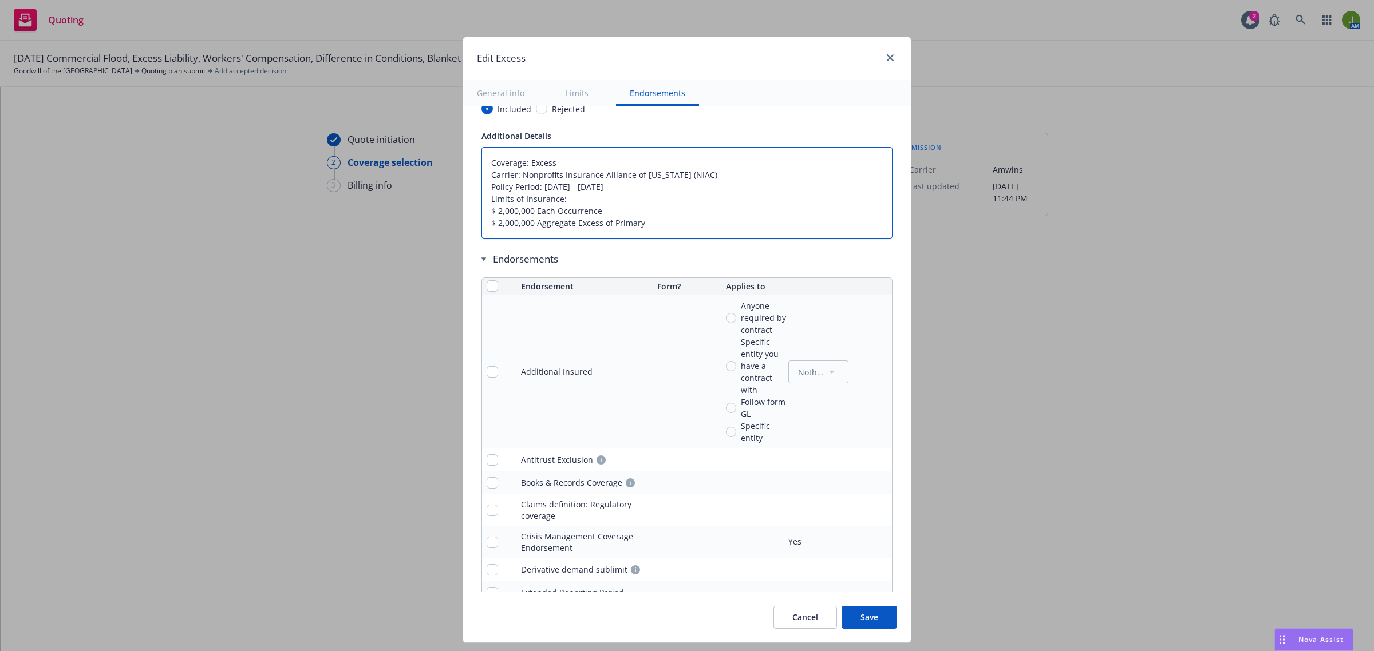
type textarea "x"
type textarea "Coverage: Excess Carrier: Nonprofits Insurance Alliance of [US_STATE] (NIAC) Po…"
click at [487, 291] on input "checkbox" at bounding box center [492, 285] width 11 height 11
click at [665, 618] on button "Remove endorsements" at bounding box center [670, 625] width 90 height 23
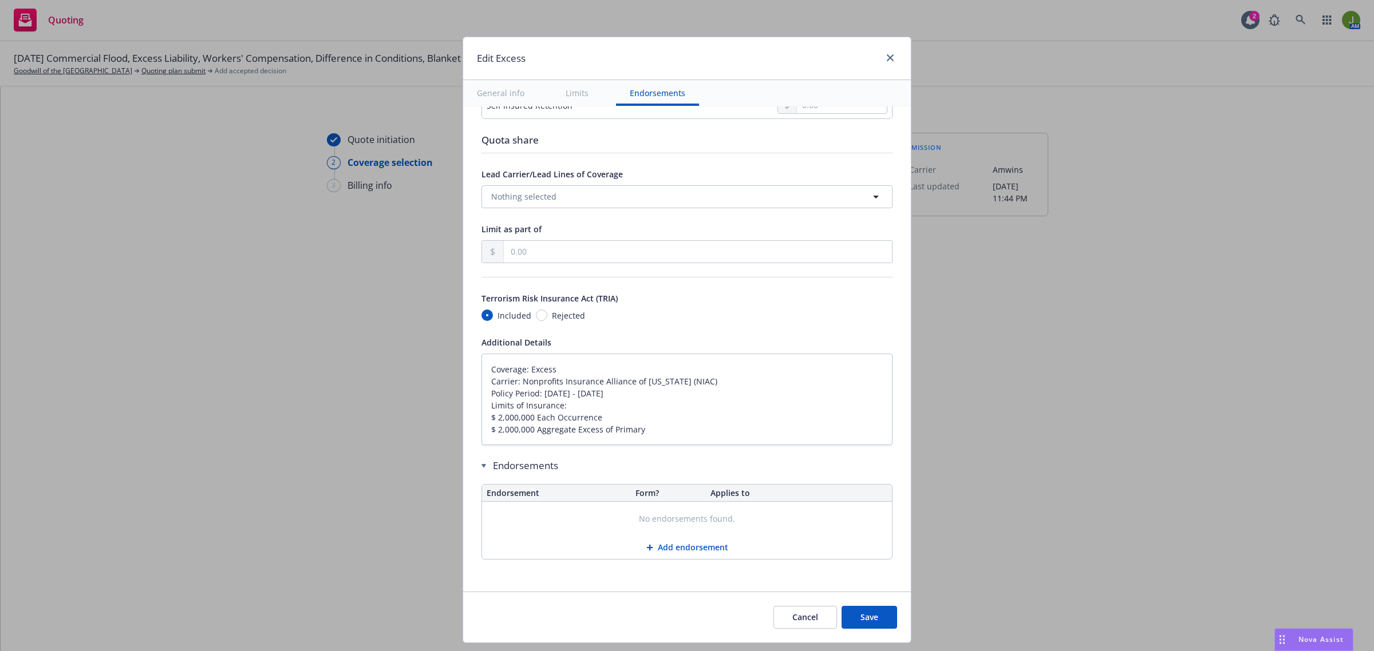
click at [685, 546] on button "Add endorsement" at bounding box center [687, 547] width 410 height 23
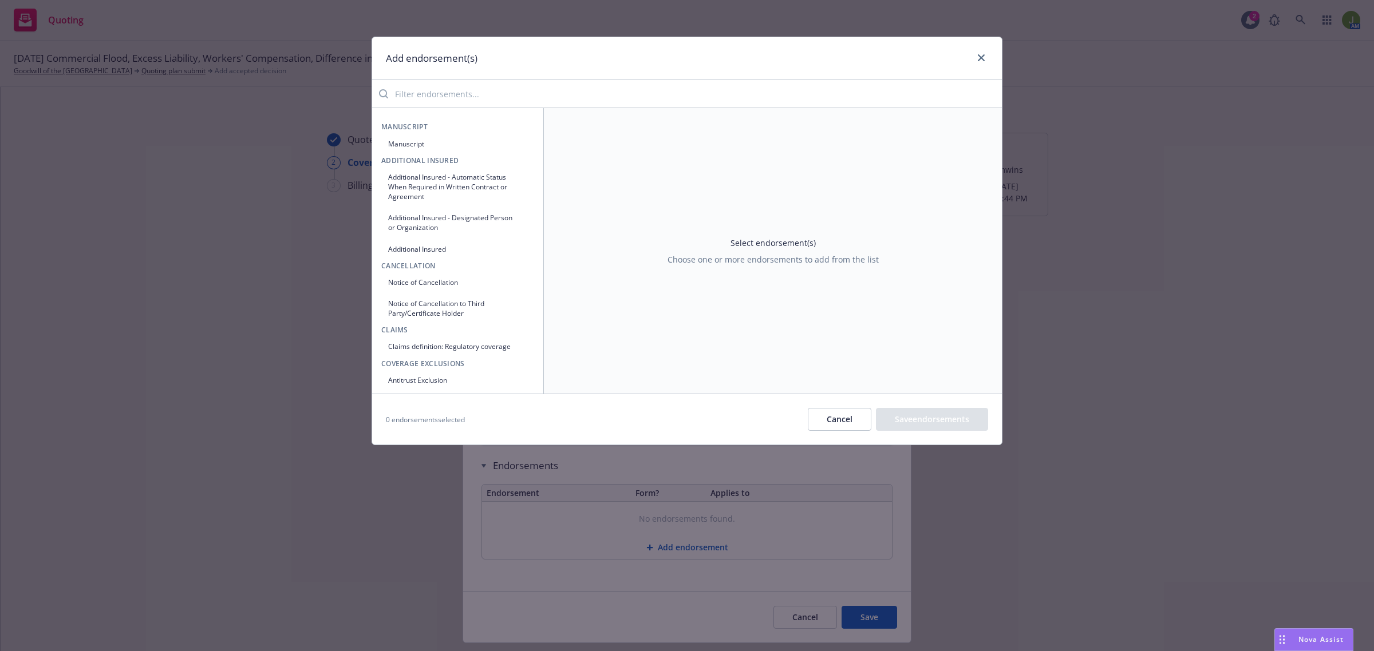
click at [445, 144] on button "Manuscript" at bounding box center [457, 144] width 153 height 19
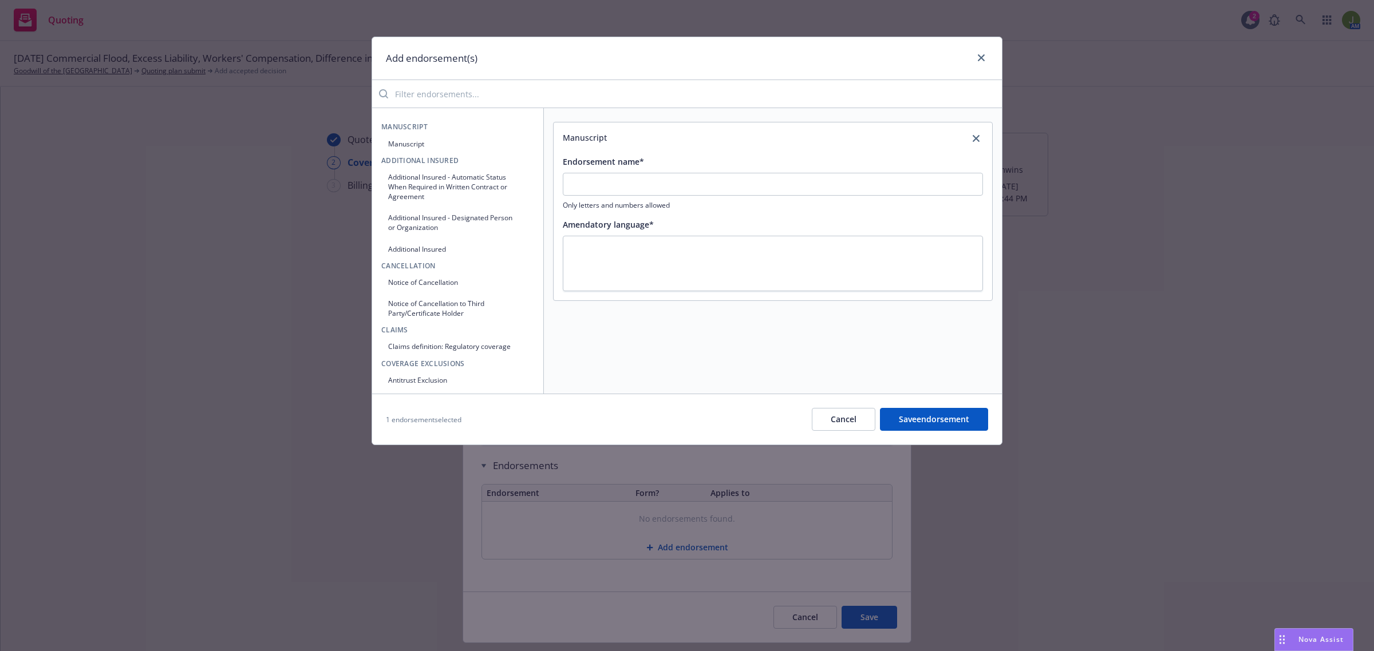
click at [445, 144] on button "Manuscript" at bounding box center [457, 144] width 153 height 19
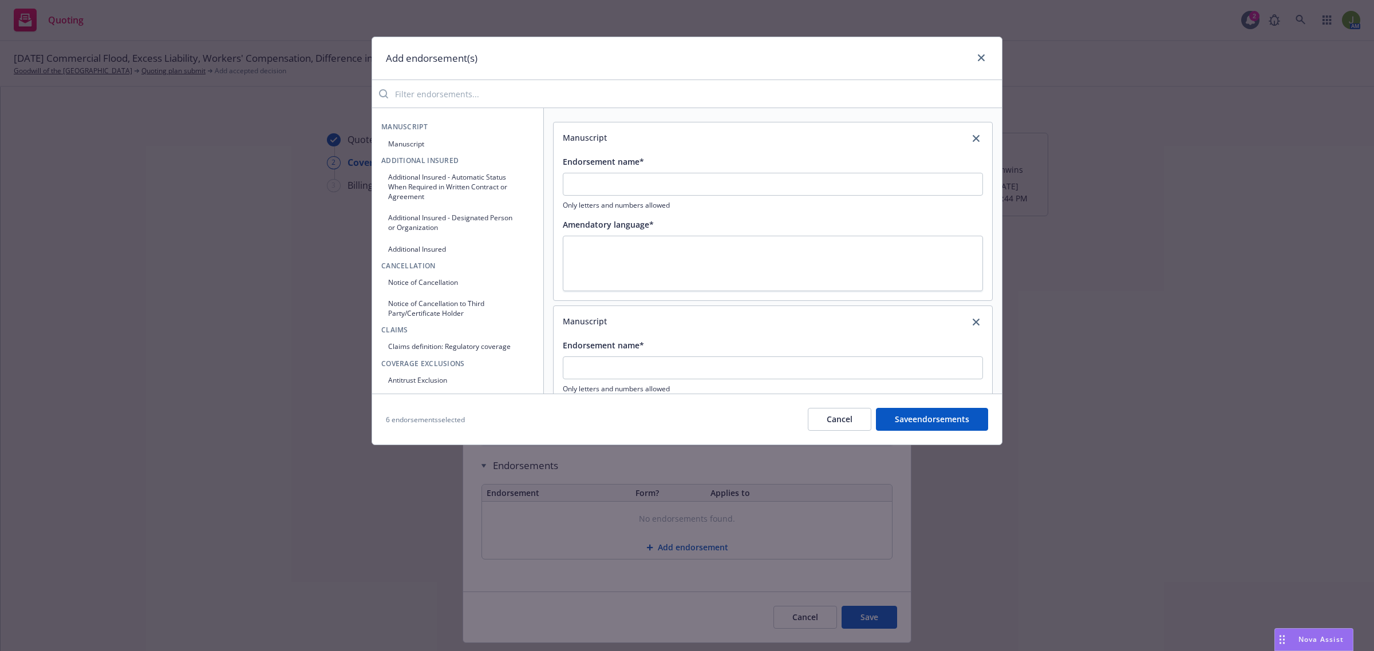
click at [445, 144] on button "Manuscript" at bounding box center [457, 144] width 153 height 19
click at [674, 193] on input "Endorsement name*" at bounding box center [773, 184] width 420 height 23
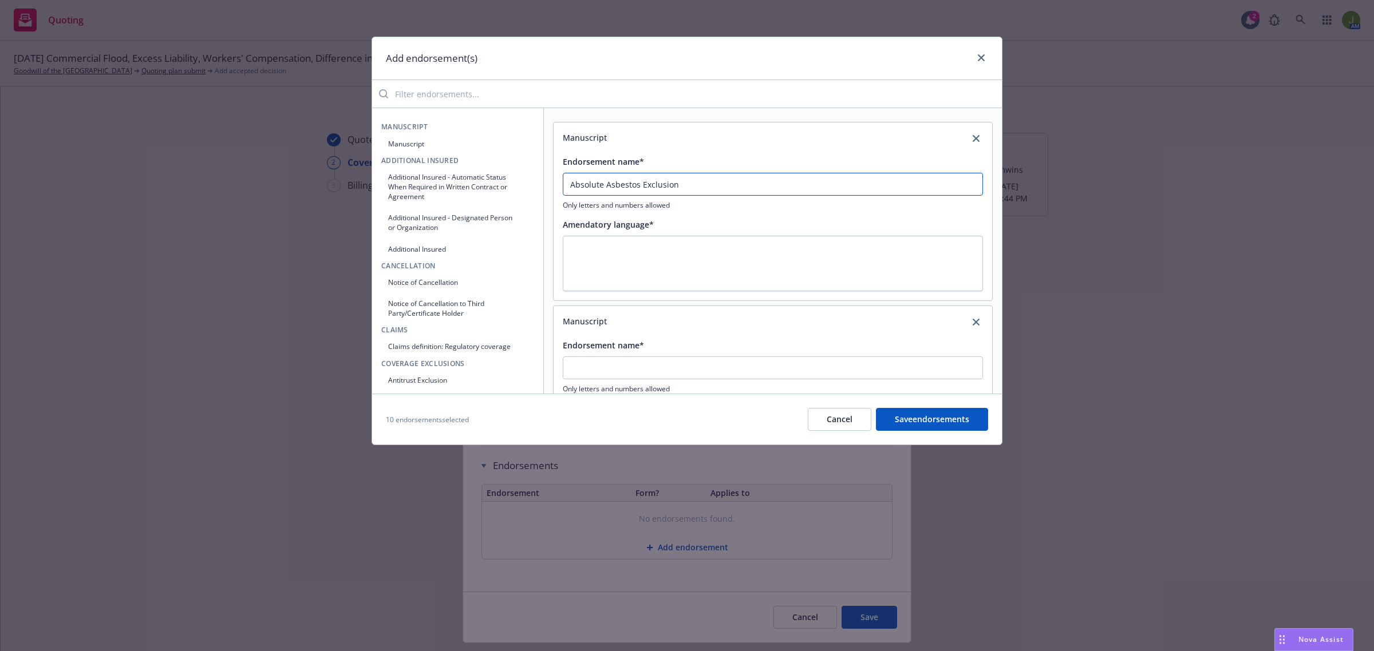
drag, startPoint x: 695, startPoint y: 189, endPoint x: 400, endPoint y: 187, distance: 295.9
click at [400, 187] on div "Manuscript Manuscript Additional Insured Additional Insured - Automatic Status …" at bounding box center [687, 251] width 630 height 286
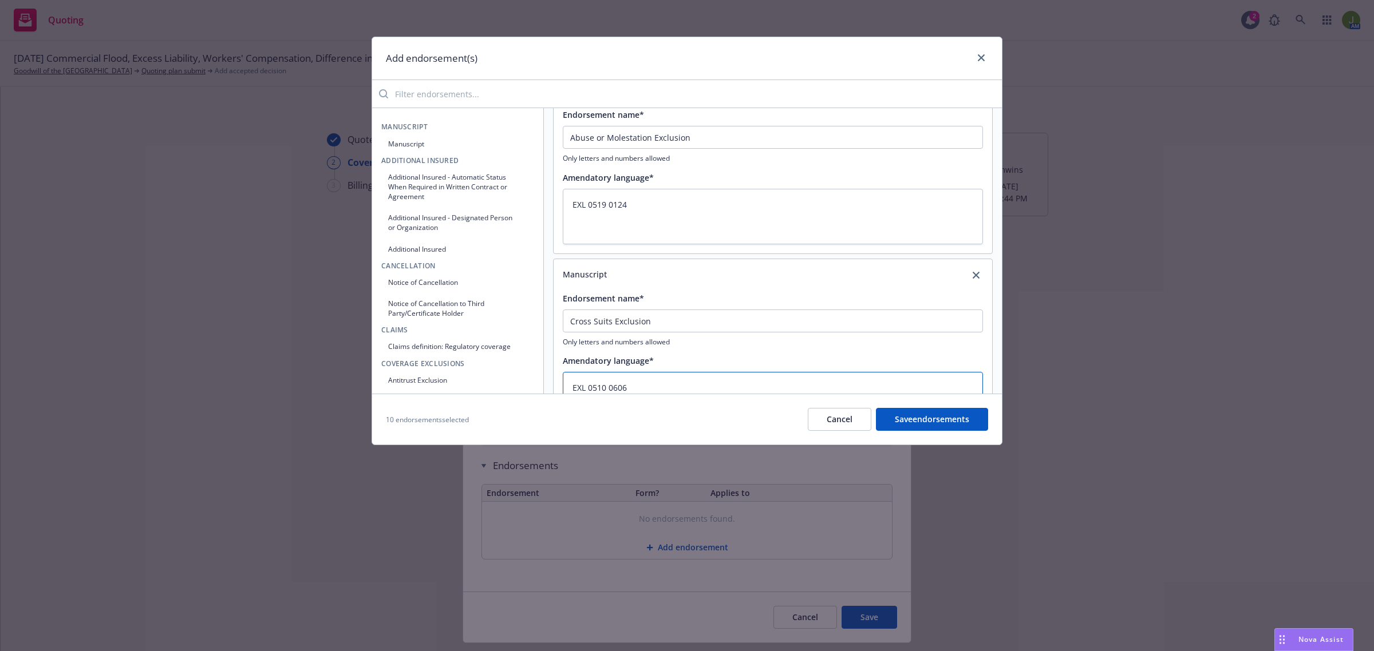
scroll to position [286, 0]
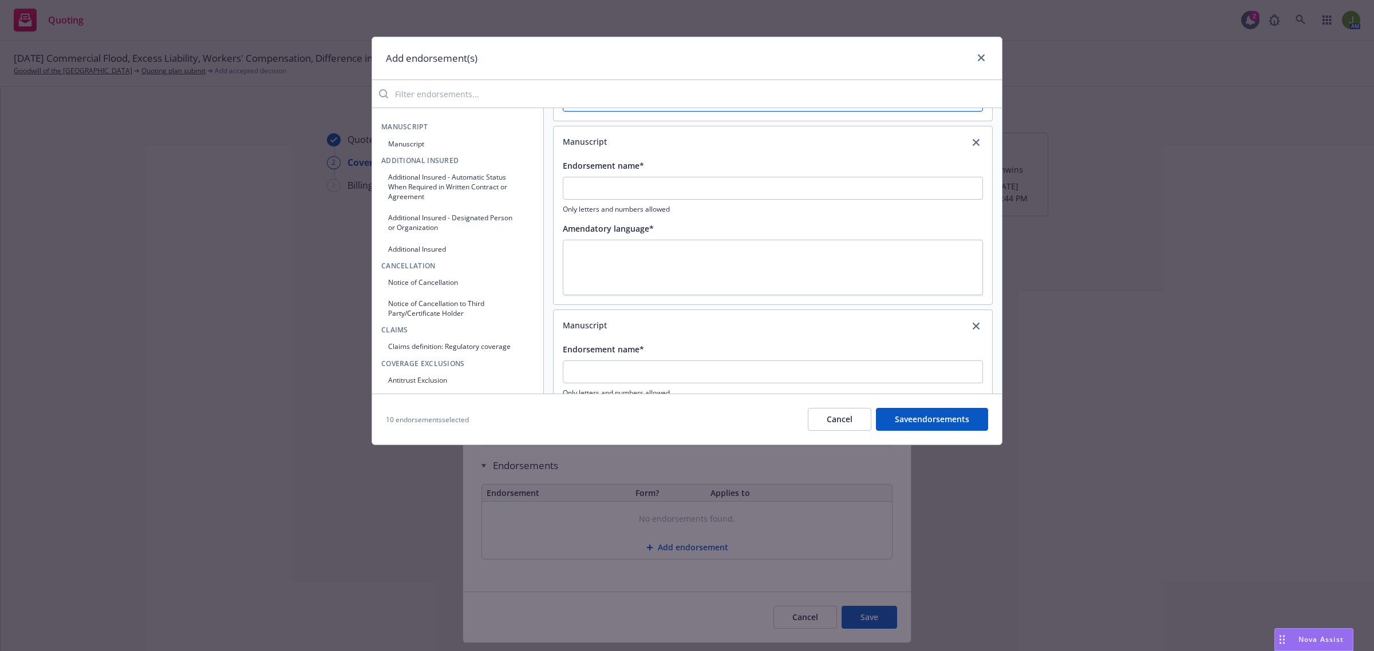
scroll to position [572, 0]
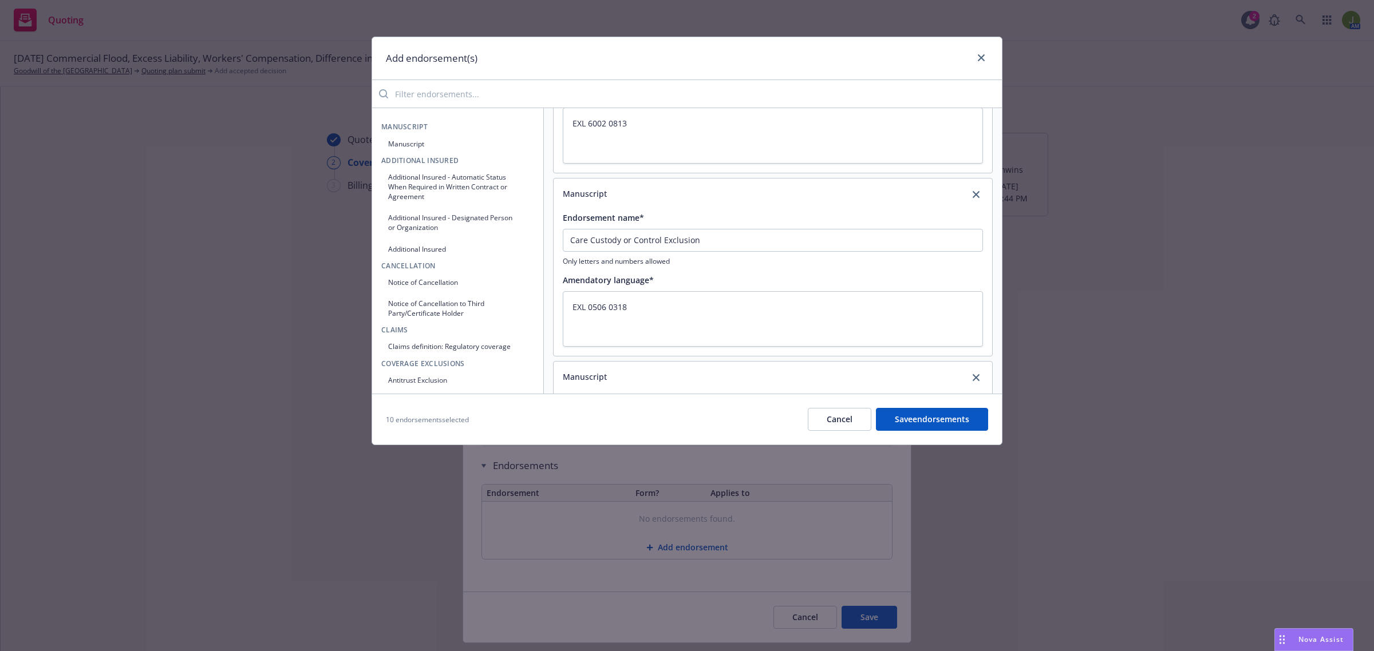
scroll to position [1074, 0]
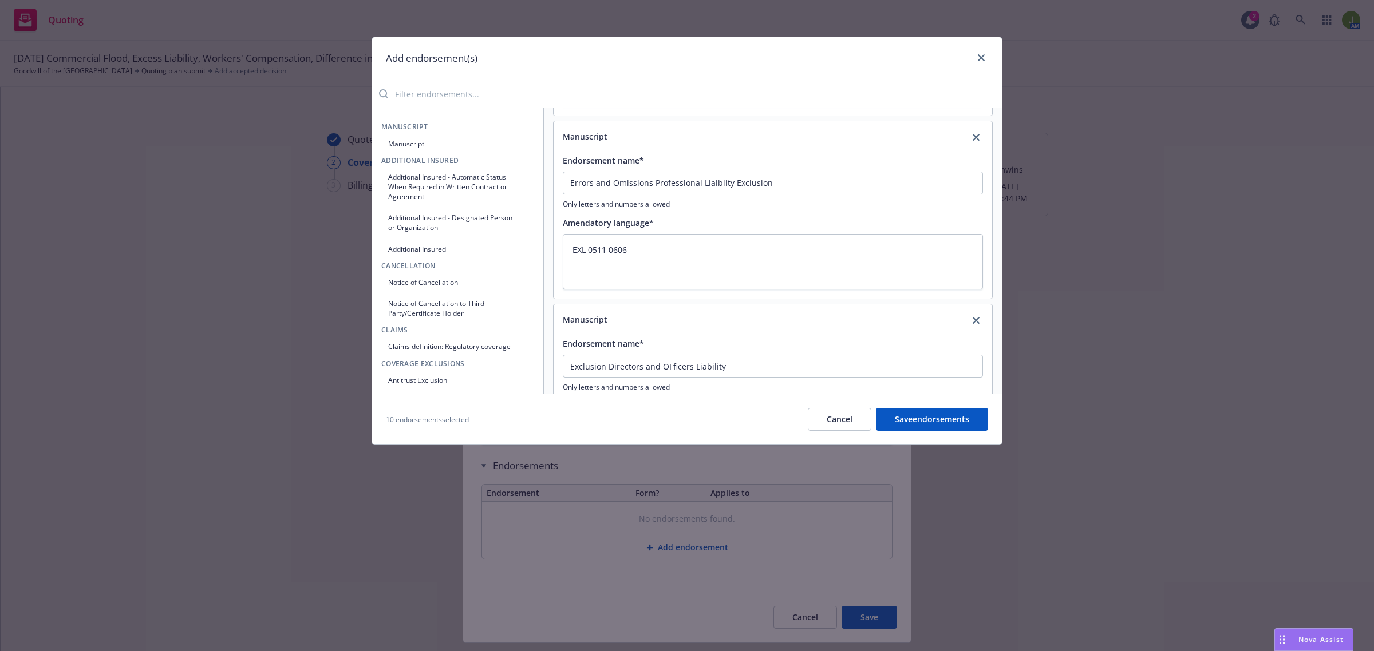
scroll to position [1575, 0]
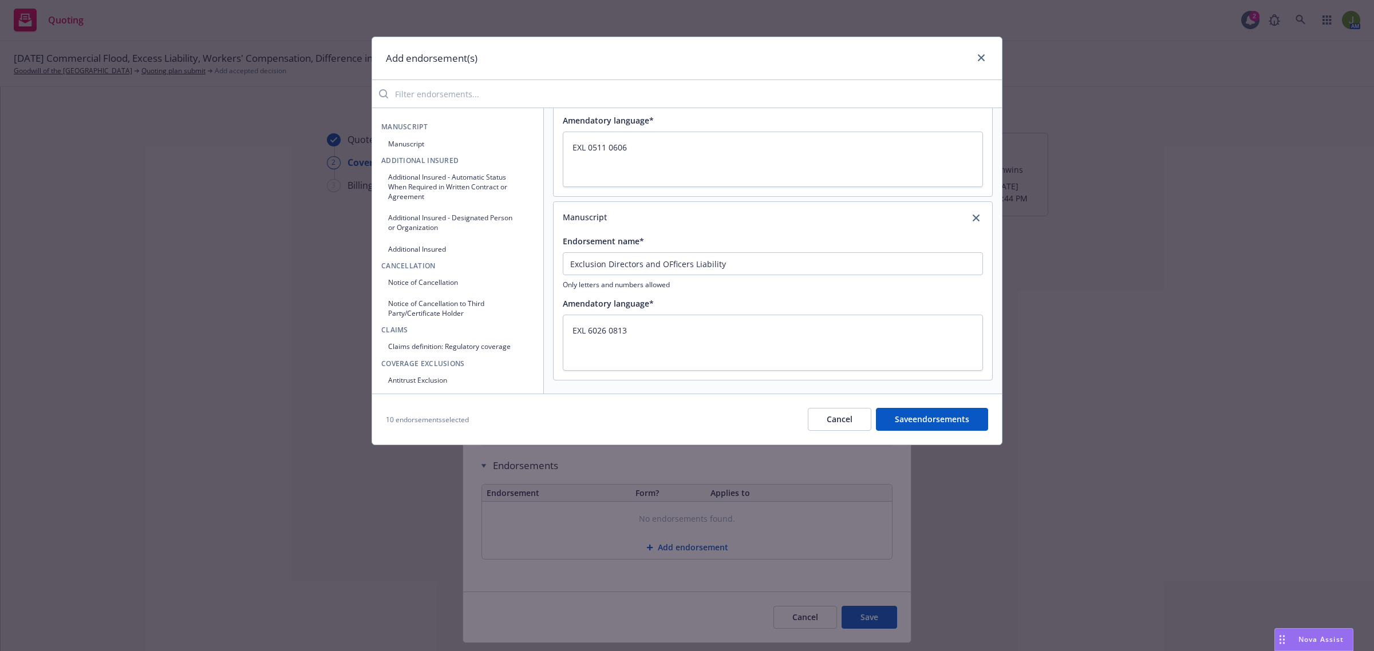
click at [393, 143] on button "Manuscript" at bounding box center [457, 144] width 153 height 19
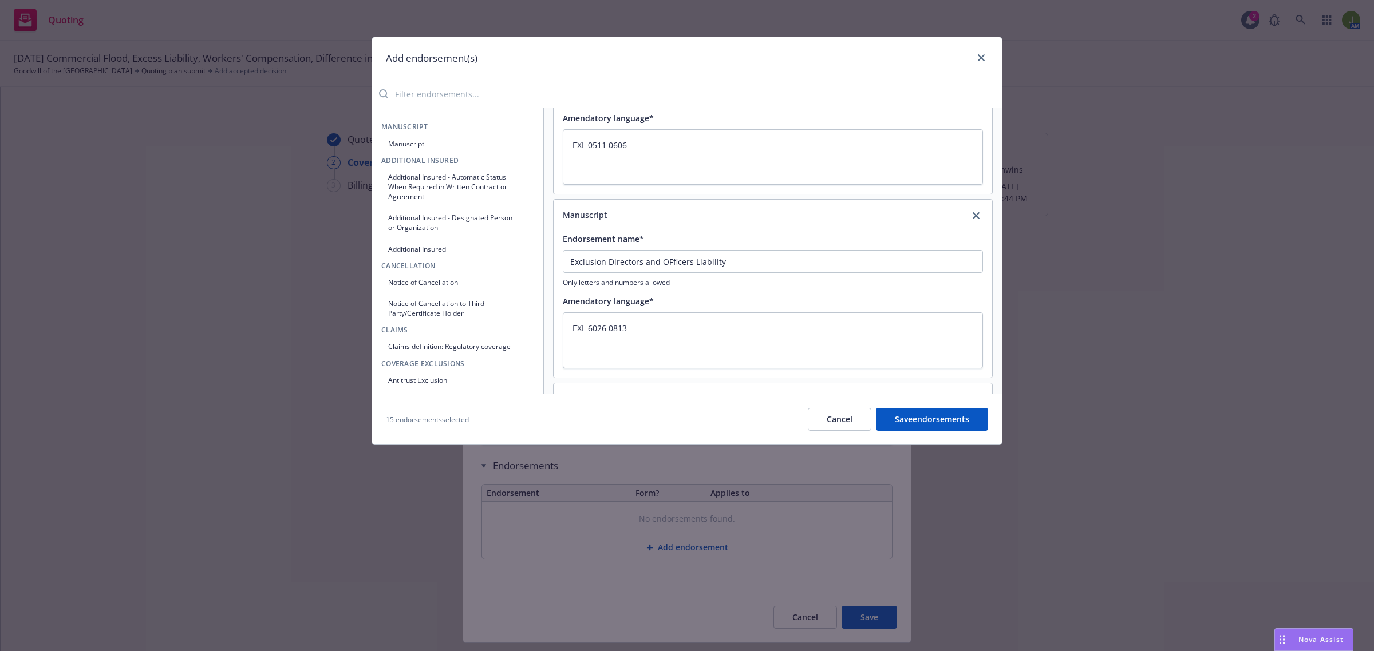
click at [393, 143] on button "Manuscript" at bounding box center [457, 144] width 153 height 19
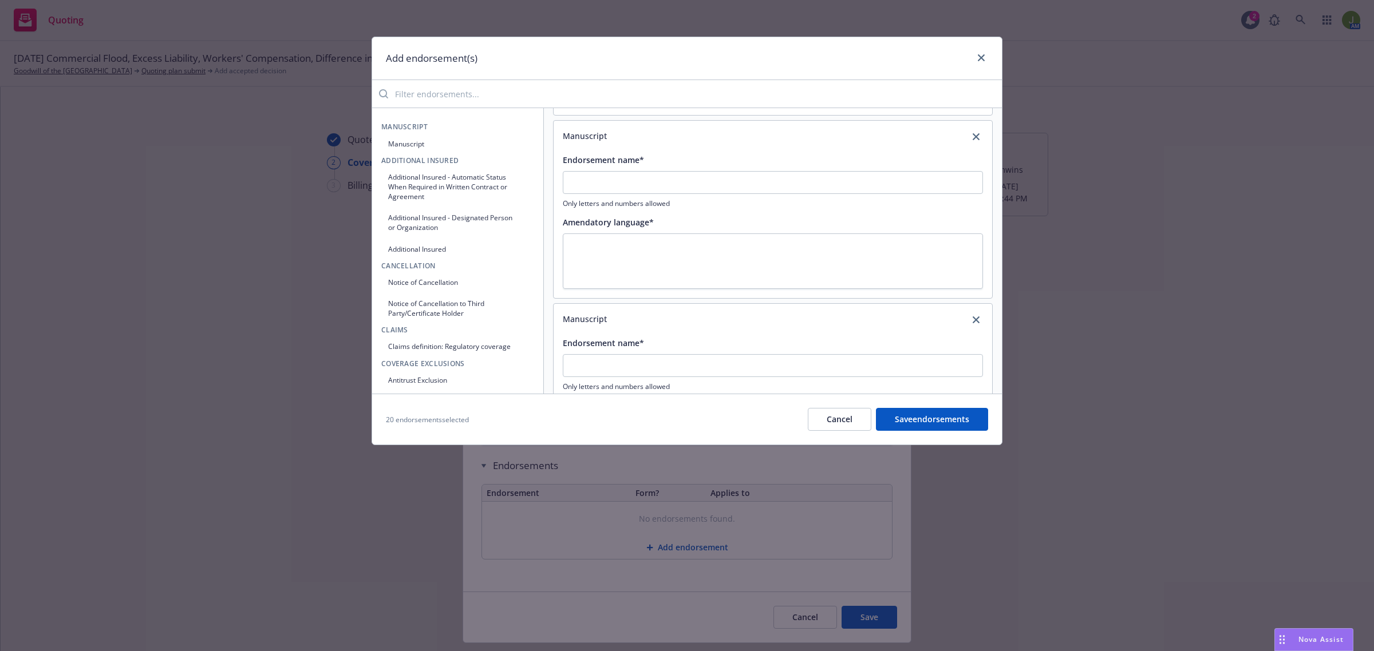
scroll to position [1861, 0]
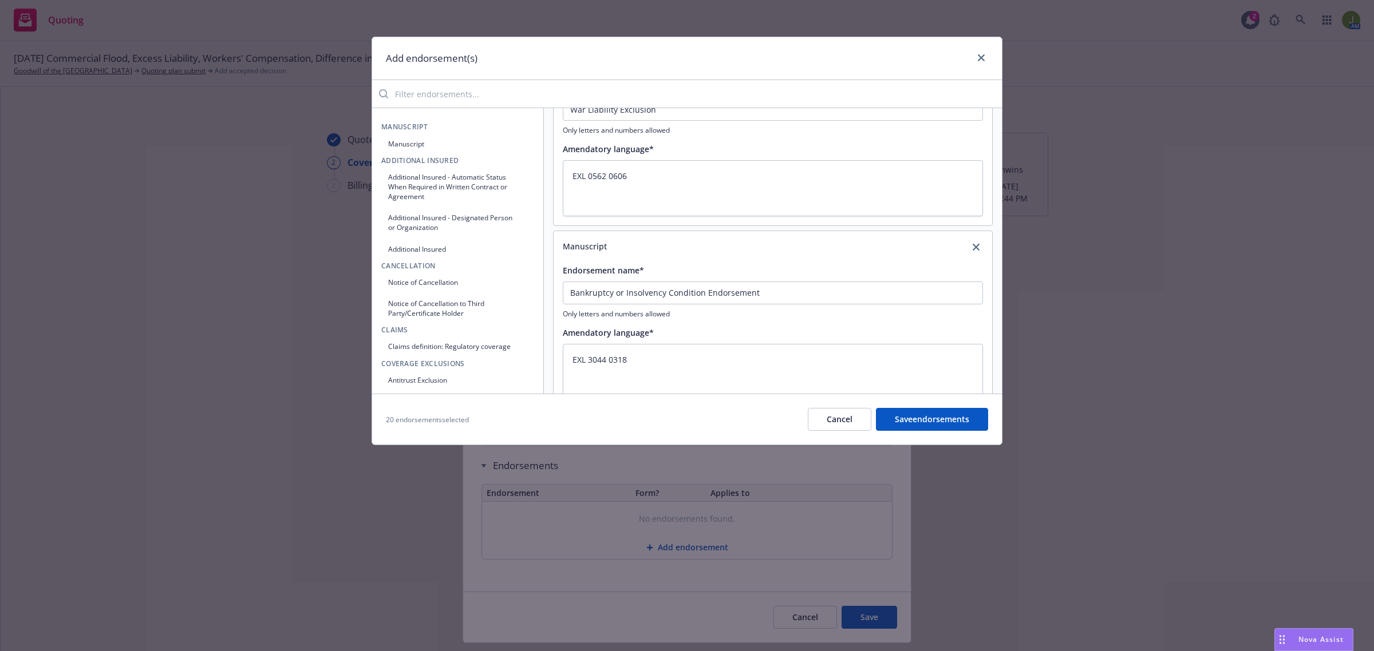
scroll to position [3379, 0]
click at [417, 142] on button "Manuscript" at bounding box center [457, 144] width 153 height 19
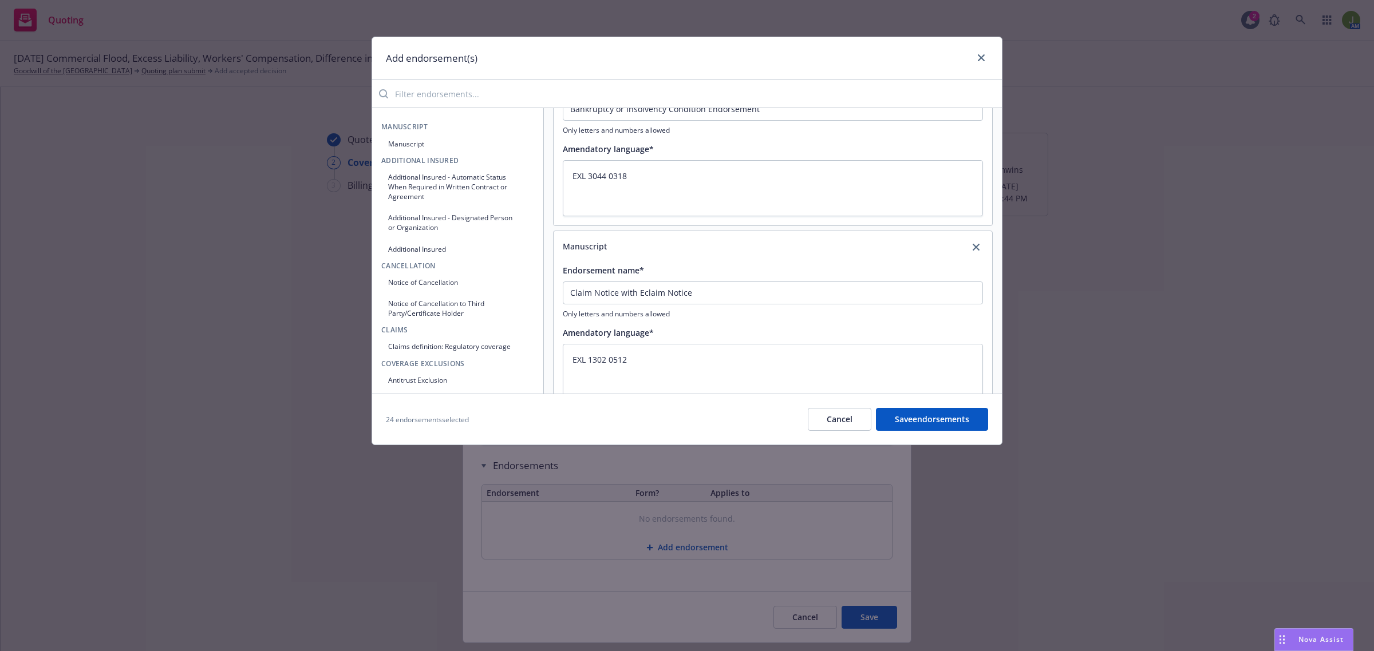
click at [417, 142] on button "Manuscript" at bounding box center [457, 144] width 153 height 19
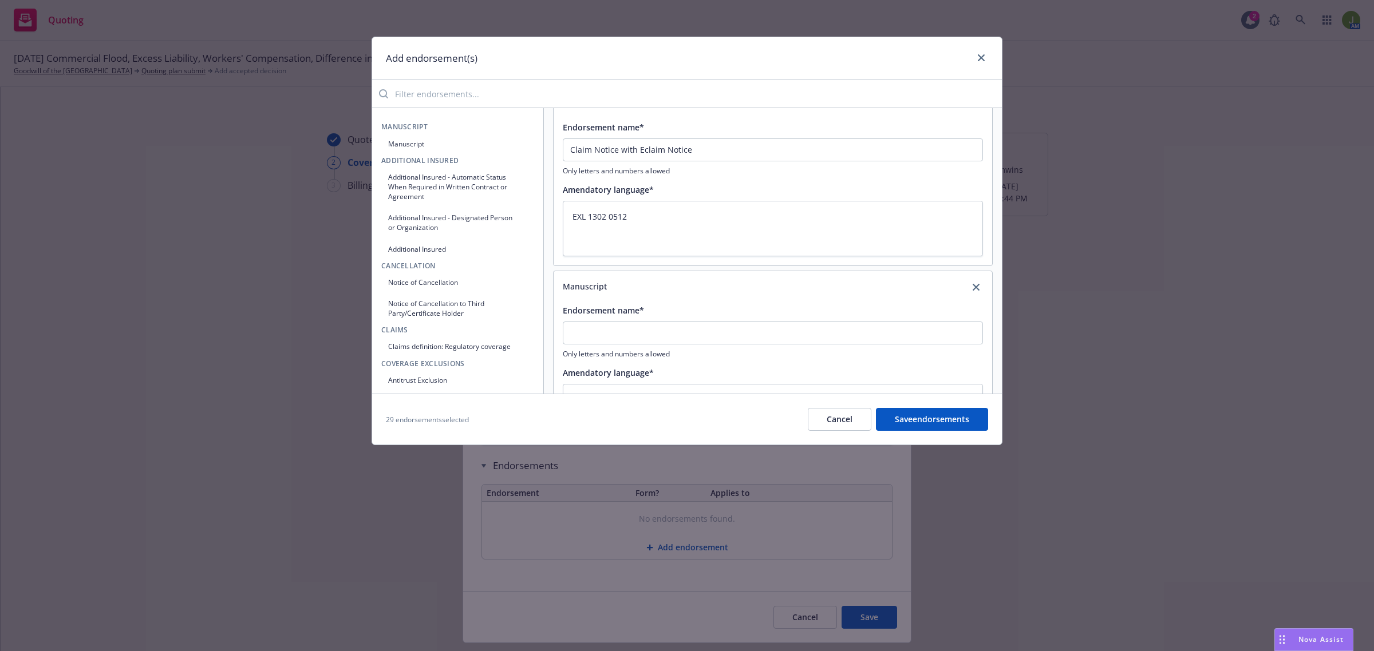
scroll to position [3594, 0]
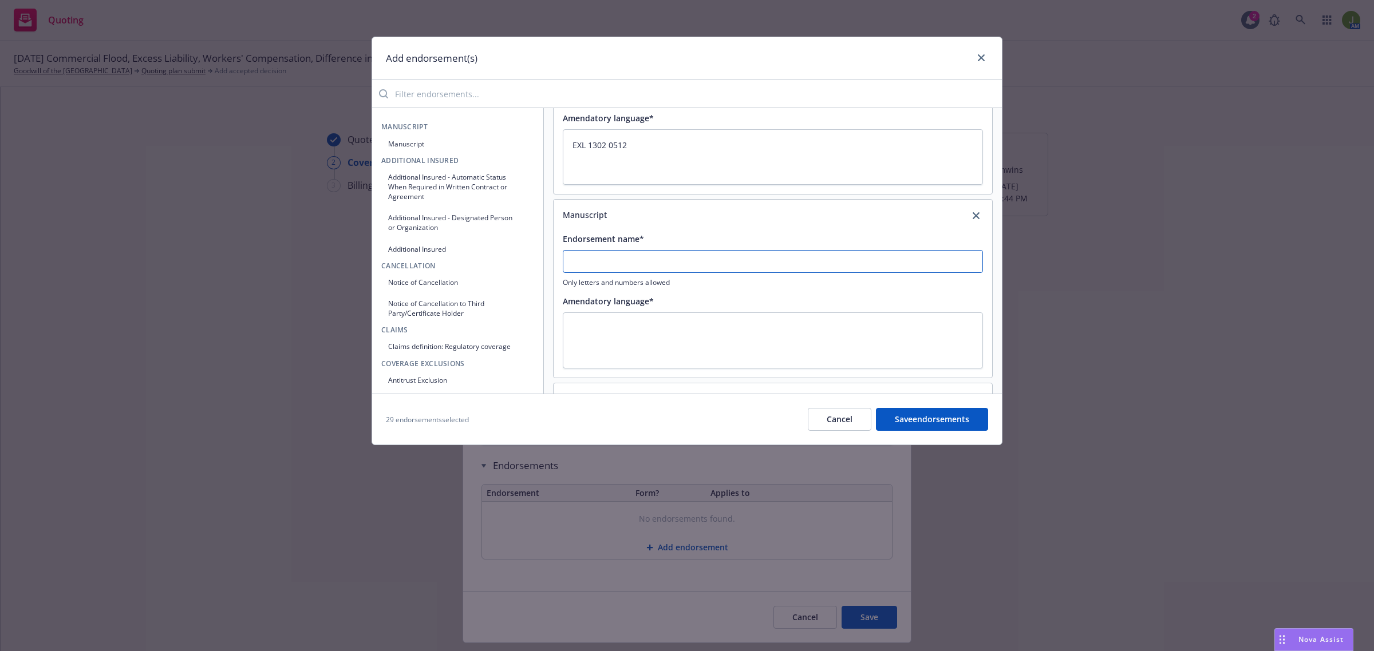
drag, startPoint x: 591, startPoint y: 262, endPoint x: 573, endPoint y: 262, distance: 18.3
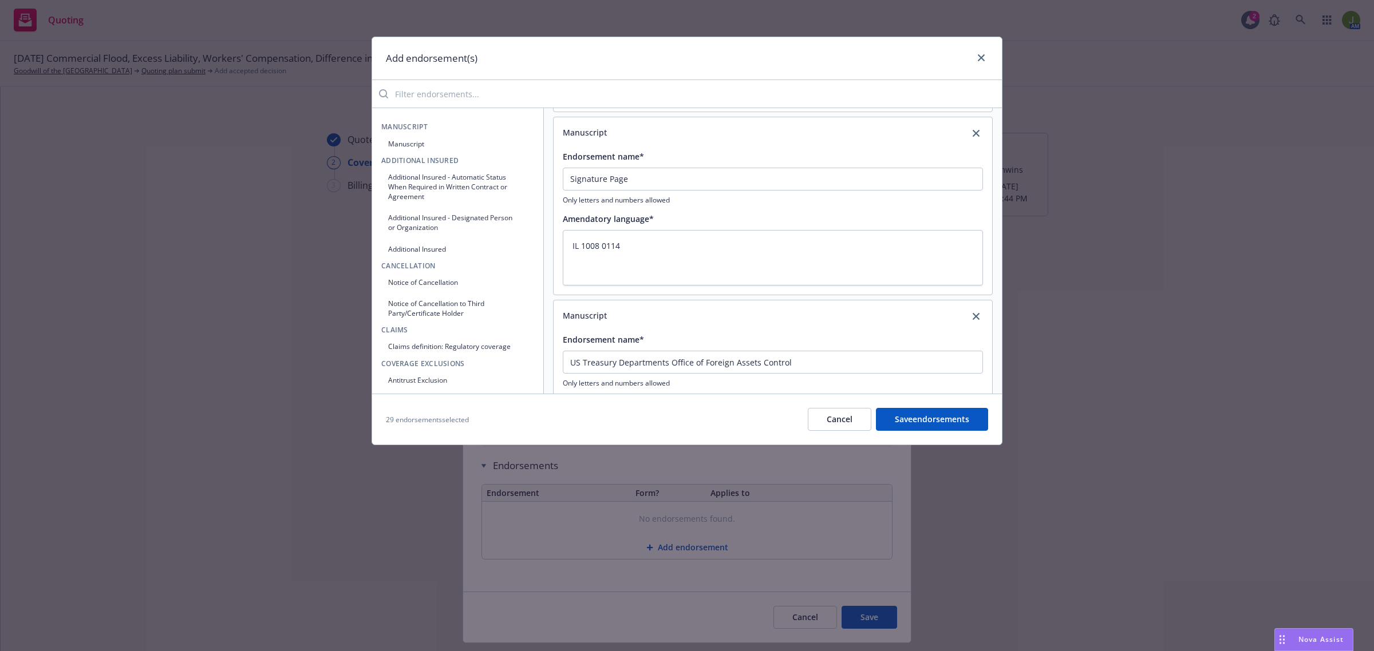
scroll to position [5066, 0]
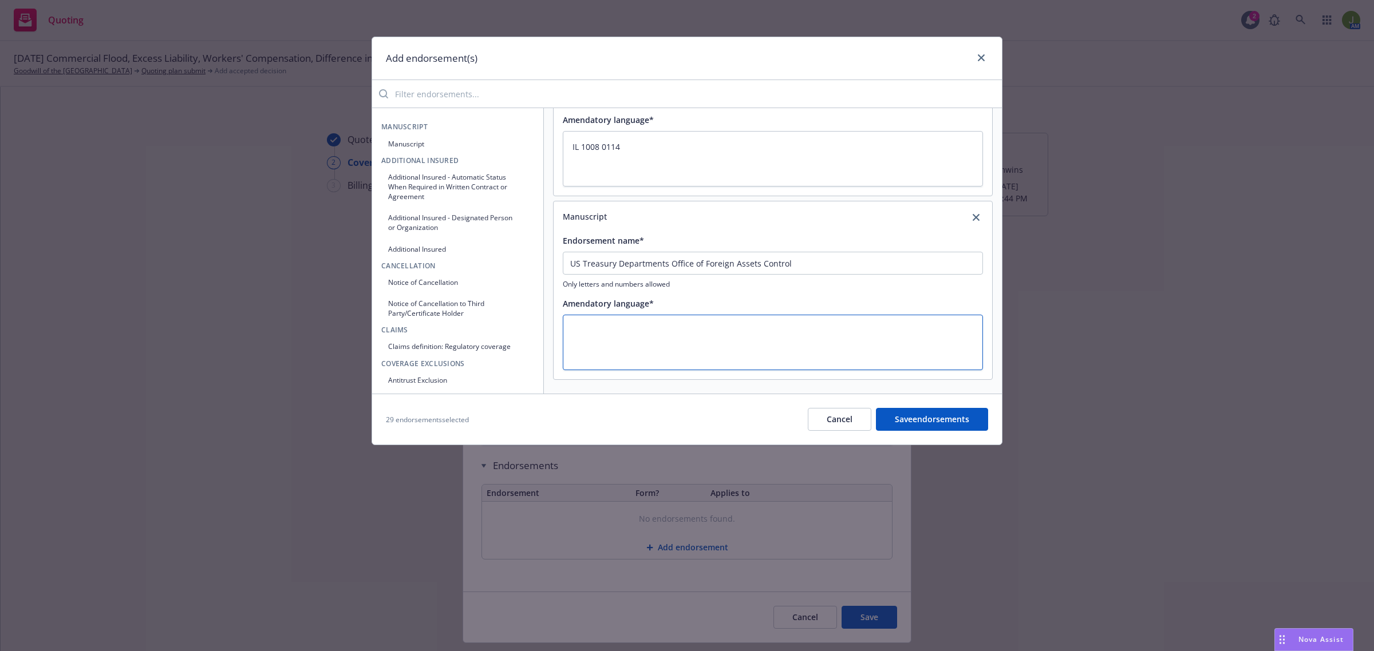
click at [603, 341] on textarea at bounding box center [773, 343] width 420 height 56
click at [953, 421] on button "Save endorsements" at bounding box center [932, 419] width 112 height 23
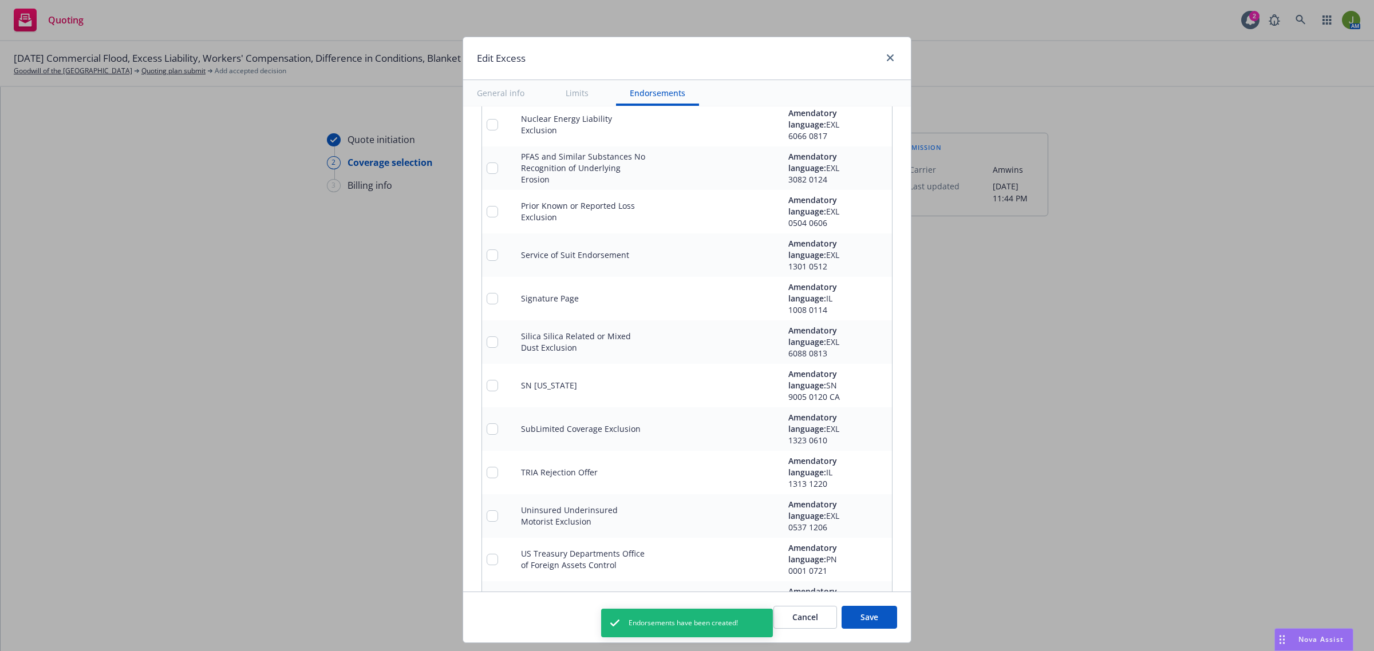
scroll to position [1810, 0]
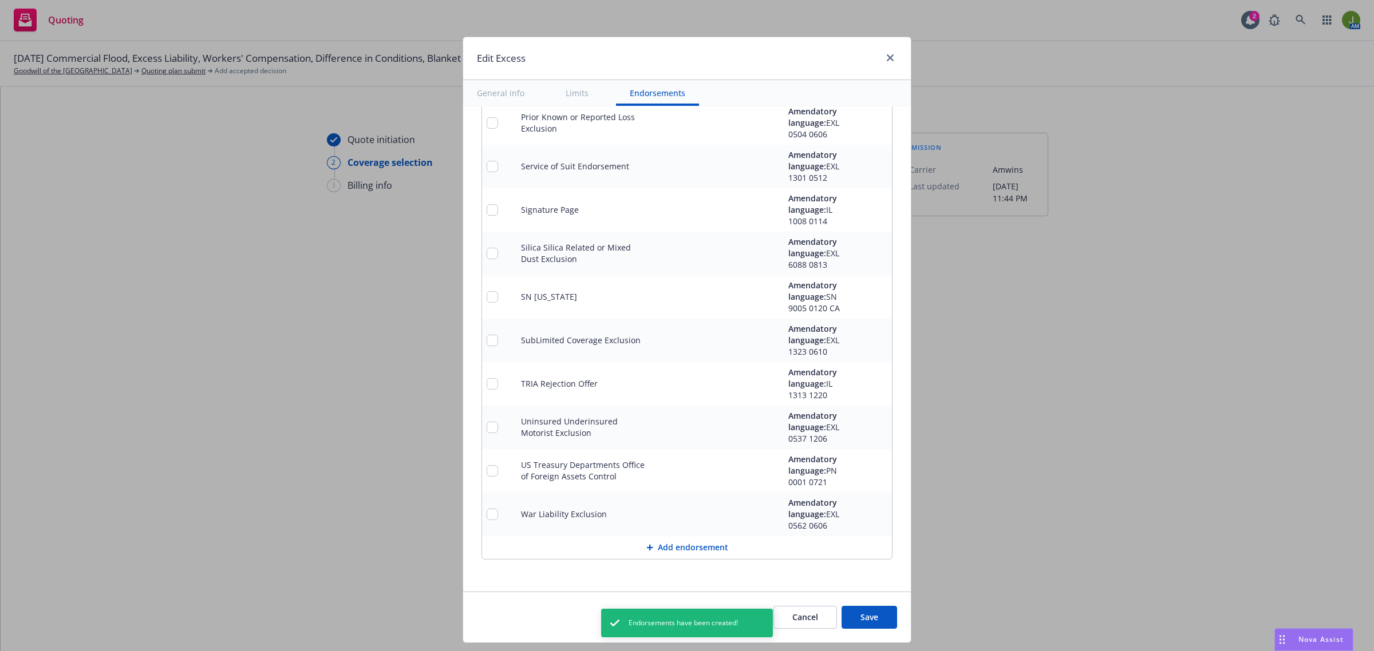
click at [872, 623] on button "Save" at bounding box center [869, 617] width 56 height 23
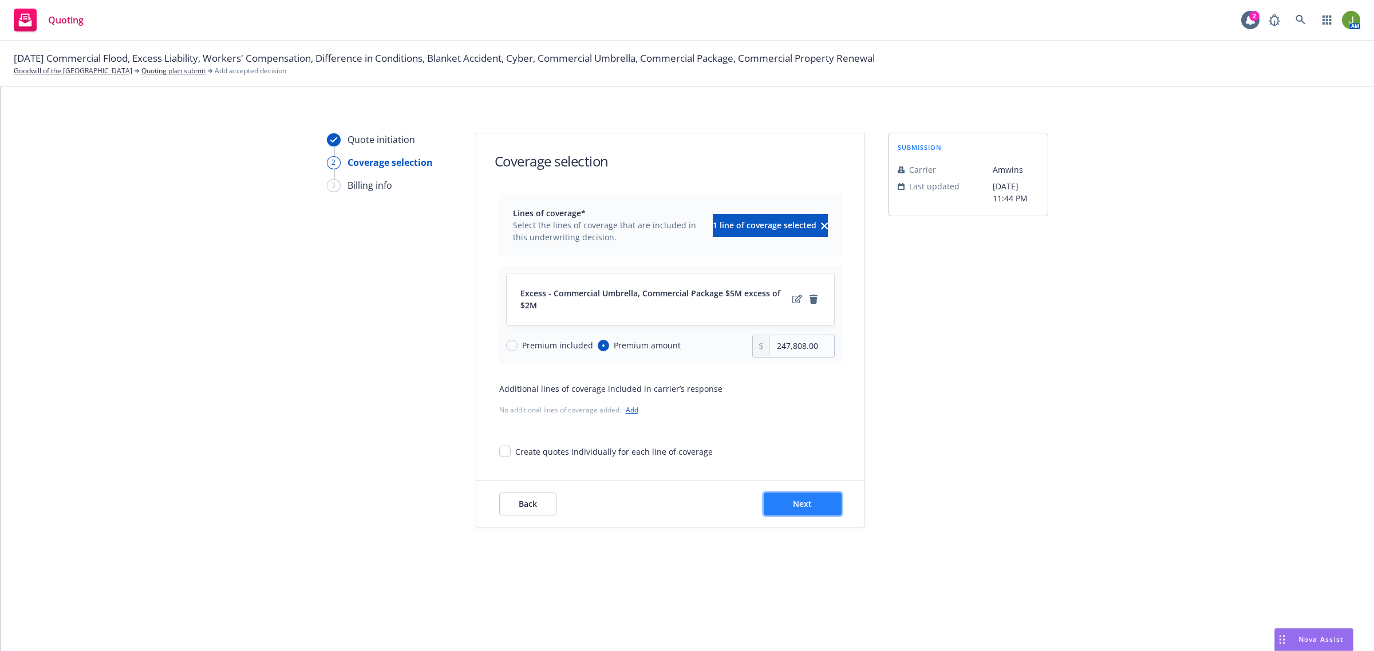
click at [834, 505] on button "Next" at bounding box center [803, 504] width 78 height 23
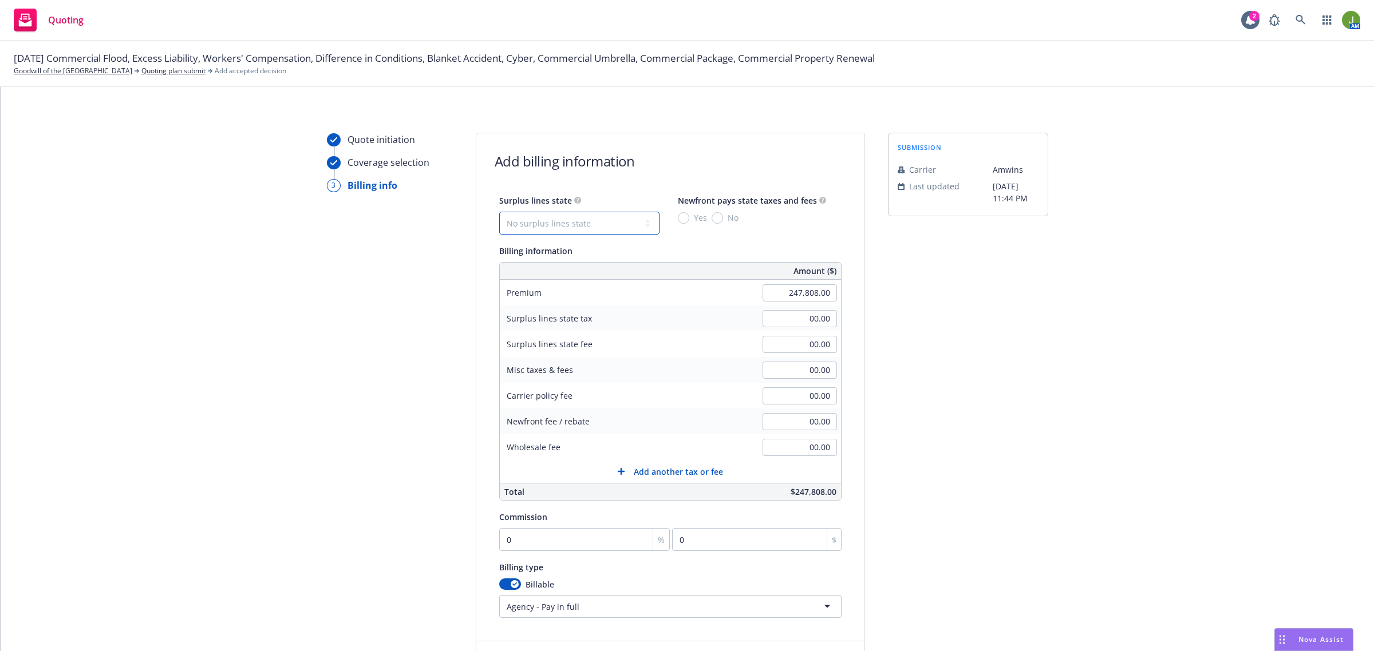
click at [552, 227] on select "No surplus lines state [US_STATE] [US_STATE] [US_STATE] [US_STATE] [US_STATE] […" at bounding box center [579, 223] width 160 height 23
click at [499, 212] on select "No surplus lines state [US_STATE] [US_STATE] [US_STATE] [US_STATE] [US_STATE] […" at bounding box center [579, 223] width 160 height 23
click at [712, 219] on input "No" at bounding box center [717, 217] width 11 height 11
click at [525, 546] on input "0" at bounding box center [584, 539] width 171 height 23
click at [785, 373] on input "00.00" at bounding box center [799, 370] width 74 height 17
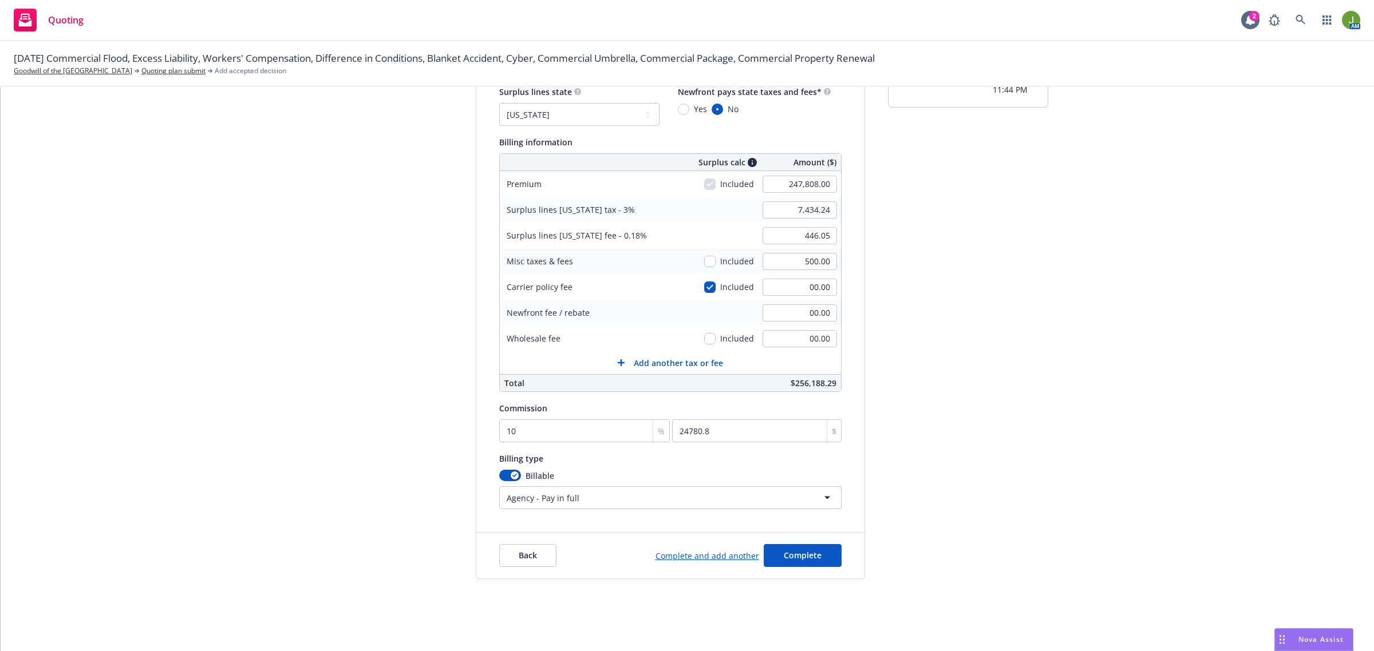
scroll to position [110, 0]
click at [788, 554] on span "Complete" at bounding box center [803, 554] width 38 height 11
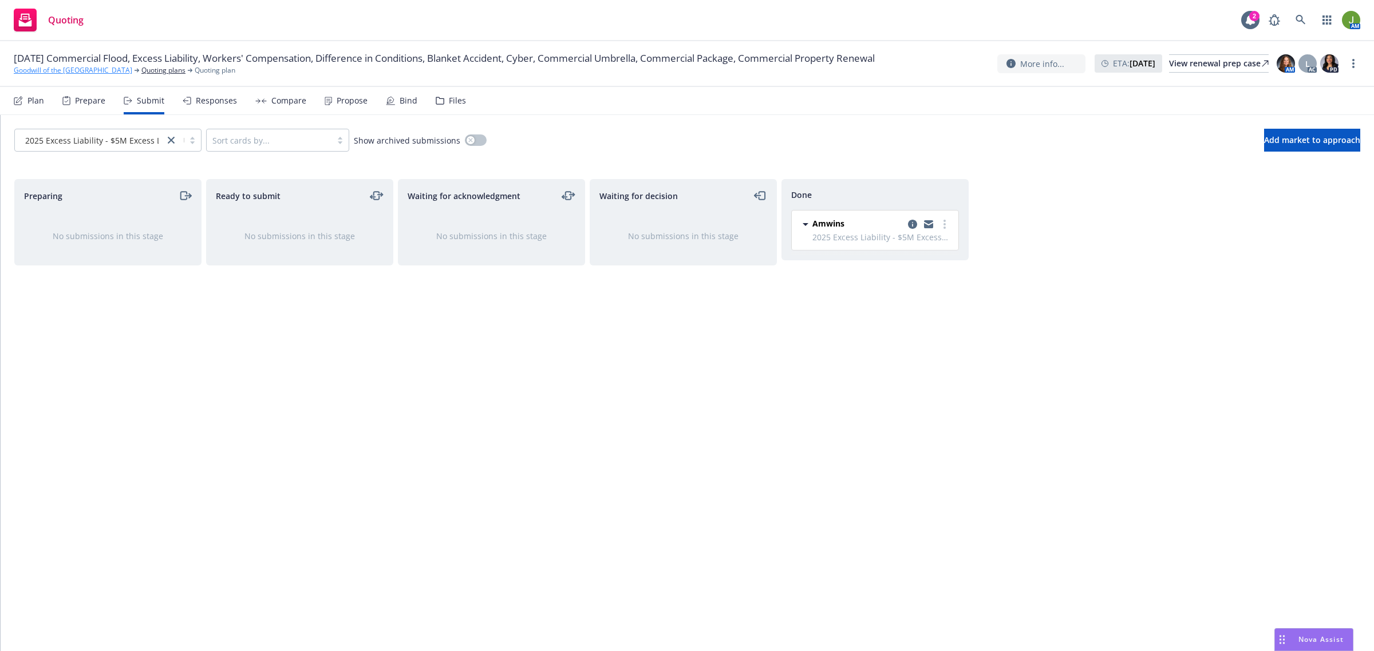
click at [97, 70] on link "Goodwill of the [GEOGRAPHIC_DATA]" at bounding box center [73, 70] width 118 height 10
